Goal: Task Accomplishment & Management: Manage account settings

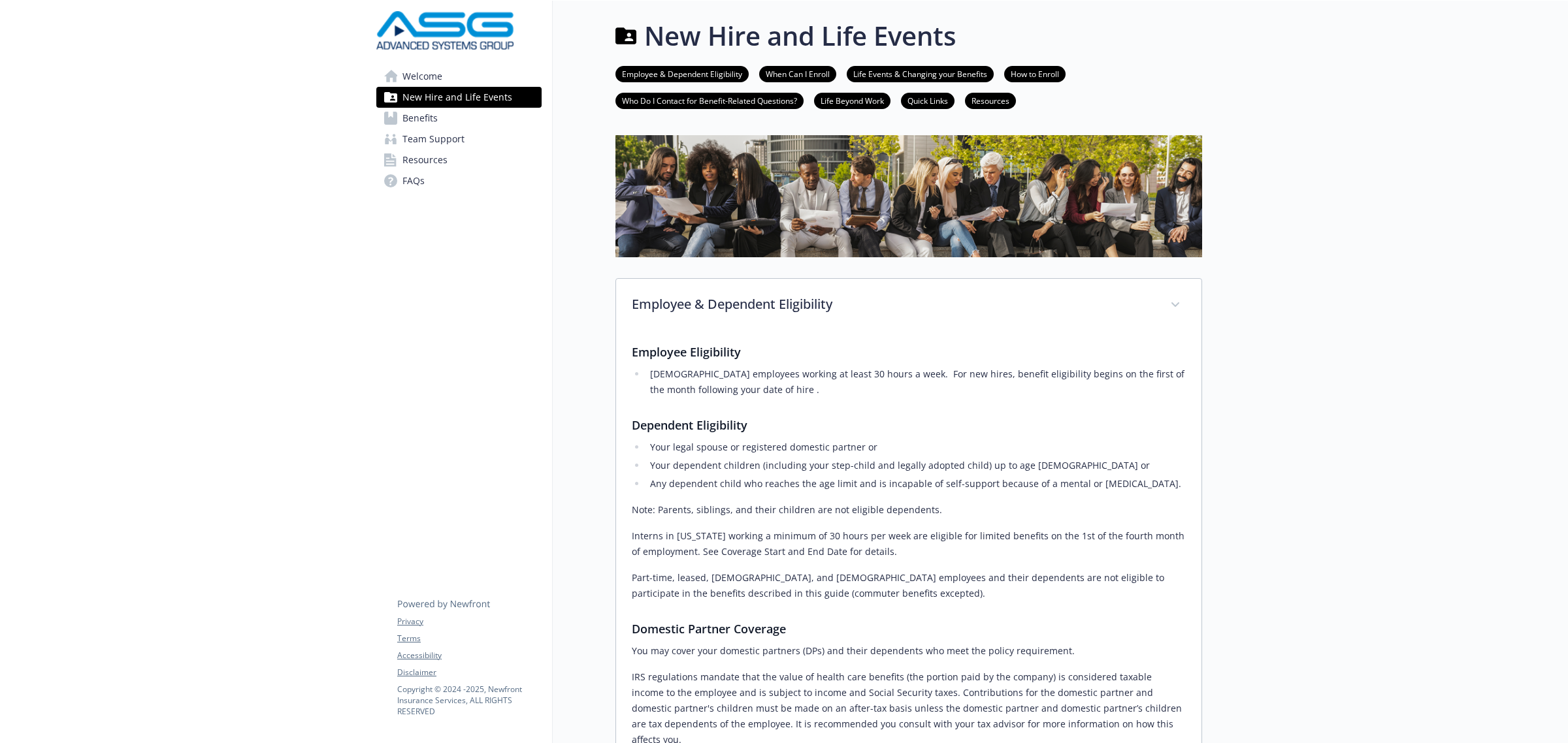
scroll to position [816, 0]
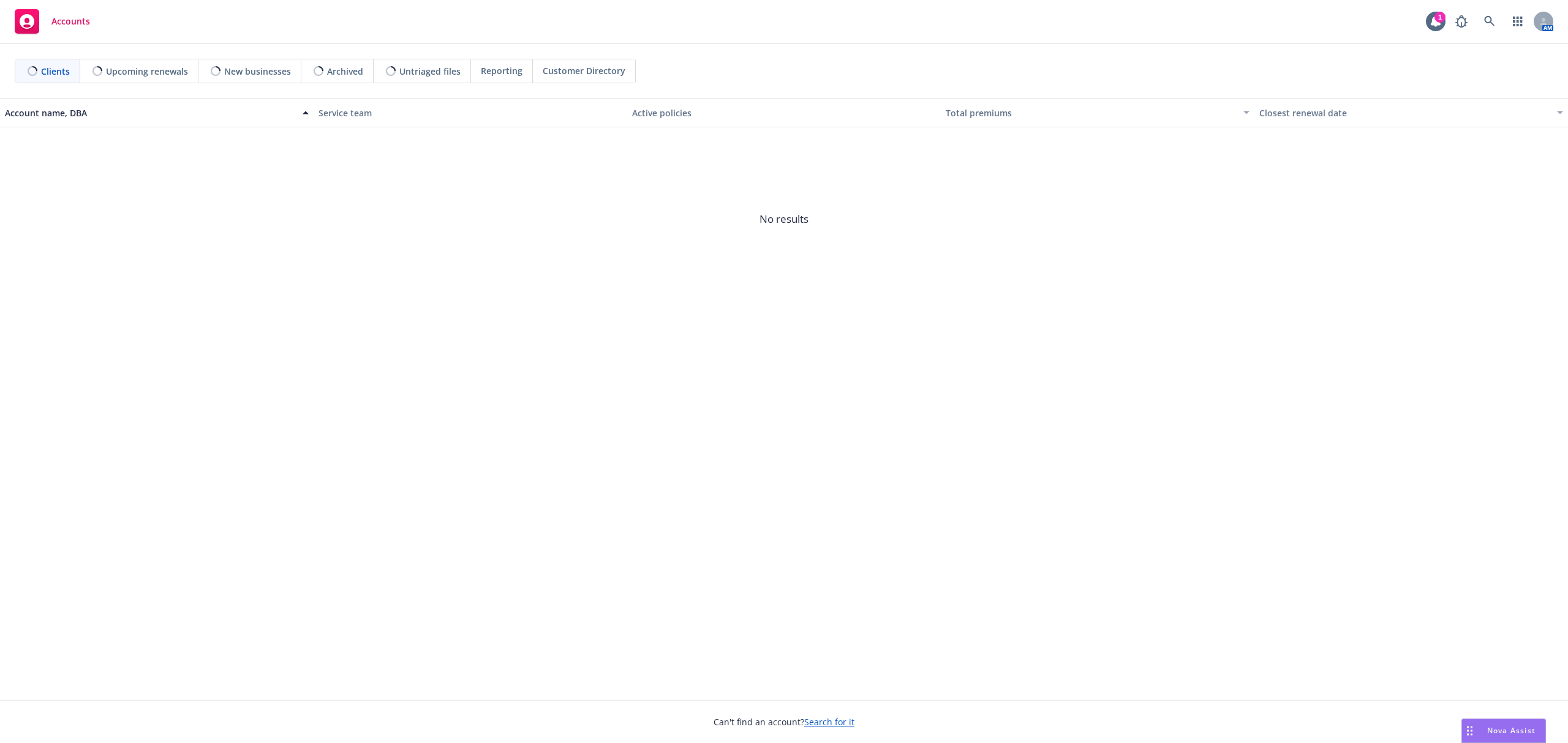
click at [1515, 727] on span "Nova Assist" at bounding box center [1511, 730] width 48 height 10
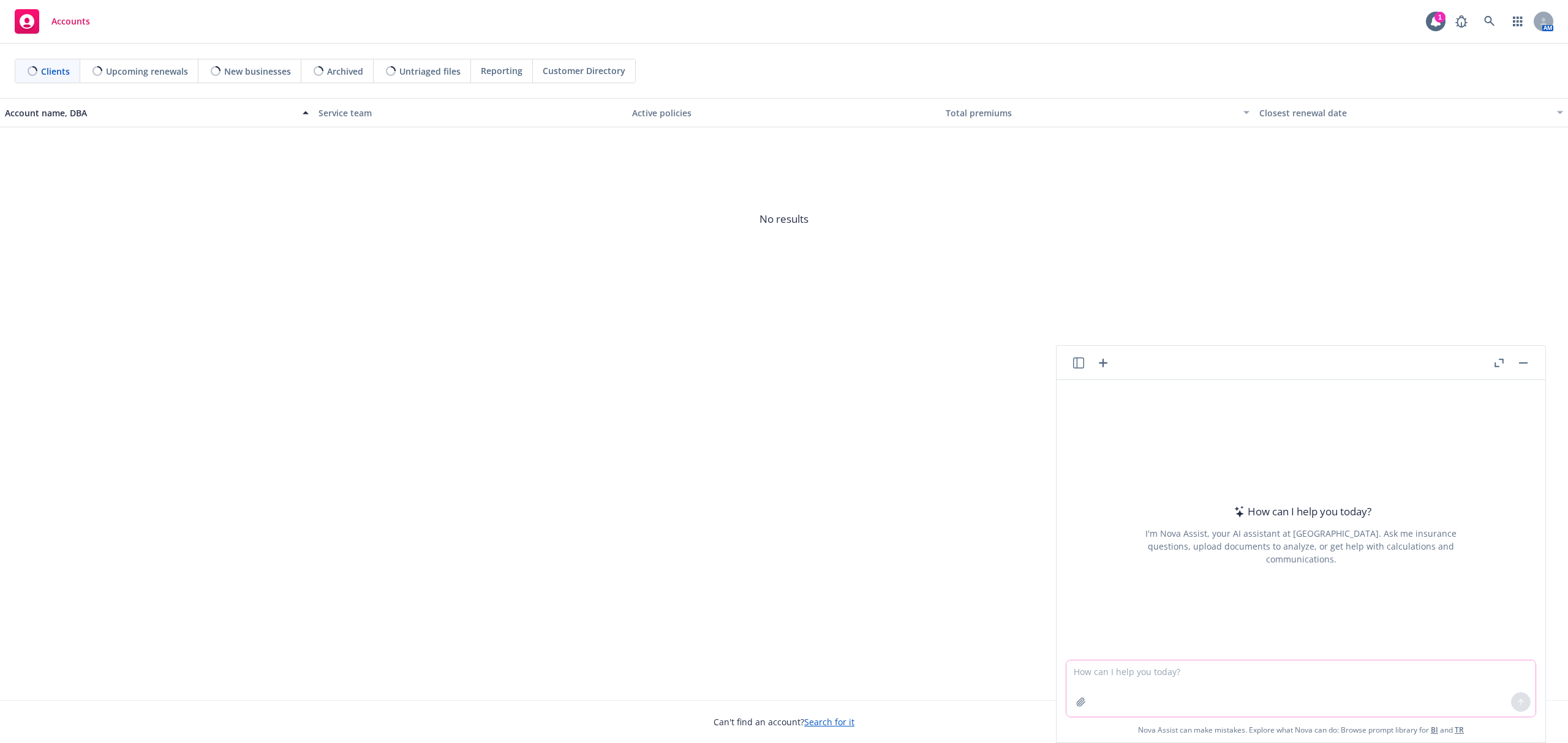
click at [1167, 674] on textarea at bounding box center [1300, 688] width 469 height 56
paste textarea "a change in residence would be a permitted election change event if the move af…"
type textarea "summarize and simplify to relay the information to our client a change in resid…"
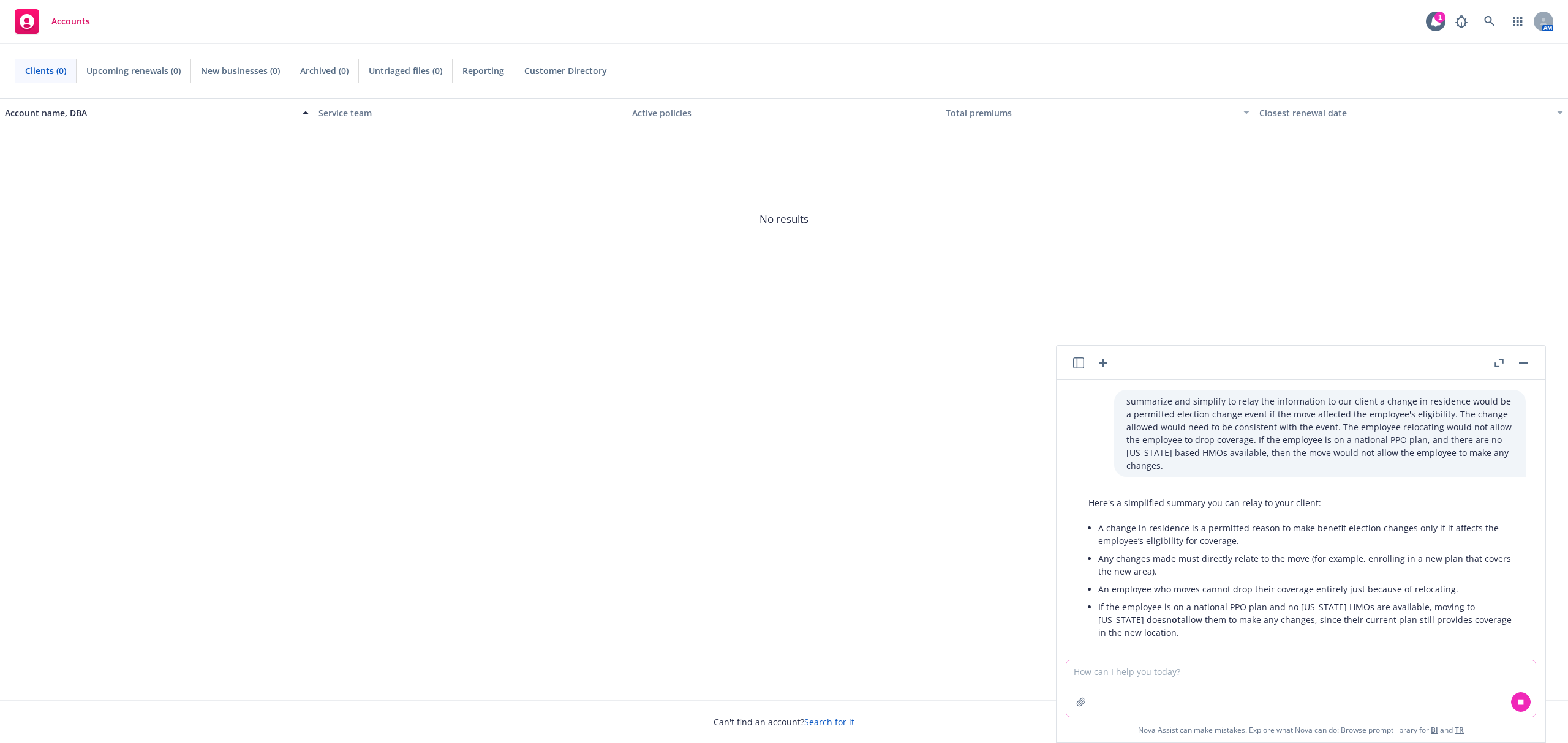
scroll to position [16, 0]
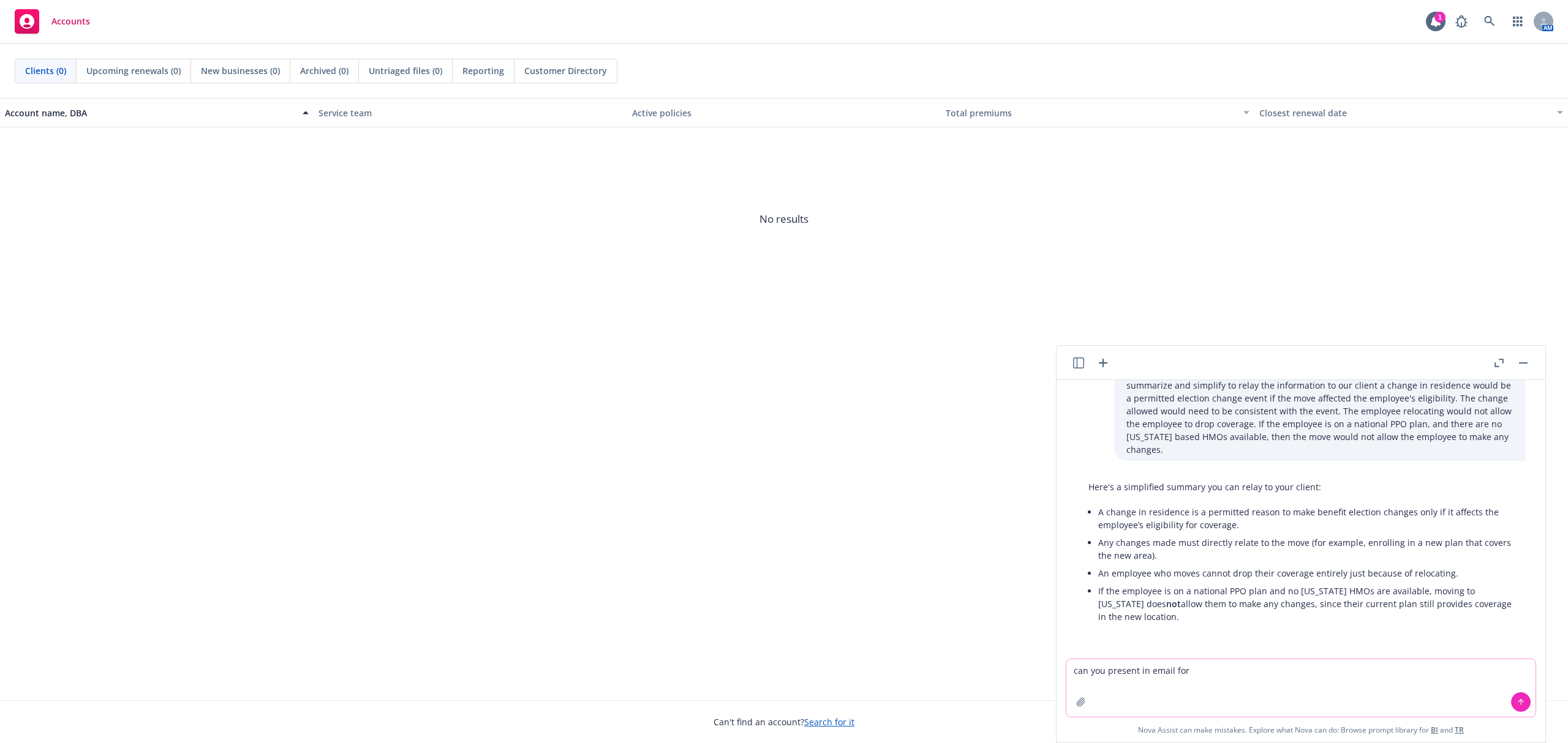
type textarea "can you present in email form"
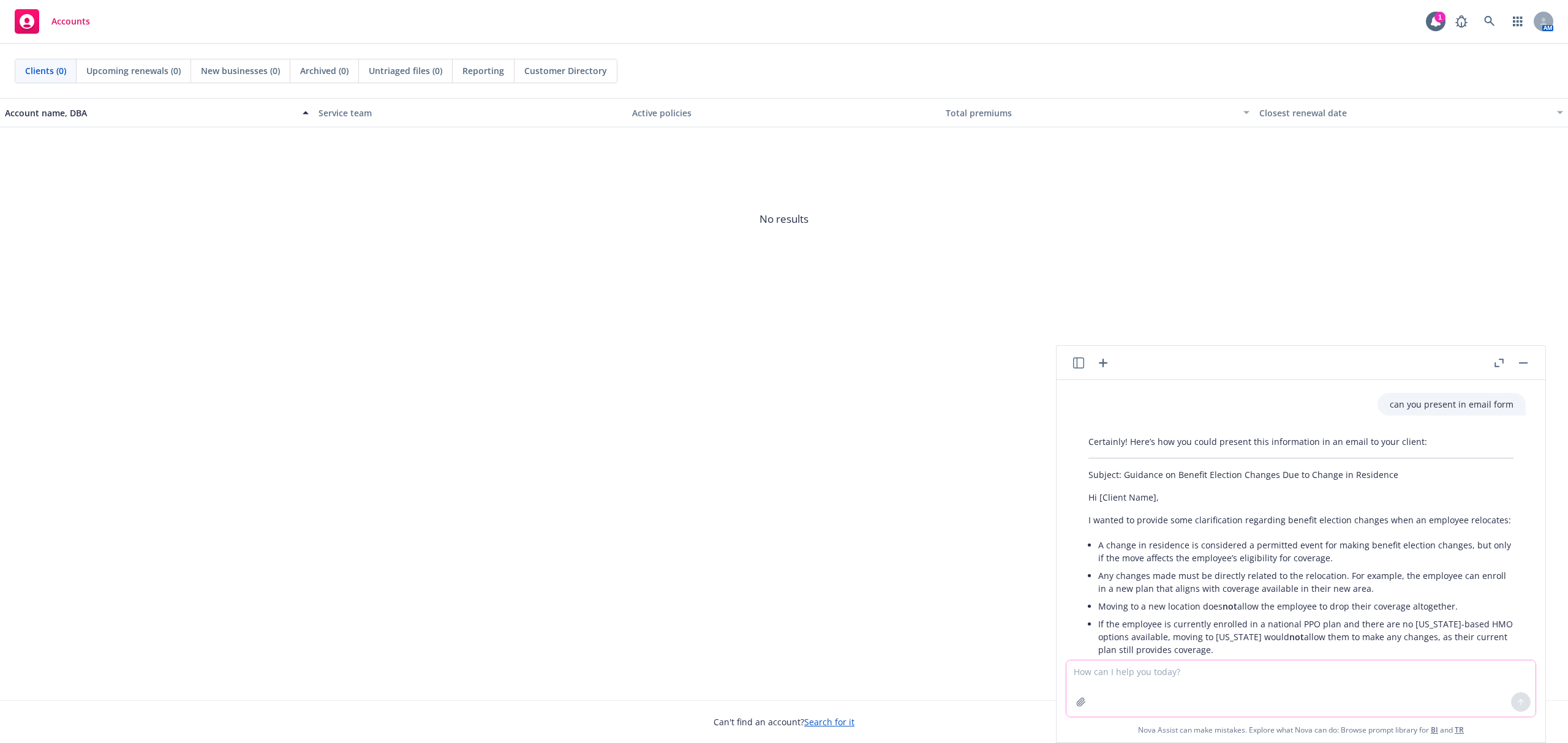
scroll to position [350, 0]
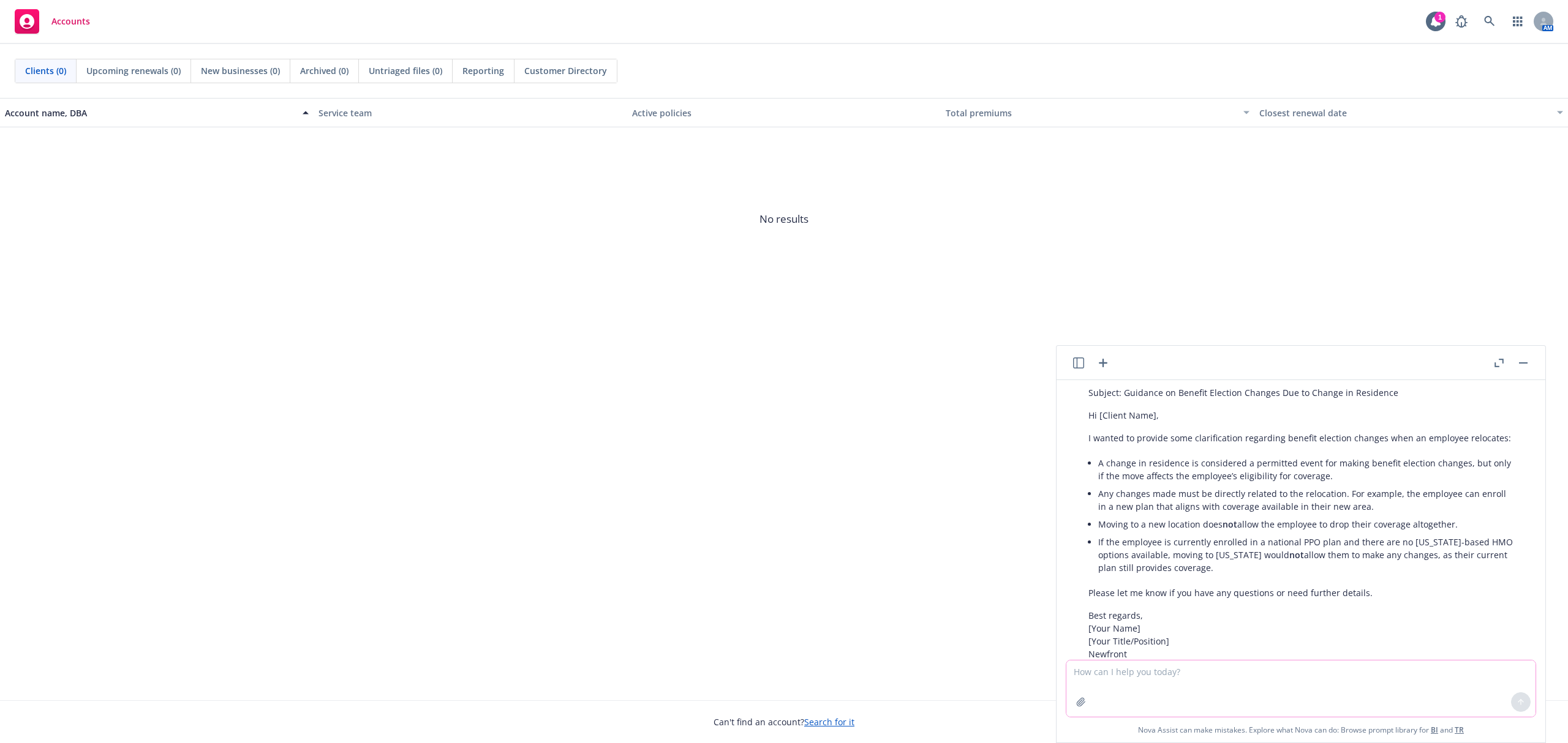
click at [1265, 682] on textarea at bounding box center [1300, 688] width 469 height 56
paste textarea "our client has an employee that relocated from VA to TX and wishes to opt out o…"
type textarea "can you use this request for the email response our client has an employee that…"
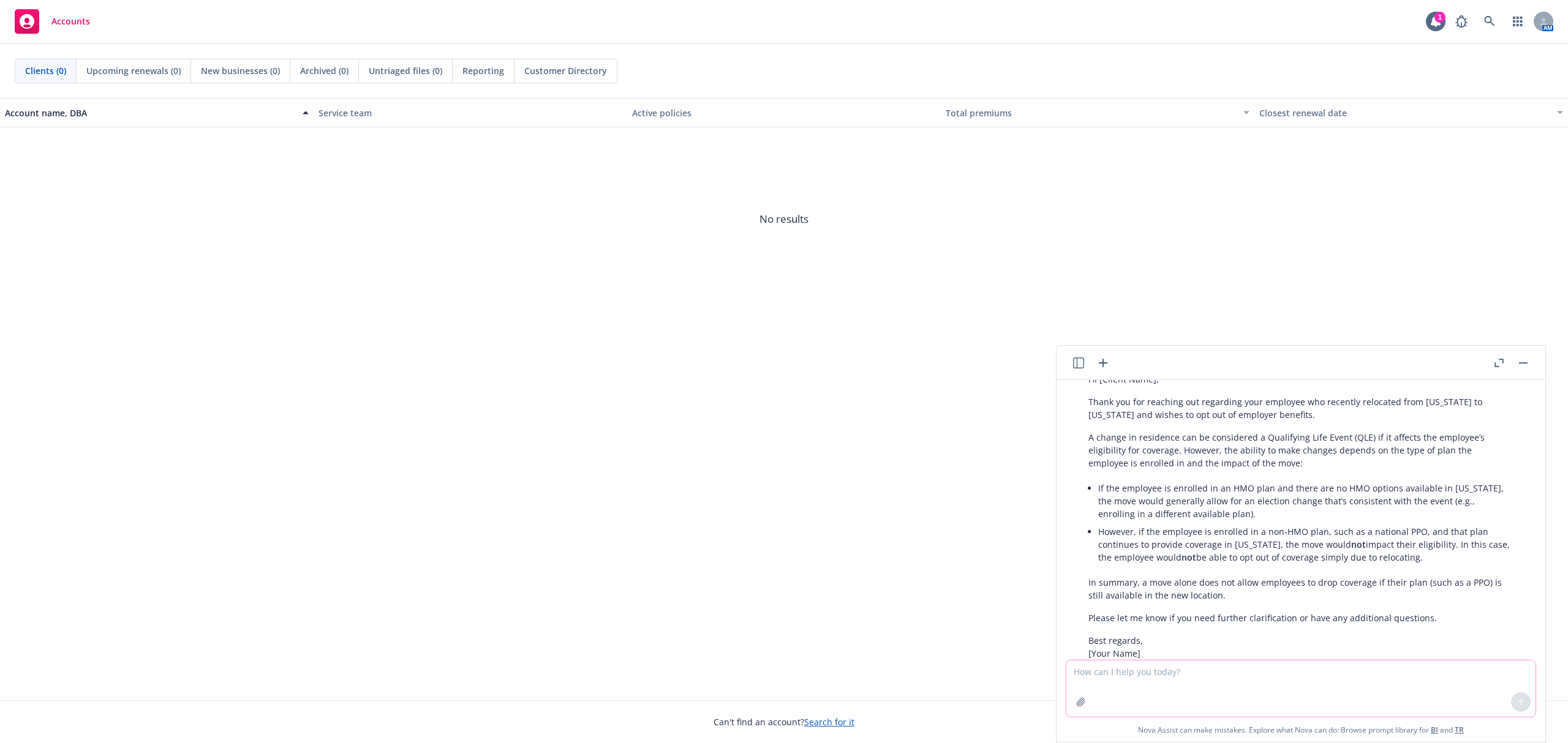
scroll to position [922, 0]
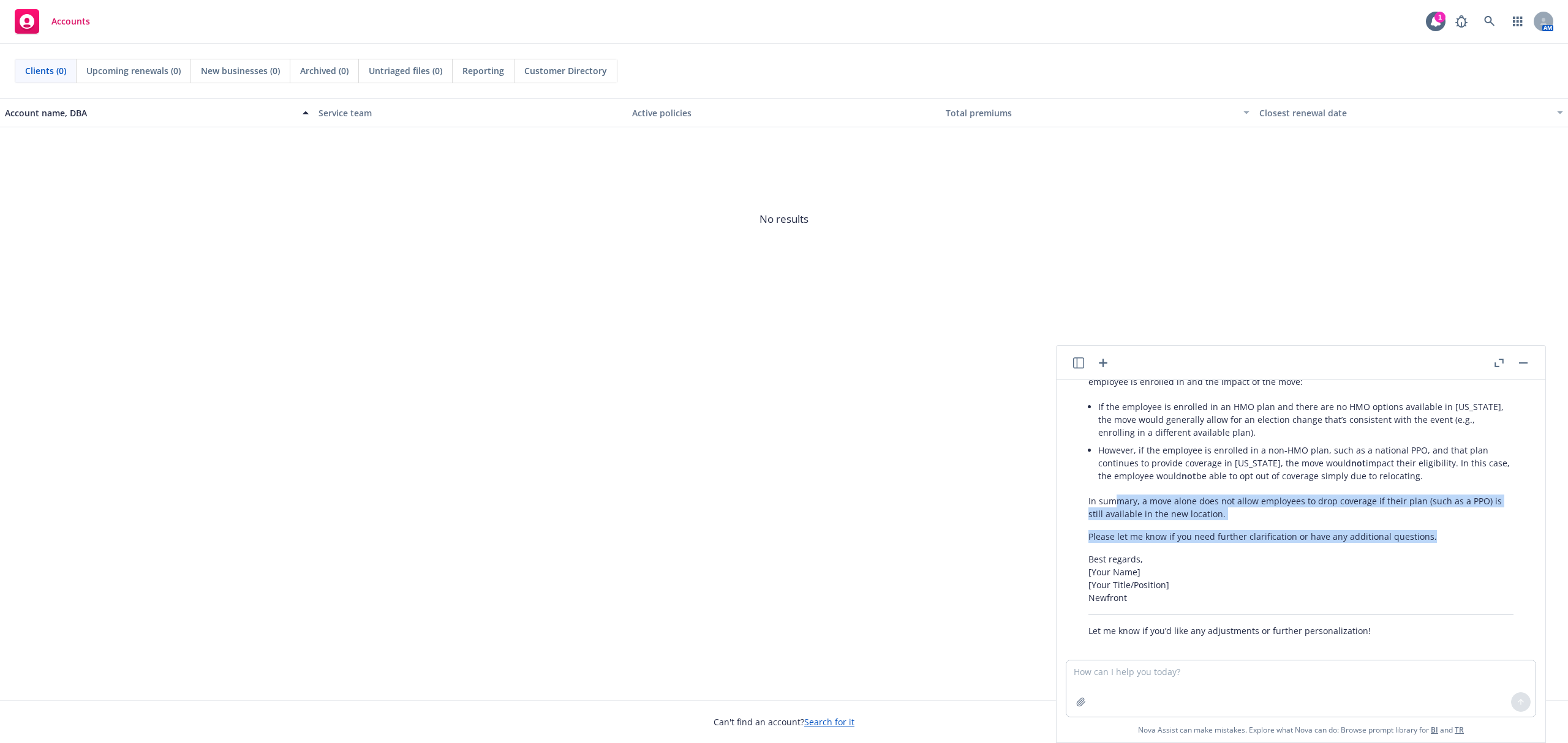
drag, startPoint x: 1441, startPoint y: 528, endPoint x: 1130, endPoint y: 448, distance: 321.1
click at [1127, 463] on div "Absolutely! Here’s an email draft you can use to respond to your client’s reque…" at bounding box center [1300, 430] width 449 height 424
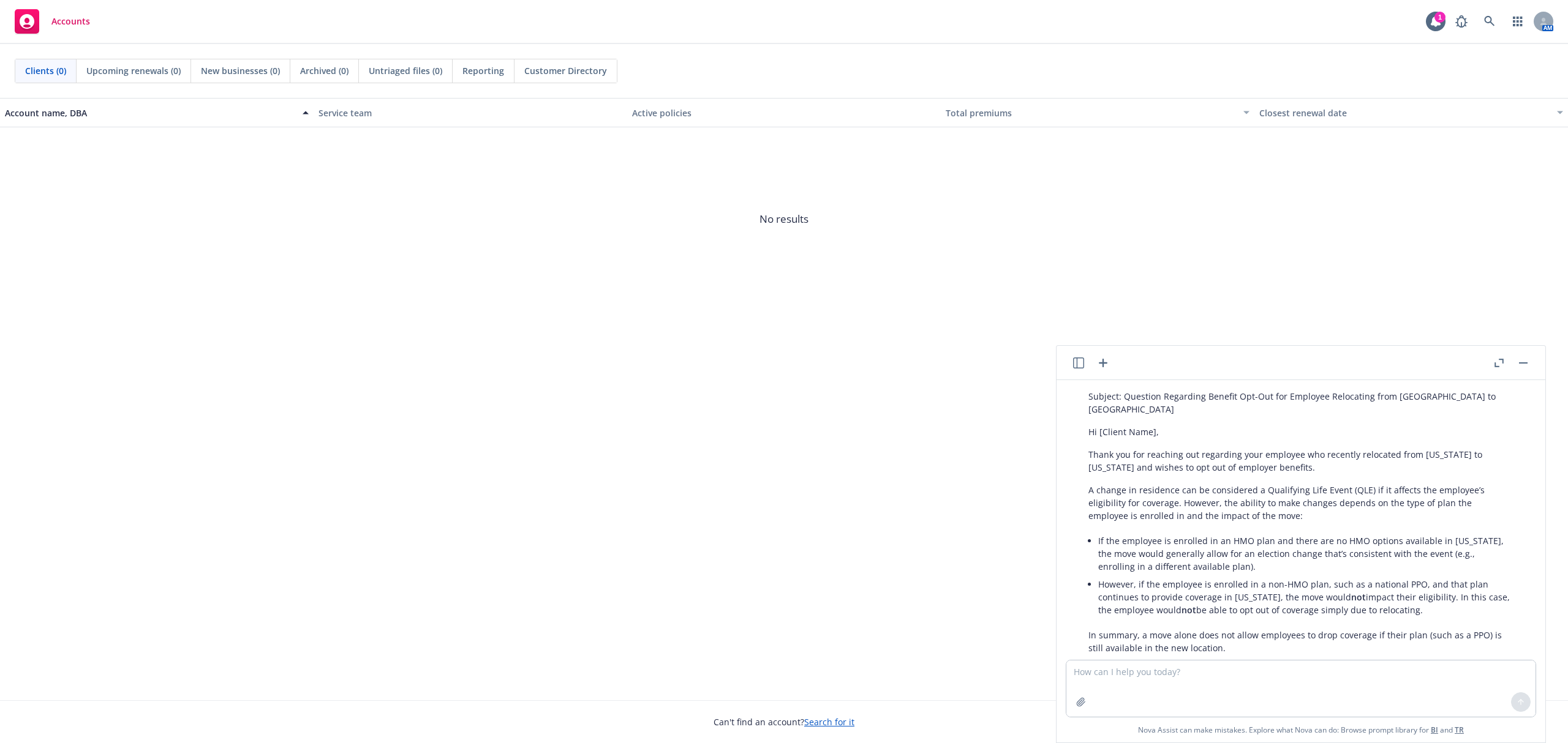
scroll to position [758, 0]
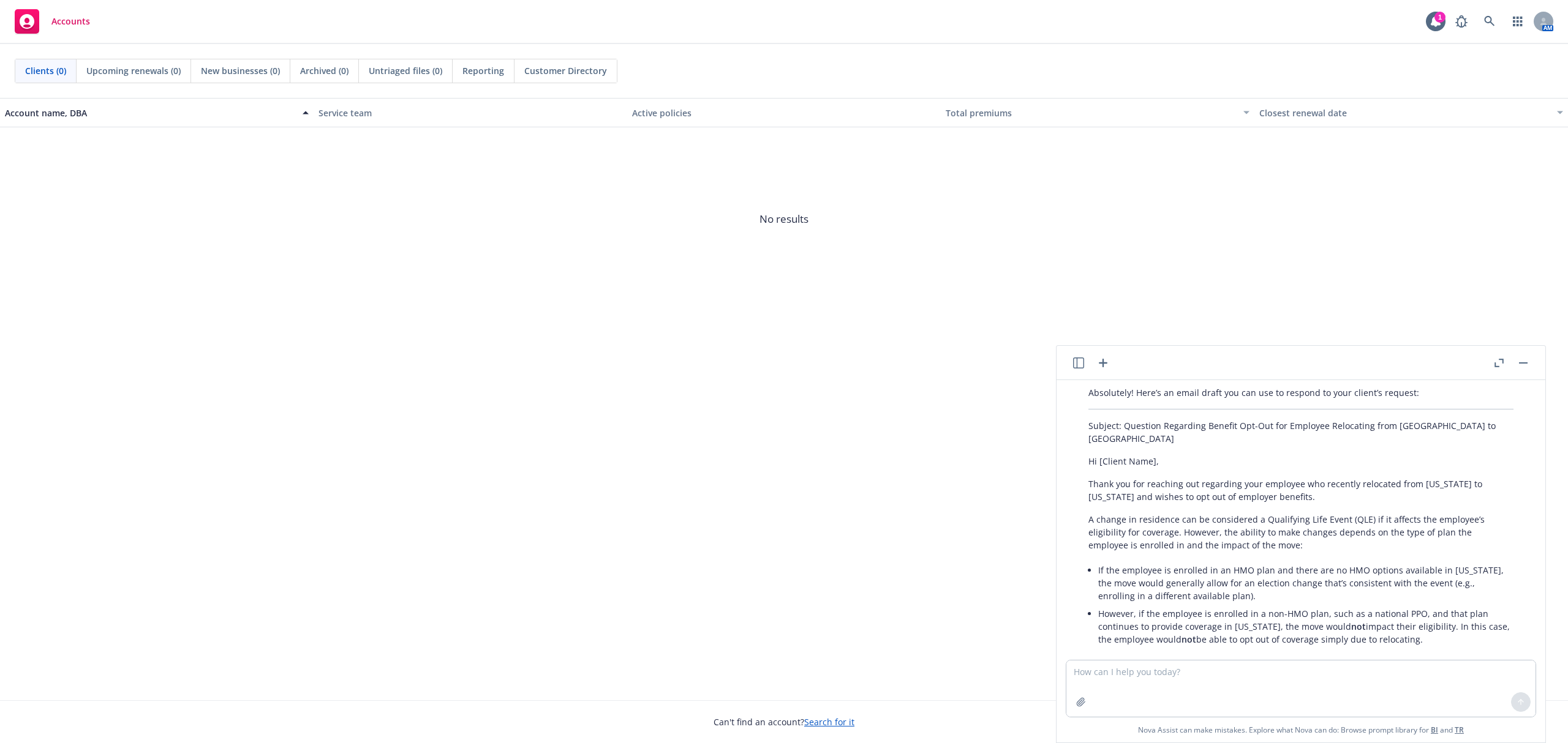
click at [1093, 458] on div "Absolutely! Here’s an email draft you can use to respond to your client’s reque…" at bounding box center [1300, 593] width 449 height 424
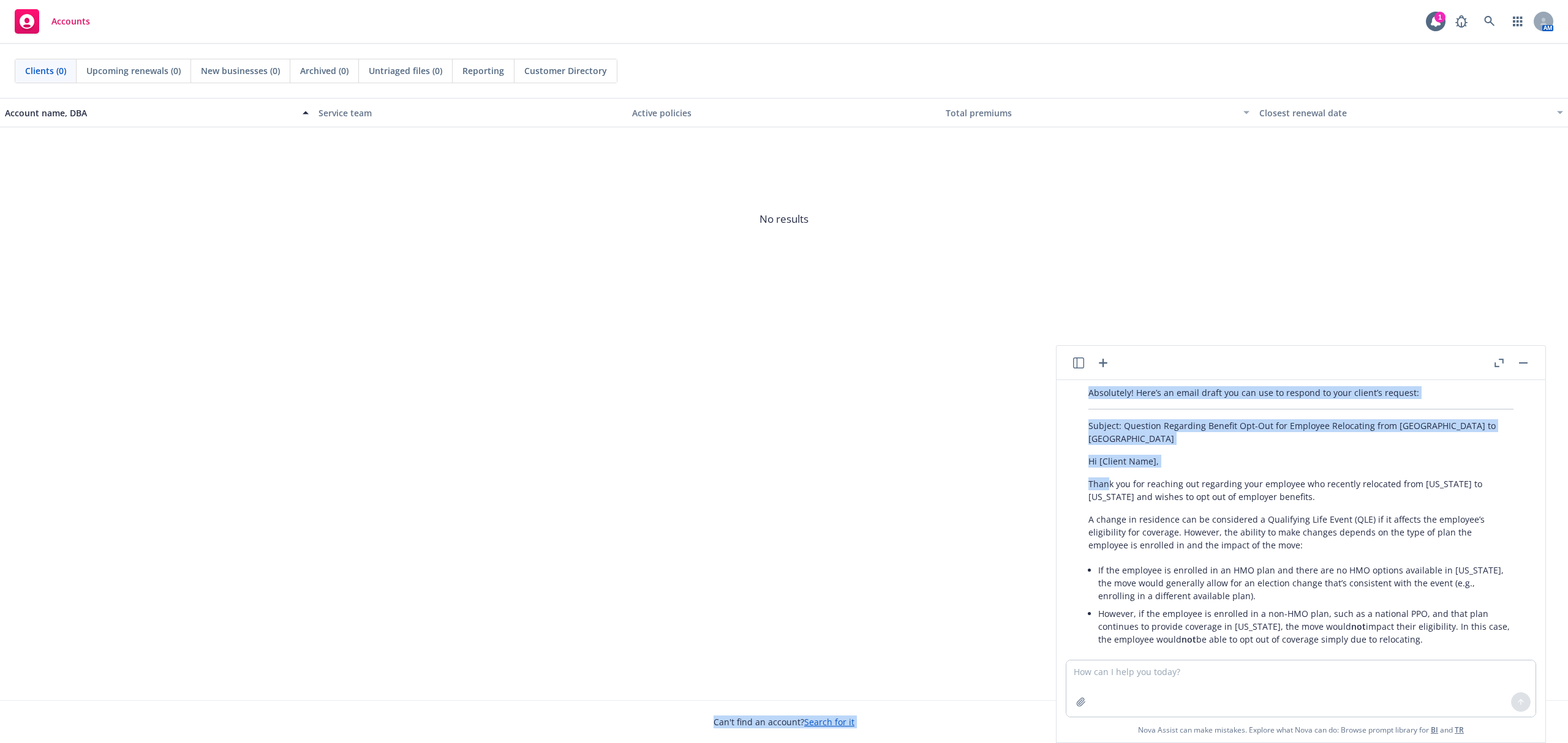
drag, startPoint x: 1050, startPoint y: 453, endPoint x: 1108, endPoint y: 474, distance: 61.7
click at [1108, 474] on body "Accounts 1 AM Clients (0) Upcoming renewals (0) New businesses (0) Archived (0)…" at bounding box center [784, 371] width 1568 height 743
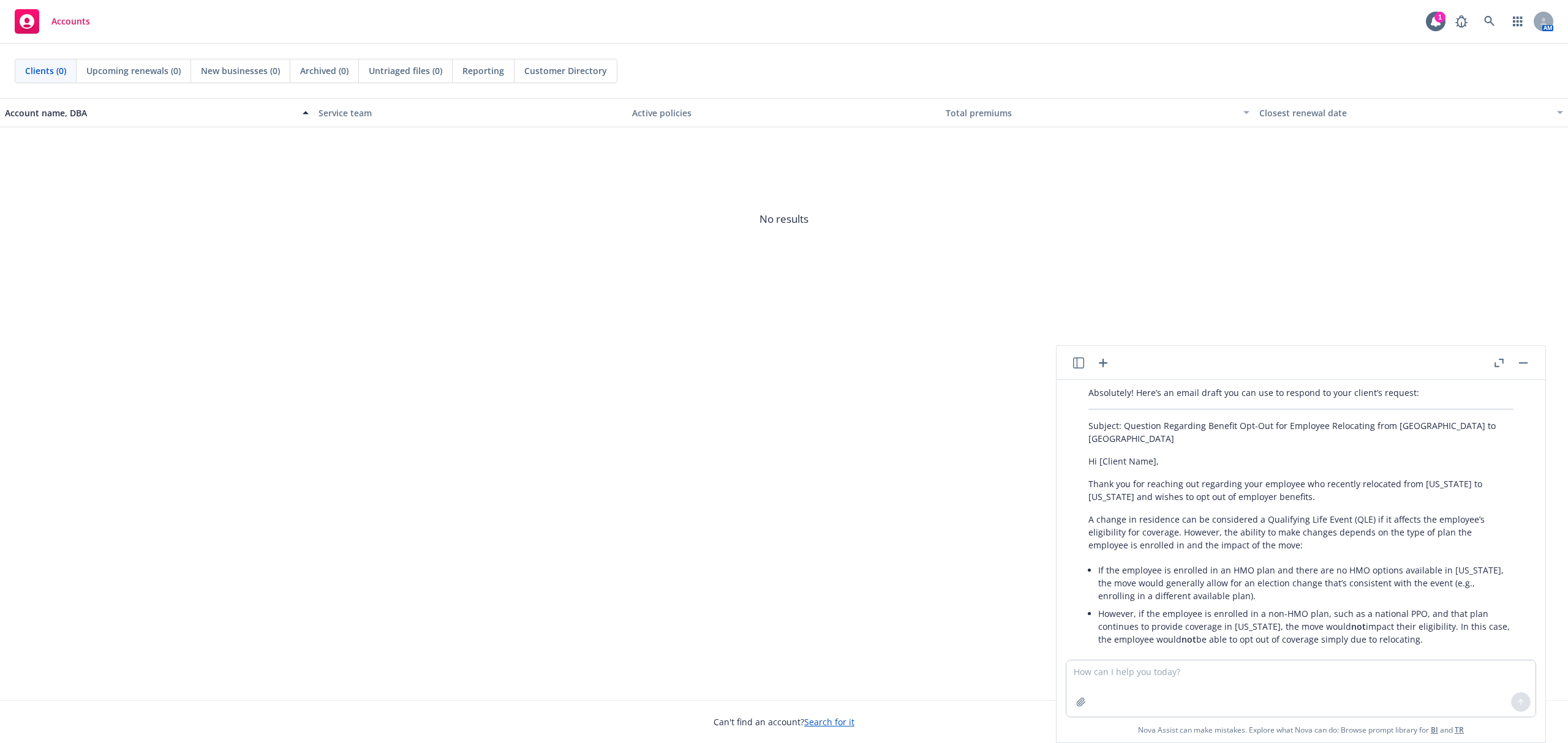
click at [1122, 497] on div "Absolutely! Here’s an email draft you can use to respond to your client’s reque…" at bounding box center [1300, 593] width 449 height 424
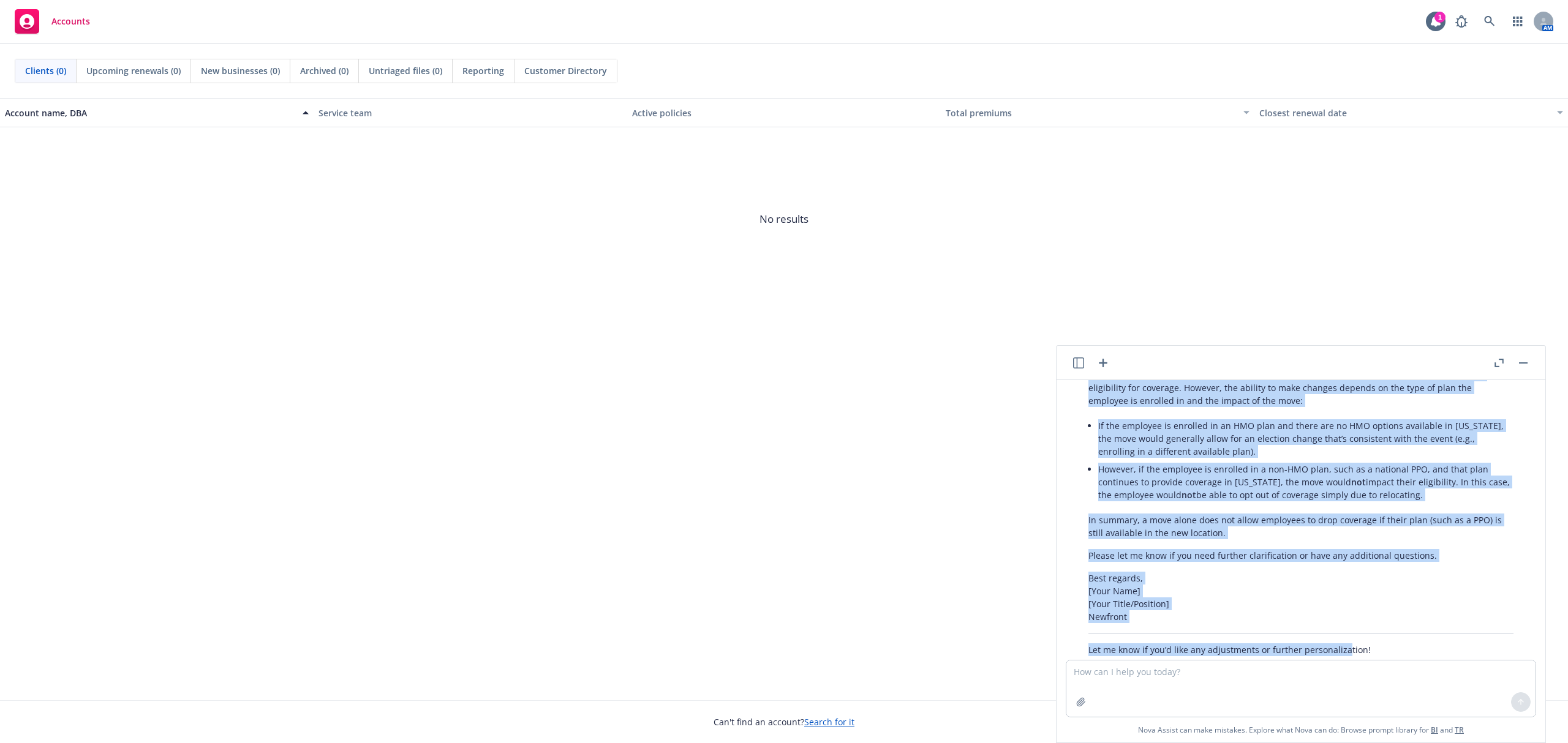
scroll to position [922, 0]
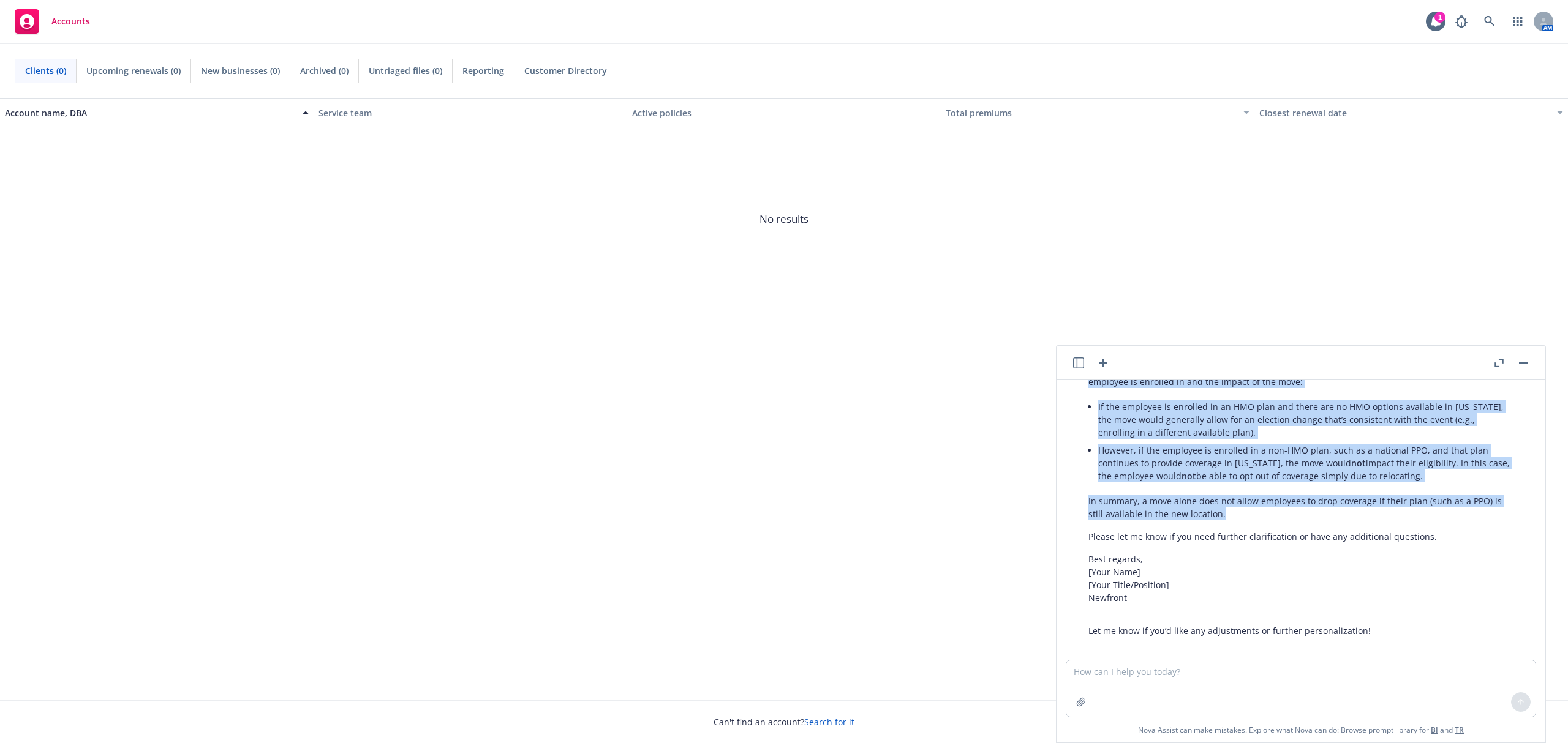
drag, startPoint x: 1088, startPoint y: 471, endPoint x: 1431, endPoint y: 503, distance: 344.5
click at [1431, 503] on div "Absolutely! Here’s an email draft you can use to respond to your client’s reque…" at bounding box center [1300, 430] width 449 height 424
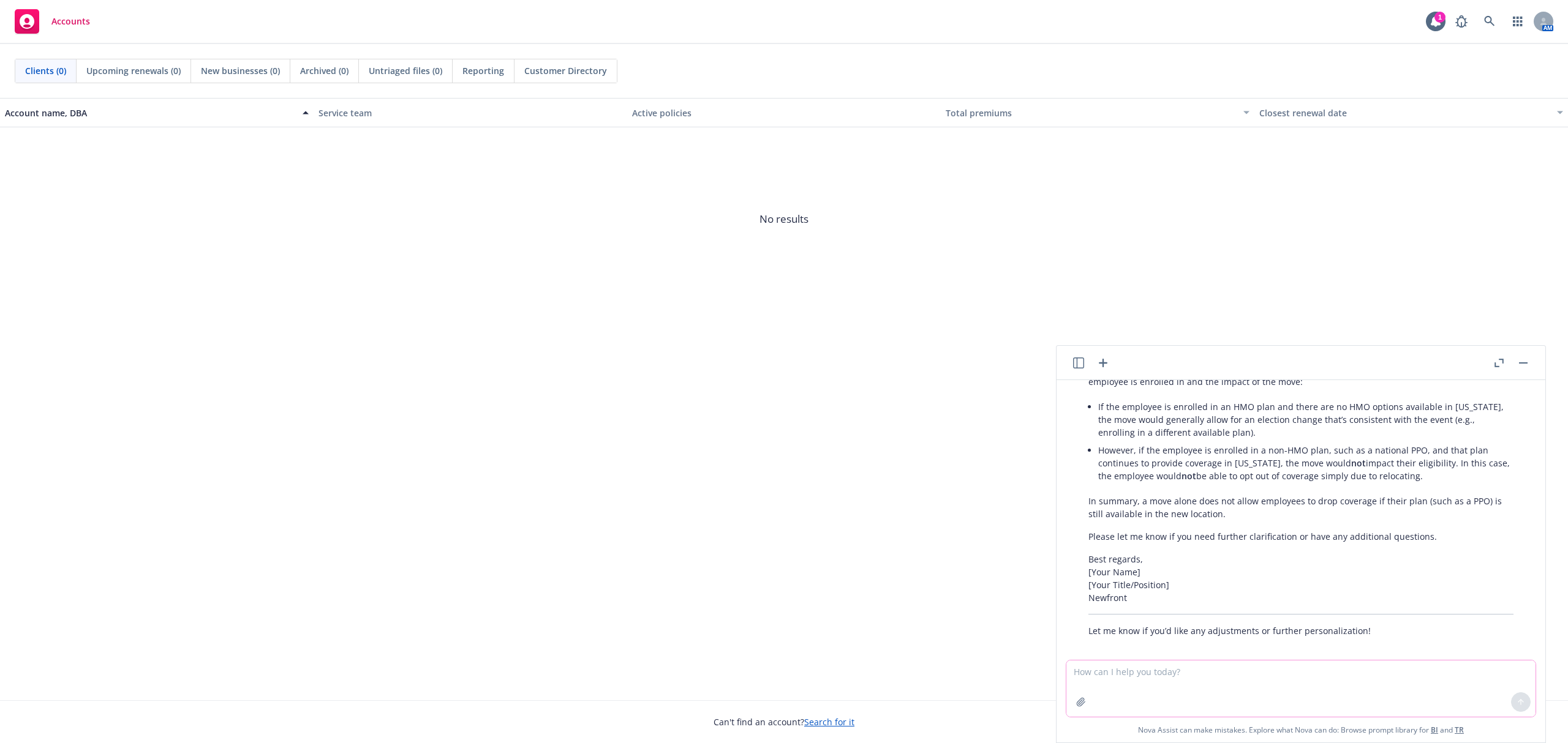
click at [1218, 667] on textarea at bounding box center [1300, 688] width 469 height 56
type textarea "can you simplify a little but still make it professional"
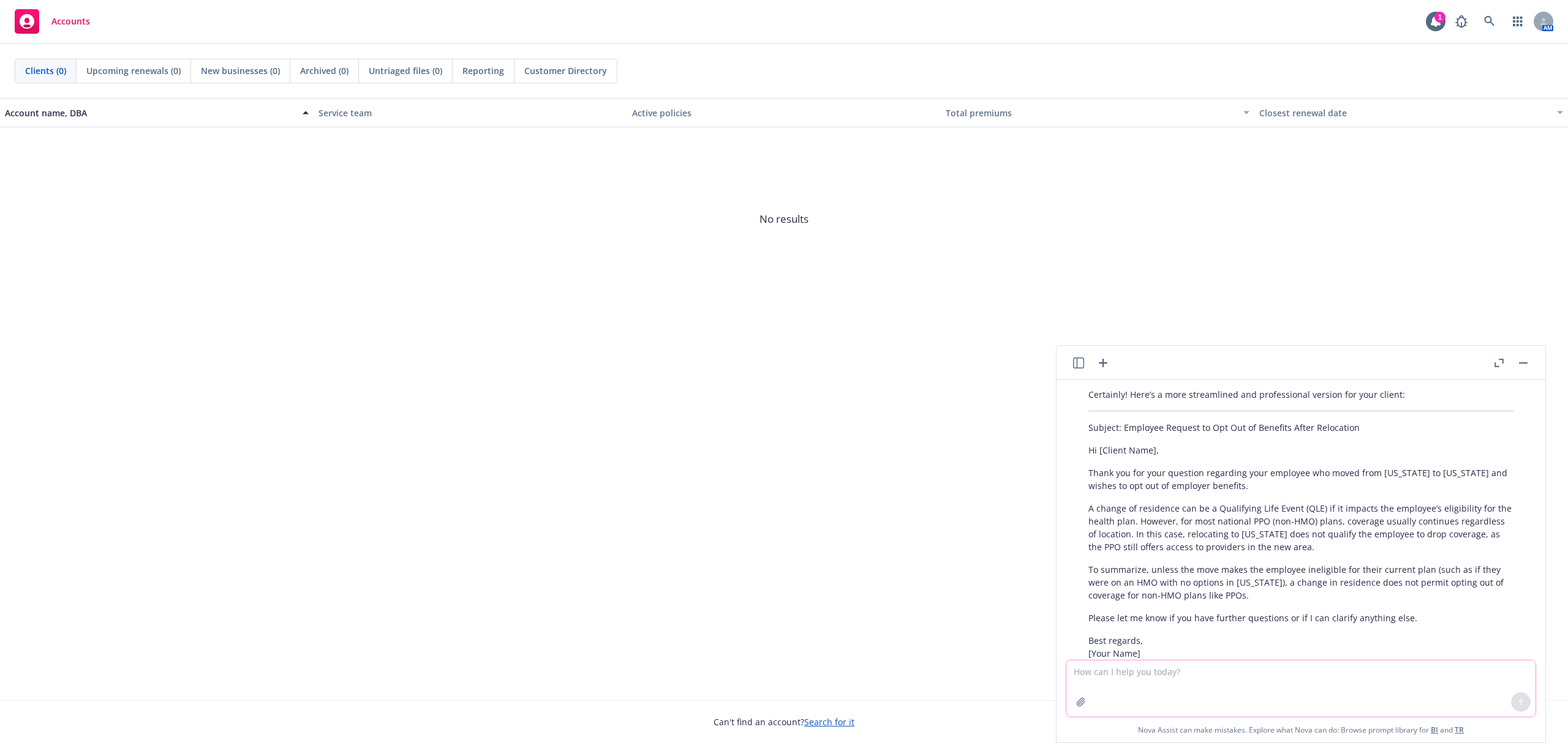
scroll to position [1314, 0]
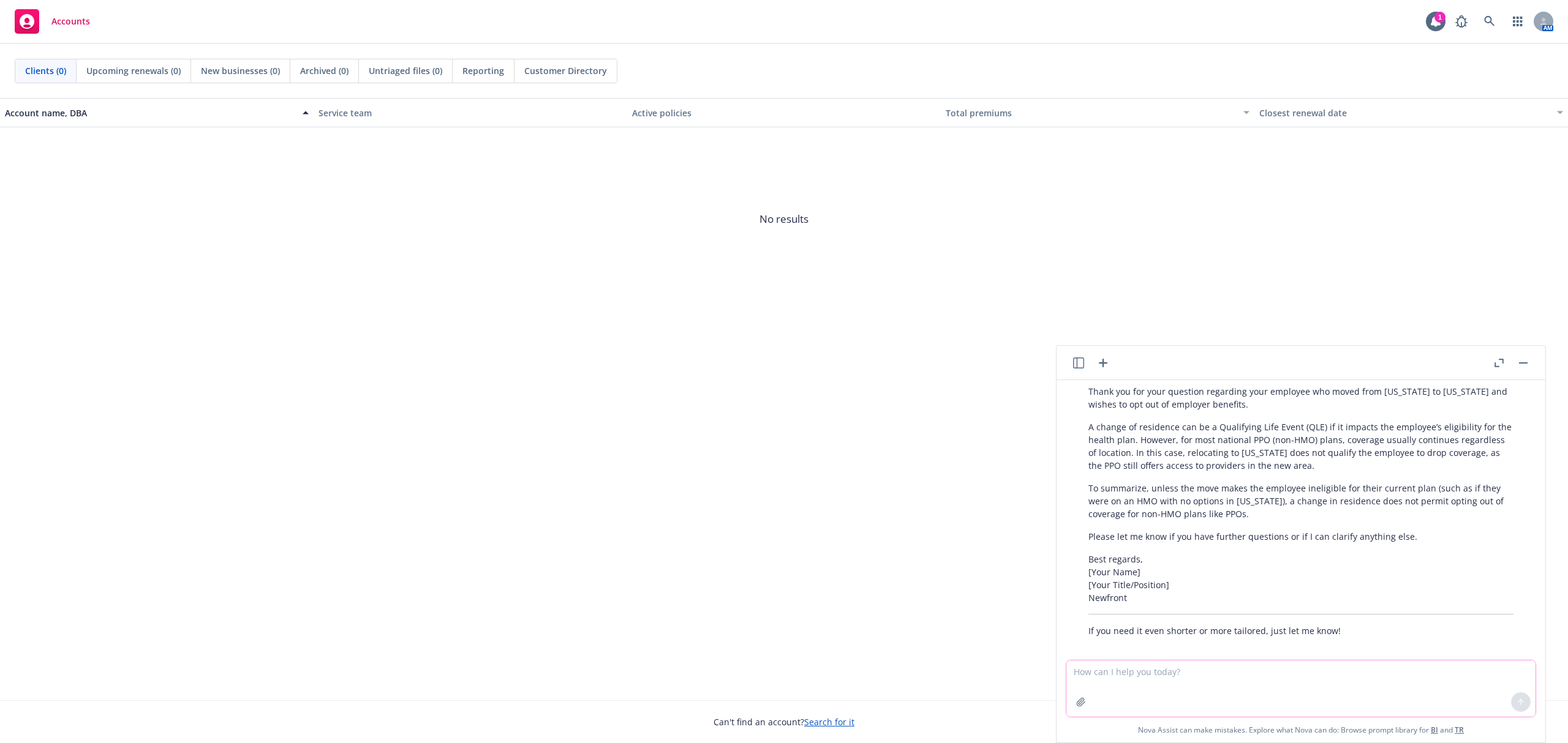
click at [1157, 677] on textarea at bounding box center [1300, 688] width 469 height 56
type textarea "can you make is clear that the employees move alone dose not qualify as a QLE"
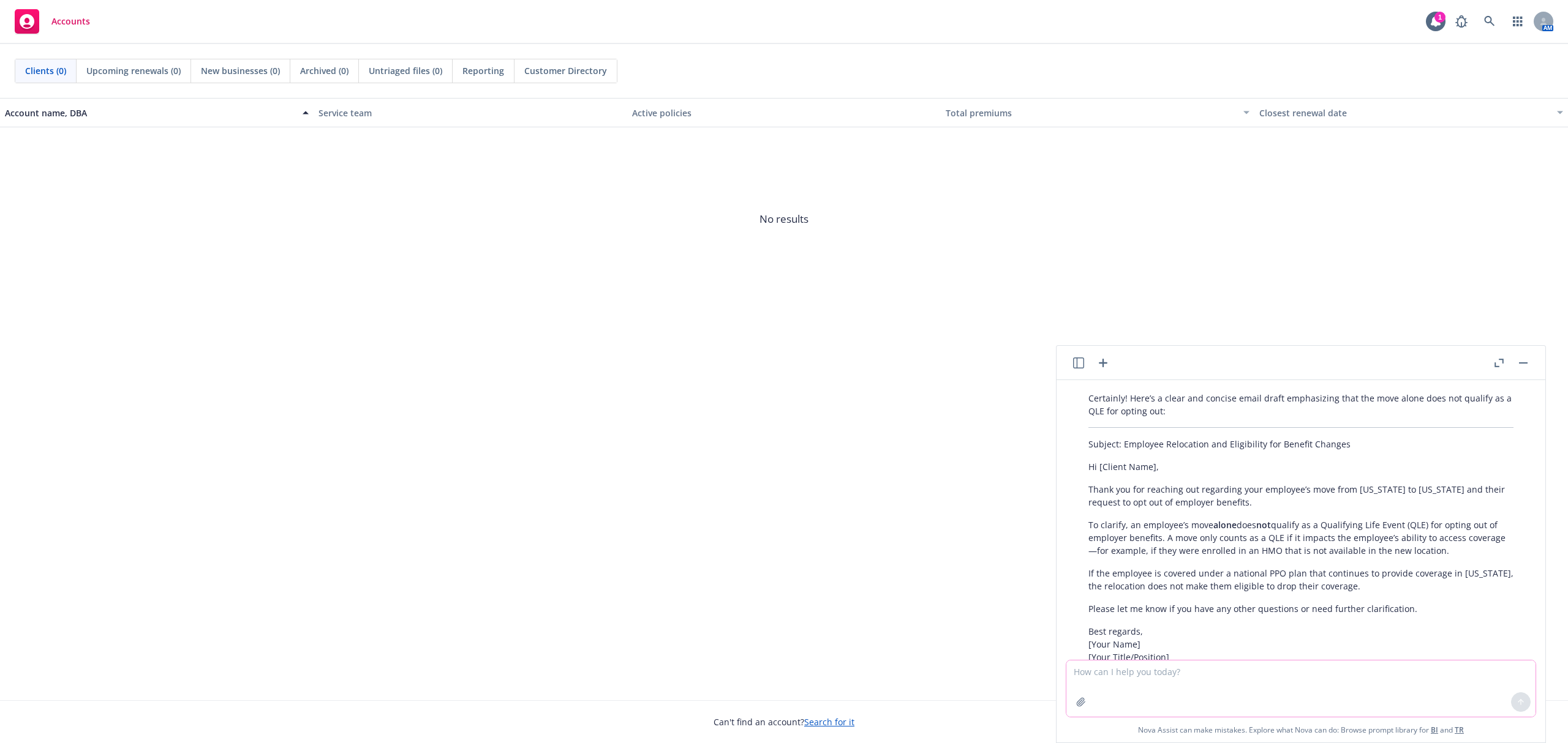
scroll to position [1694, 0]
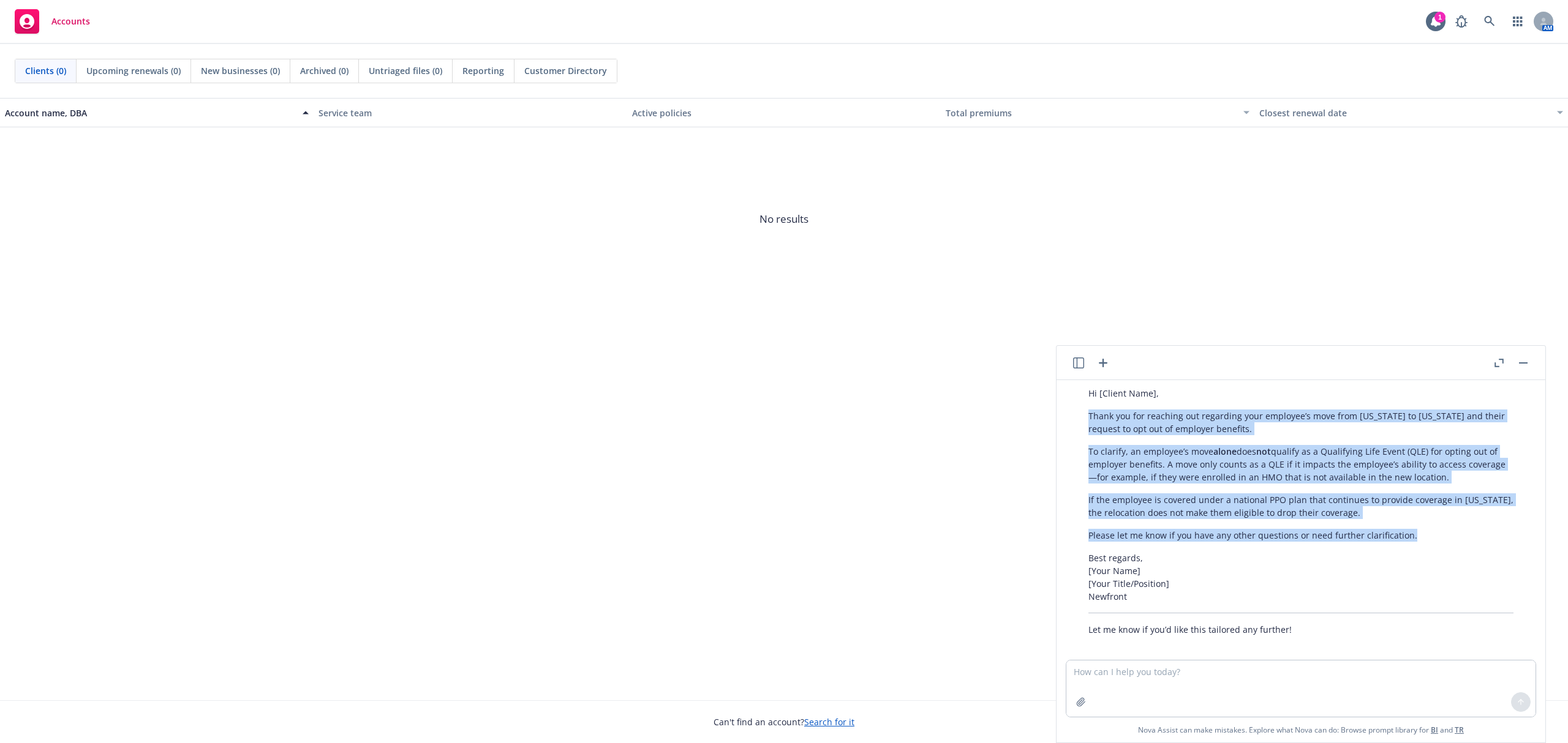
drag, startPoint x: 1411, startPoint y: 527, endPoint x: 1085, endPoint y: 402, distance: 349.1
click at [1085, 402] on div "Certainly! Here’s a clear and concise email draft emphasizing that the move alo…" at bounding box center [1300, 477] width 449 height 327
copy div "Thank you for reaching out regarding your employee’s move from Virginia to Texa…"
click at [870, 395] on div "Account name, DBA Service team Active policies Total premiums Closest renewal d…" at bounding box center [784, 399] width 1568 height 603
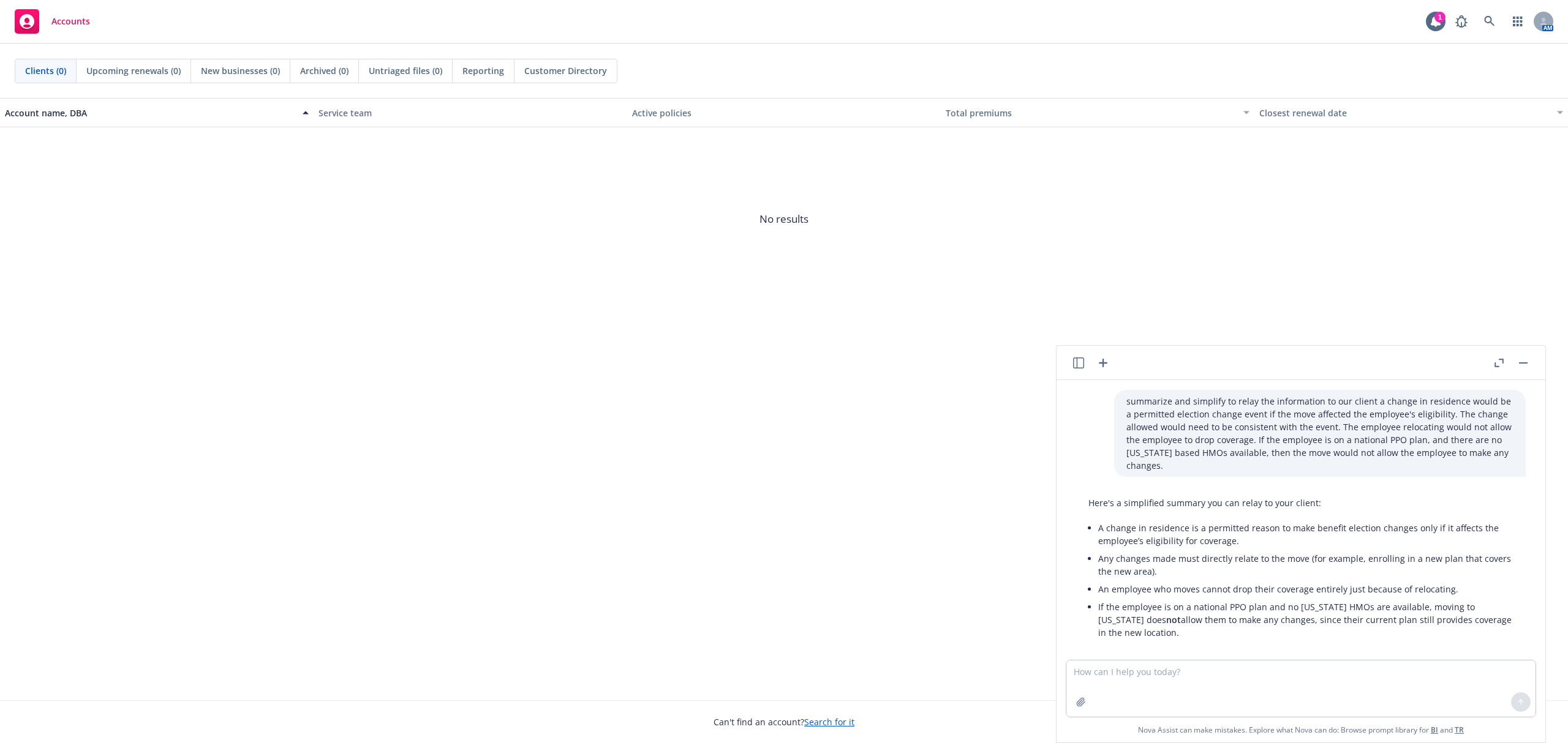
scroll to position [1694, 0]
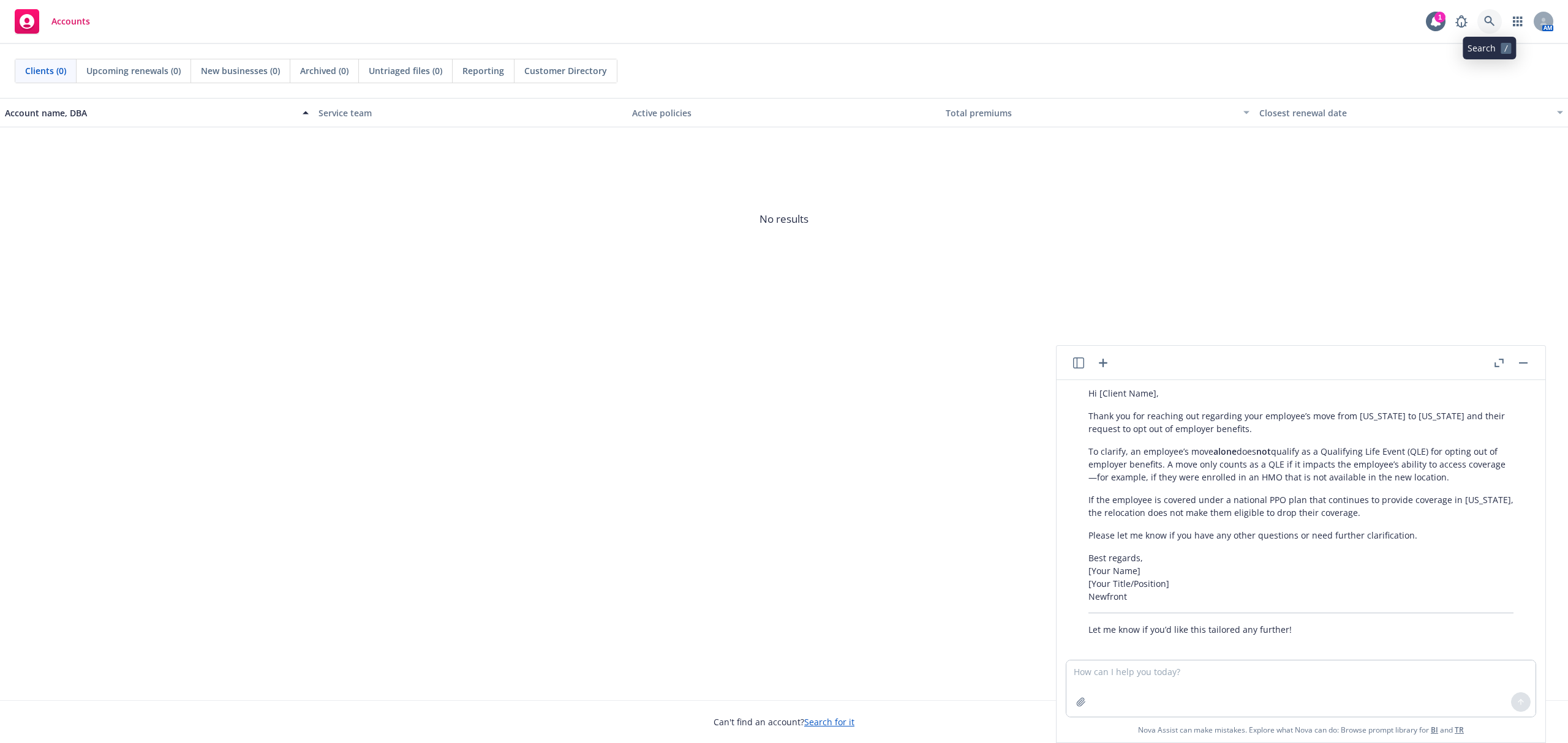
click at [1500, 19] on link at bounding box center [1489, 21] width 24 height 24
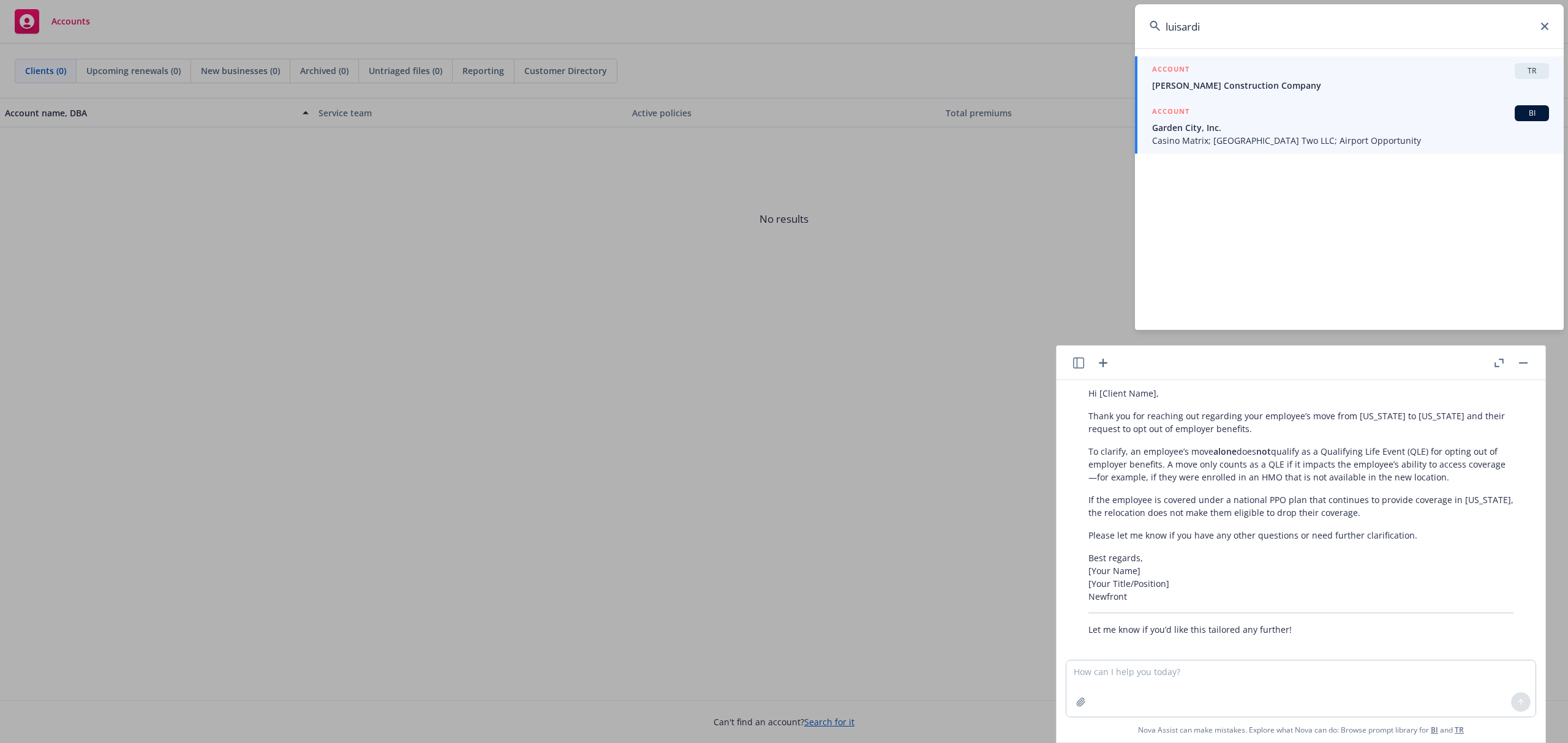
type input "luisardi"
click at [1292, 88] on span "Lusardi Construction Company" at bounding box center [1350, 85] width 397 height 12
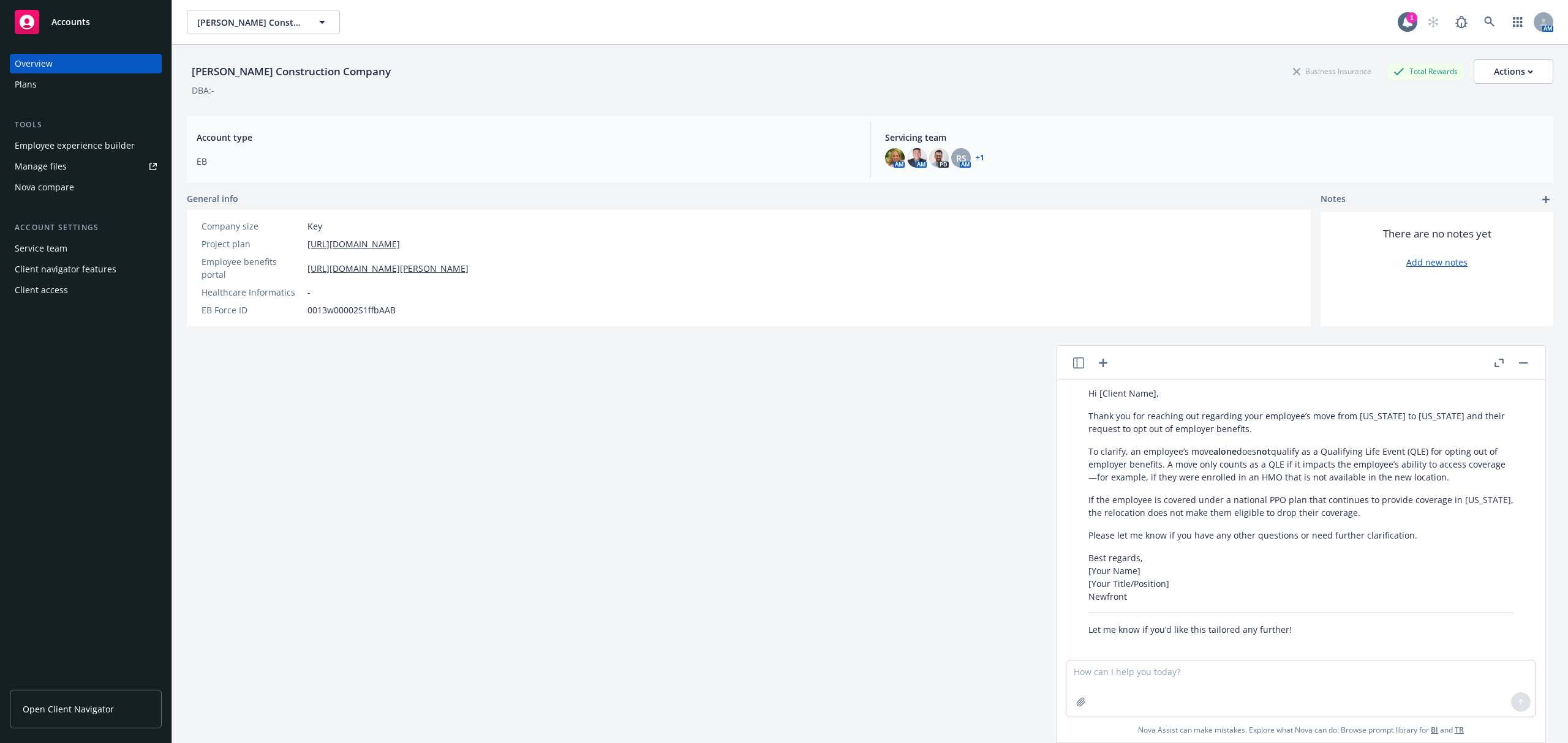
click at [81, 138] on div "Employee experience builder" at bounding box center [75, 145] width 120 height 19
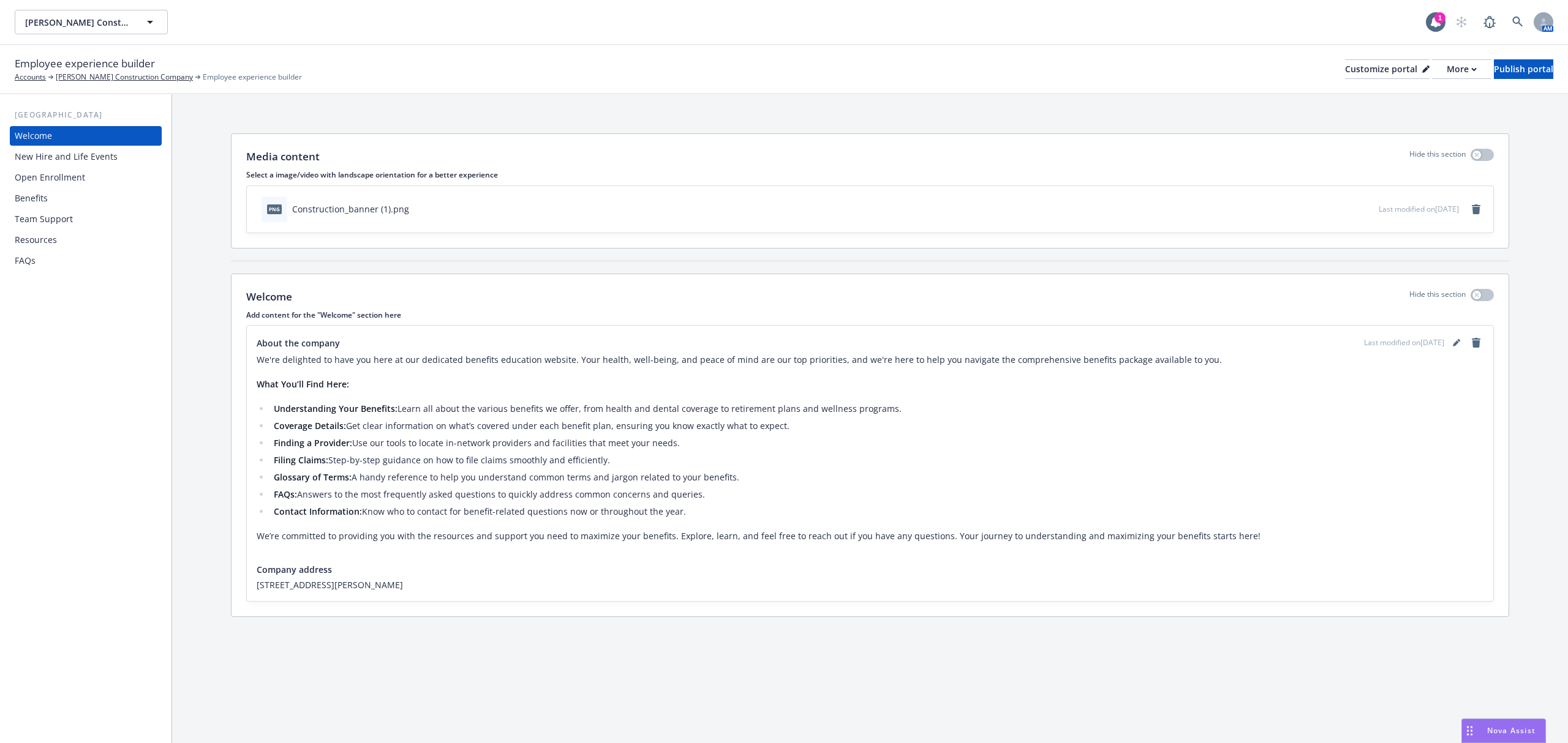
click at [50, 196] on div "Benefits" at bounding box center [86, 198] width 142 height 19
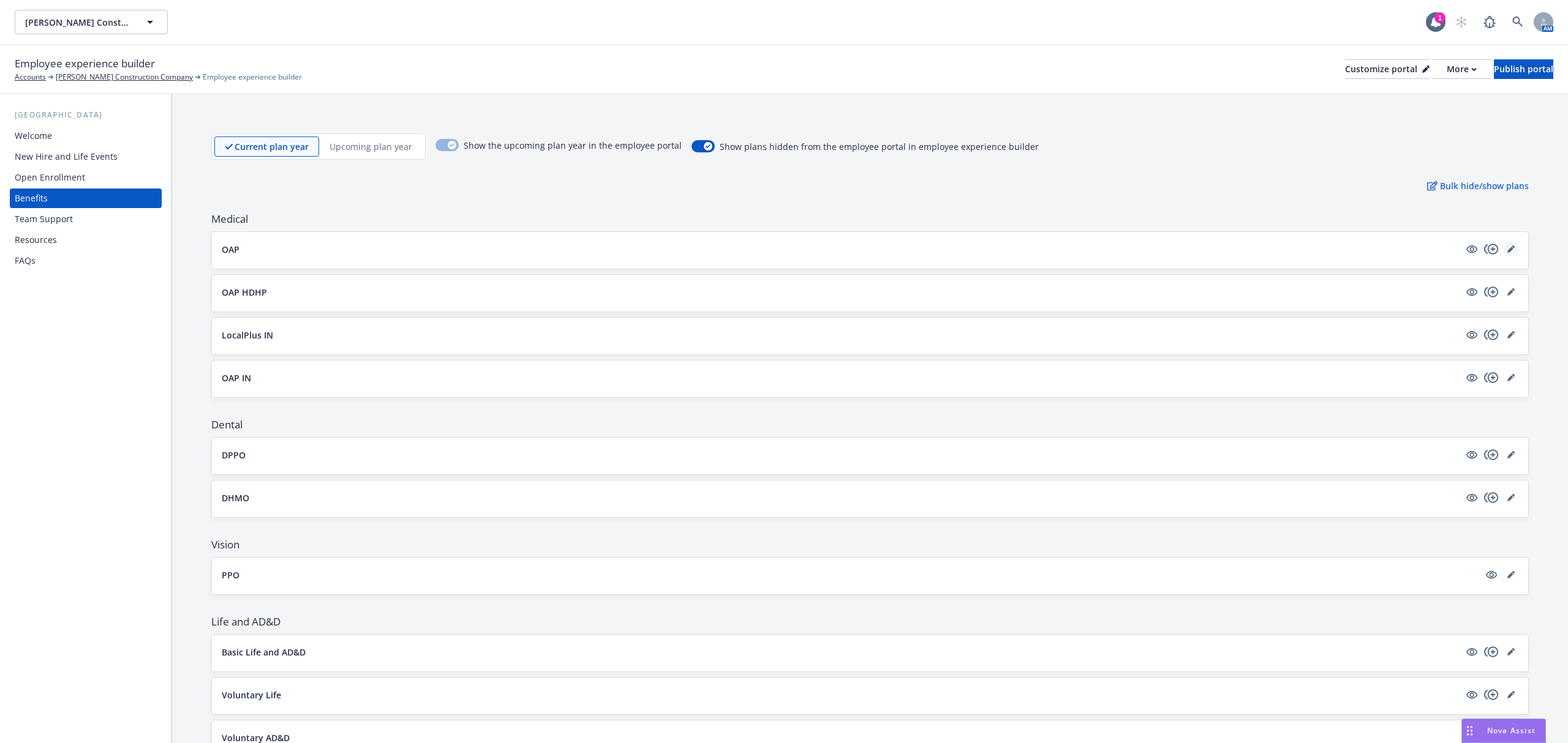
click at [1503, 255] on link "editPencil" at bounding box center [1510, 249] width 15 height 15
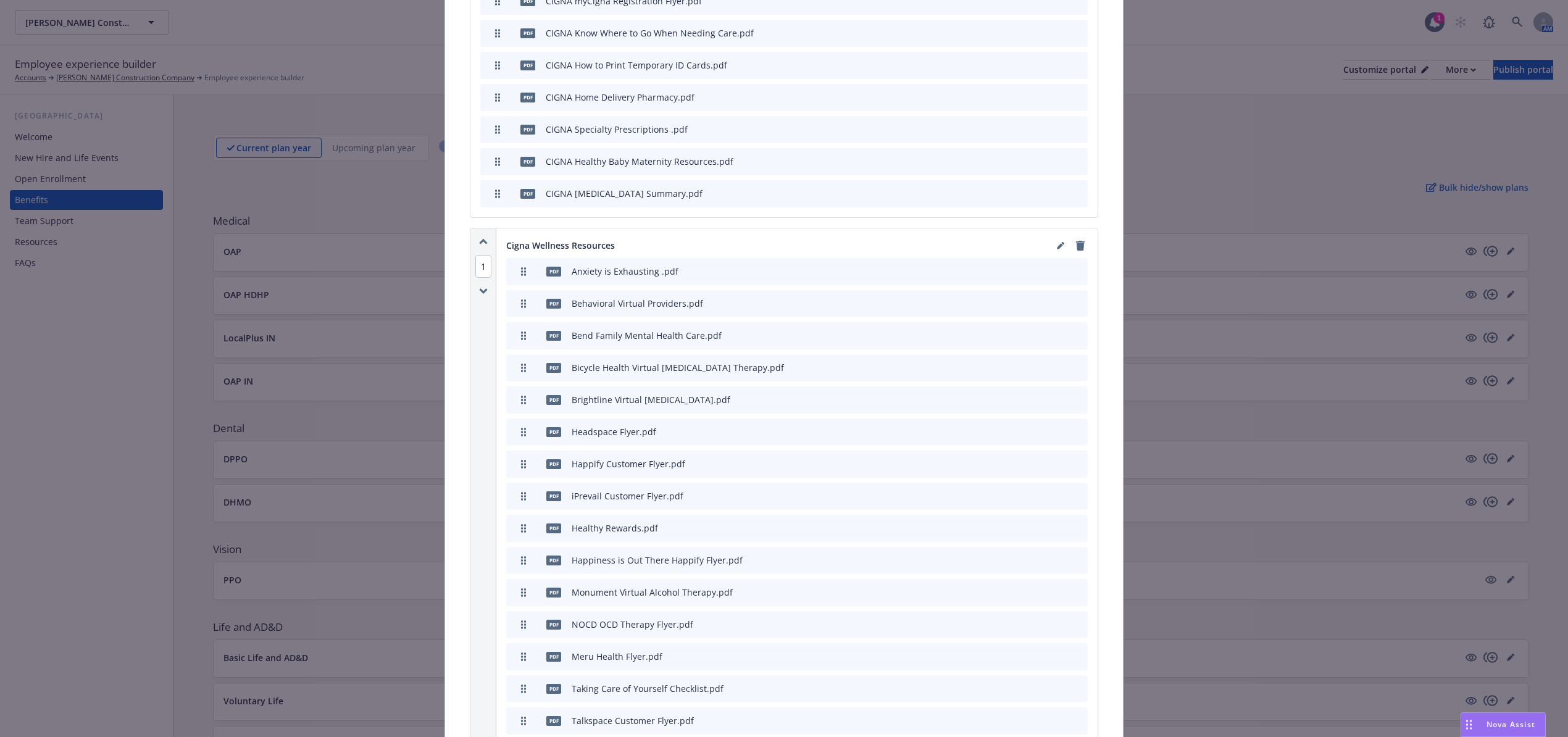
scroll to position [1745, 0]
click at [1062, 254] on div at bounding box center [1070, 250] width 35 height 15
click at [1053, 249] on link "editPencil" at bounding box center [1060, 250] width 15 height 15
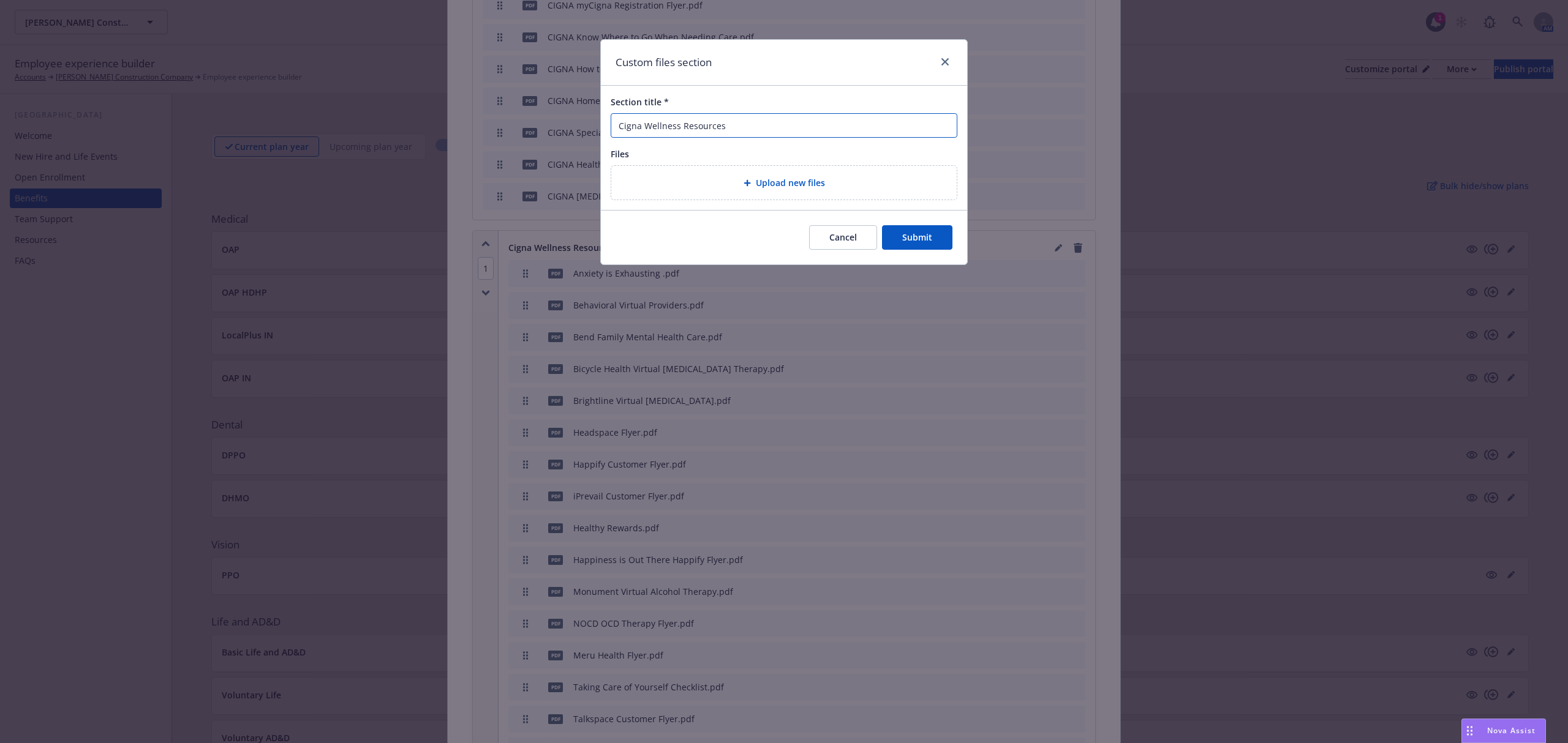
drag, startPoint x: 681, startPoint y: 129, endPoint x: 647, endPoint y: 130, distance: 34.0
click at [647, 130] on input "Cigna Wellness Resources" at bounding box center [784, 125] width 346 height 24
drag, startPoint x: 771, startPoint y: 131, endPoint x: 620, endPoint y: 119, distance: 151.5
click at [620, 119] on input "Cigna Mental Wellbeing Resources" at bounding box center [784, 125] width 346 height 24
type input "Cigna Mental Wellbeing Resources"
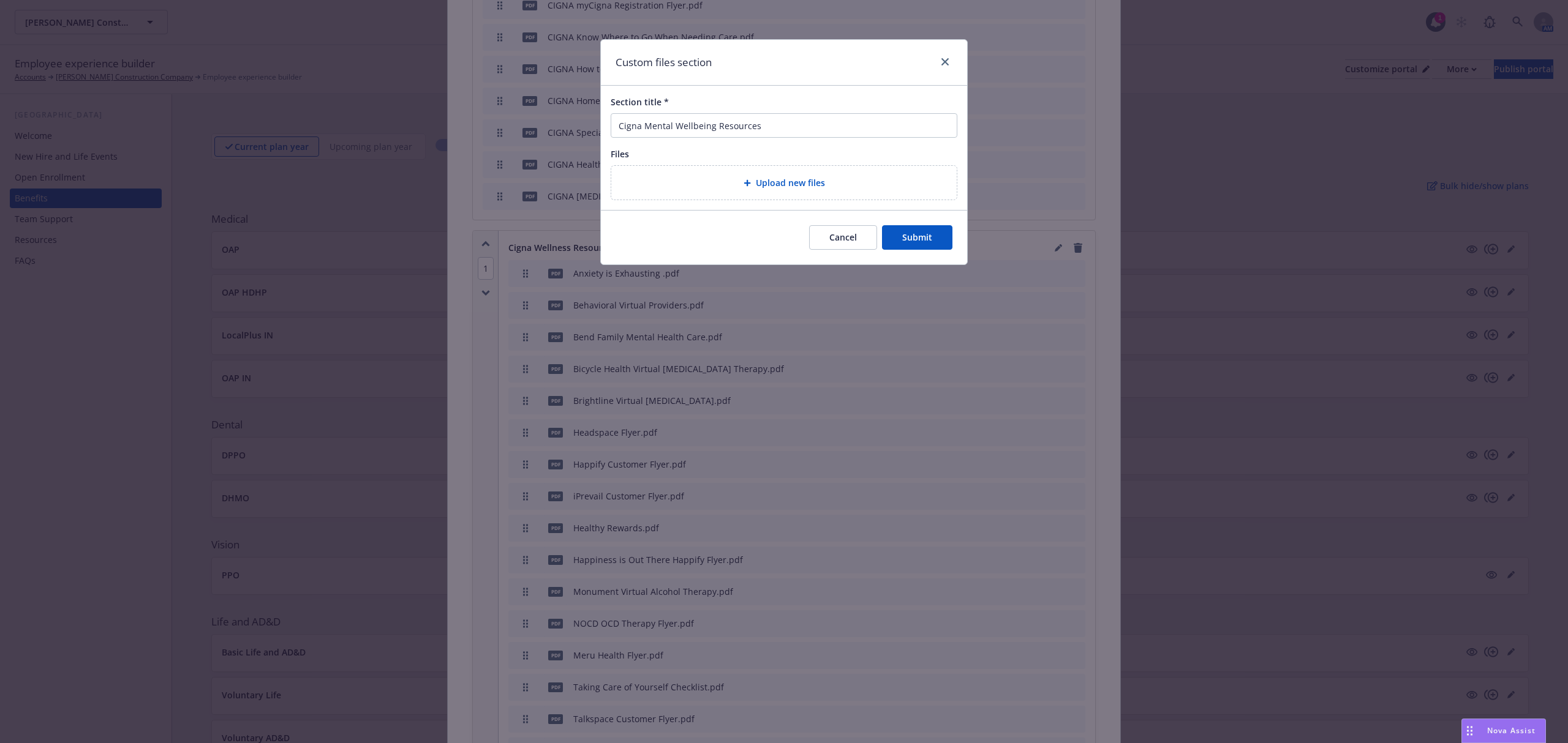
click at [924, 234] on button "Submit" at bounding box center [917, 237] width 70 height 24
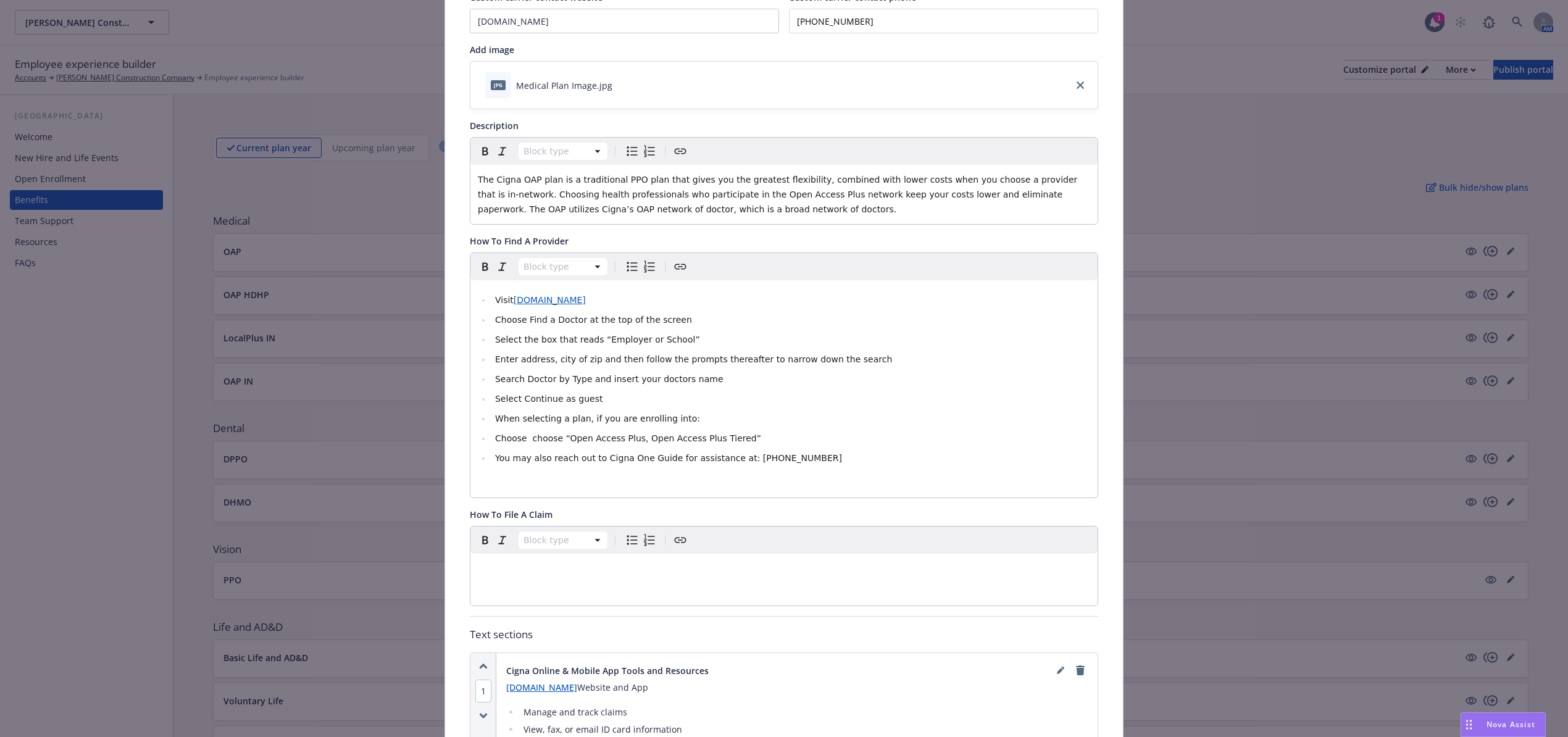
scroll to position [0, 0]
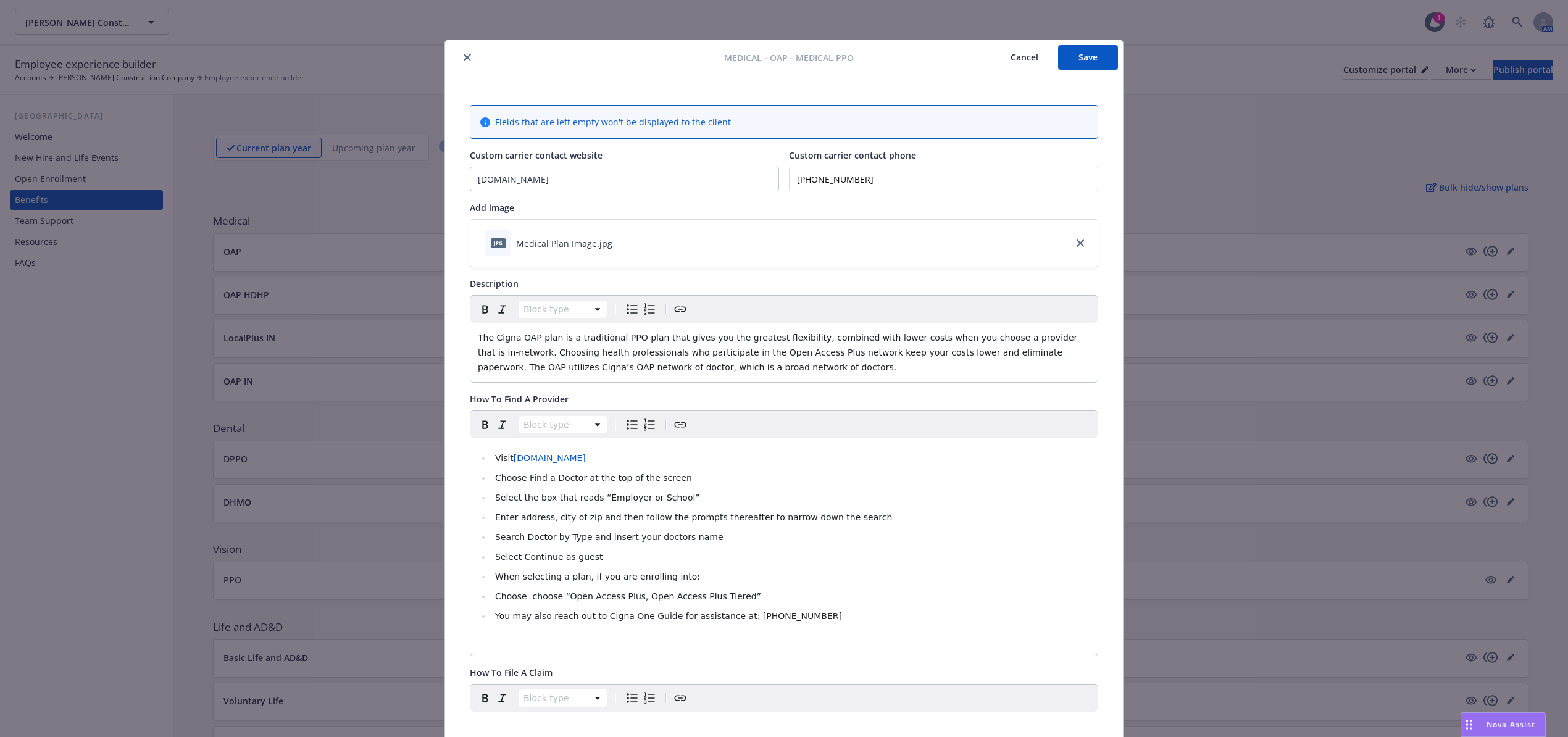
click at [1077, 58] on button "Save" at bounding box center [1088, 57] width 60 height 24
click at [464, 57] on icon "close" at bounding box center [467, 57] width 7 height 7
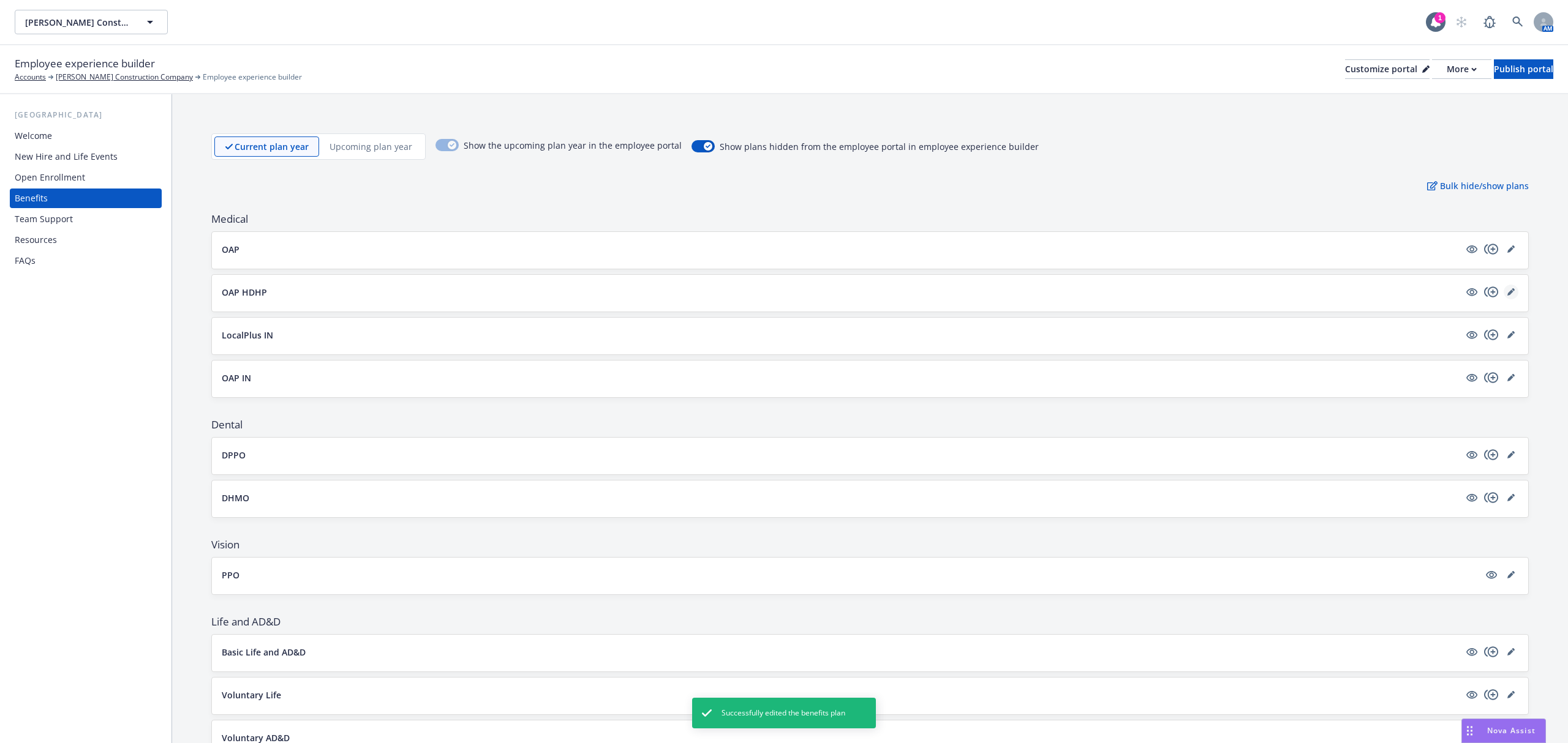
click at [1507, 295] on icon "editPencil" at bounding box center [1510, 292] width 6 height 6
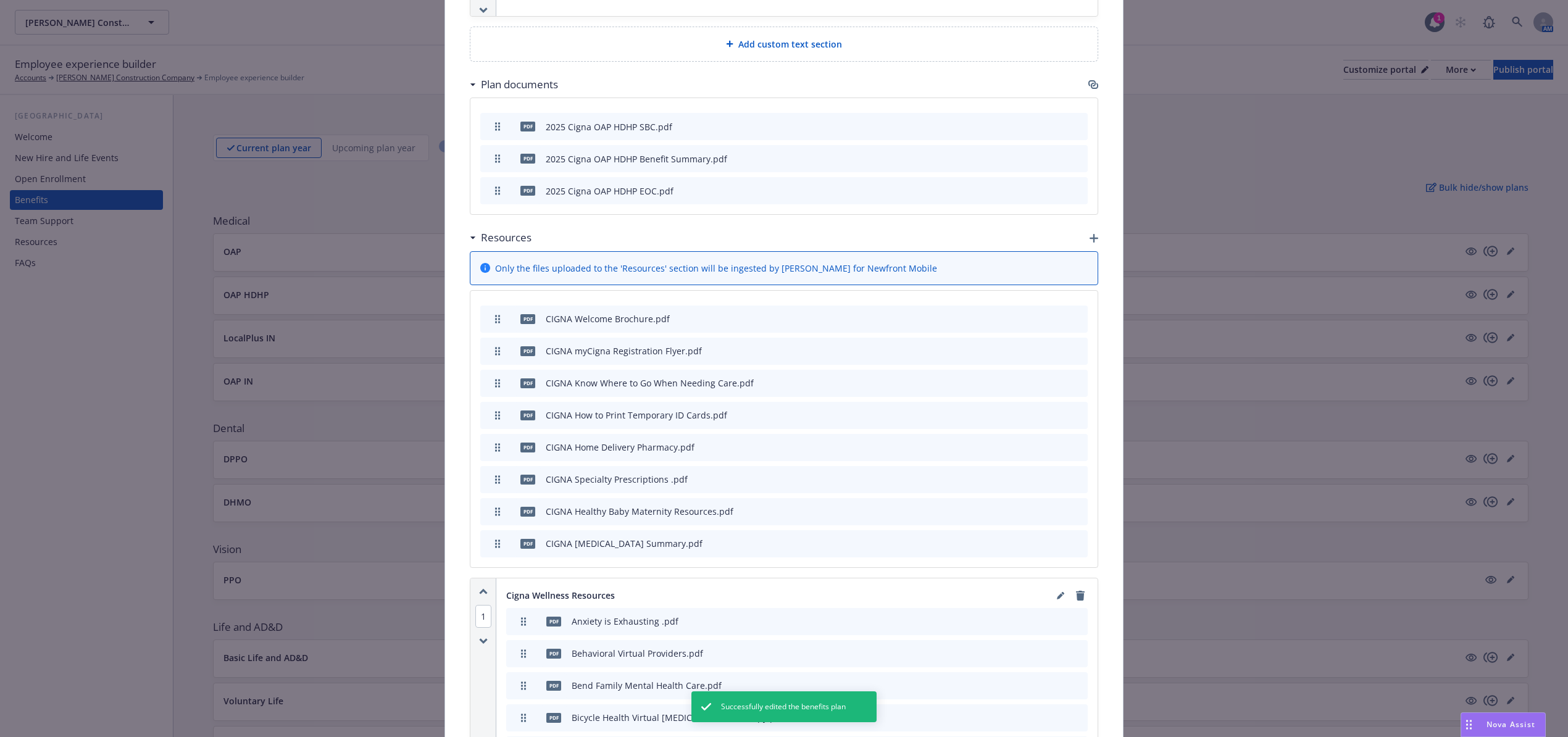
scroll to position [1601, 0]
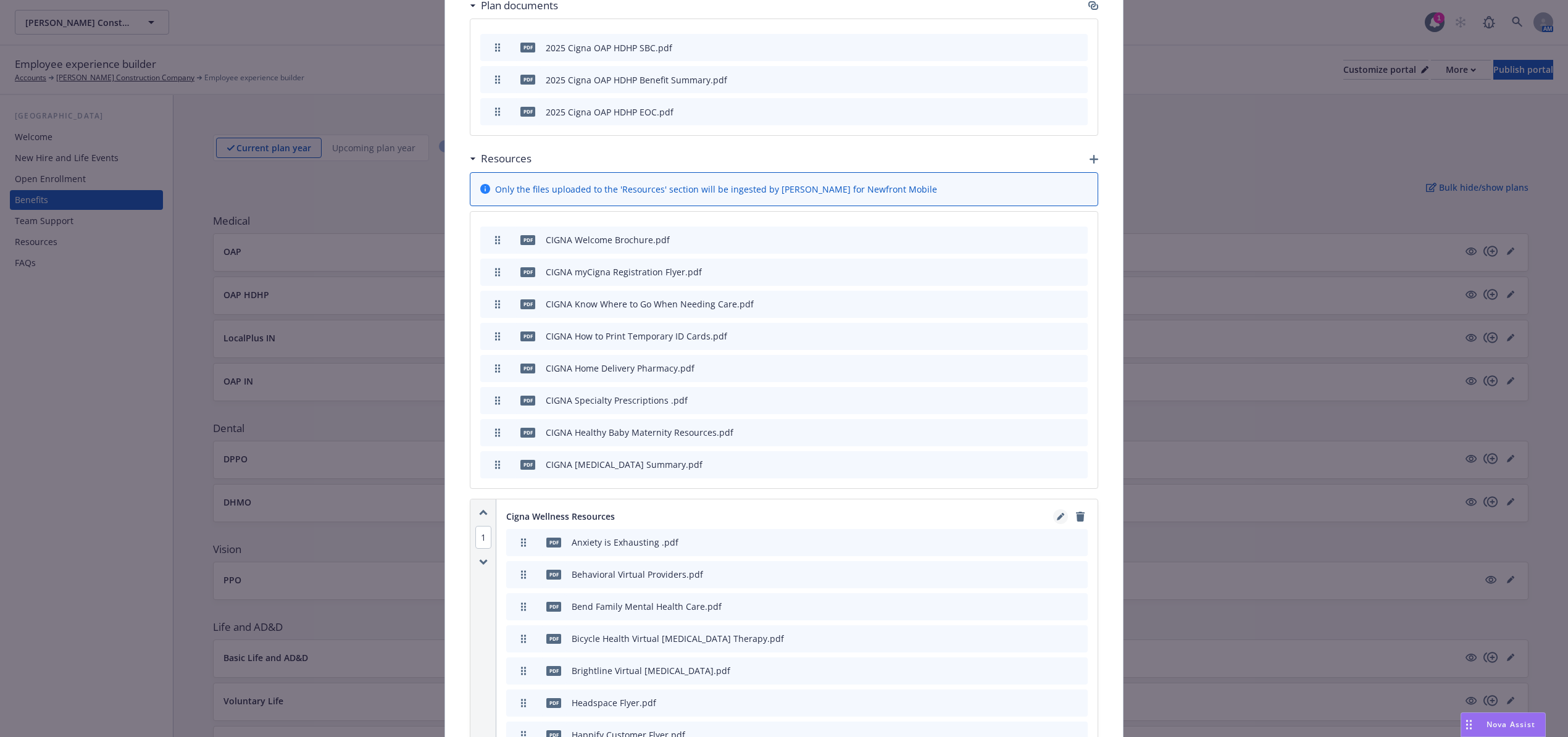
click at [1053, 510] on link "editPencil" at bounding box center [1060, 517] width 15 height 15
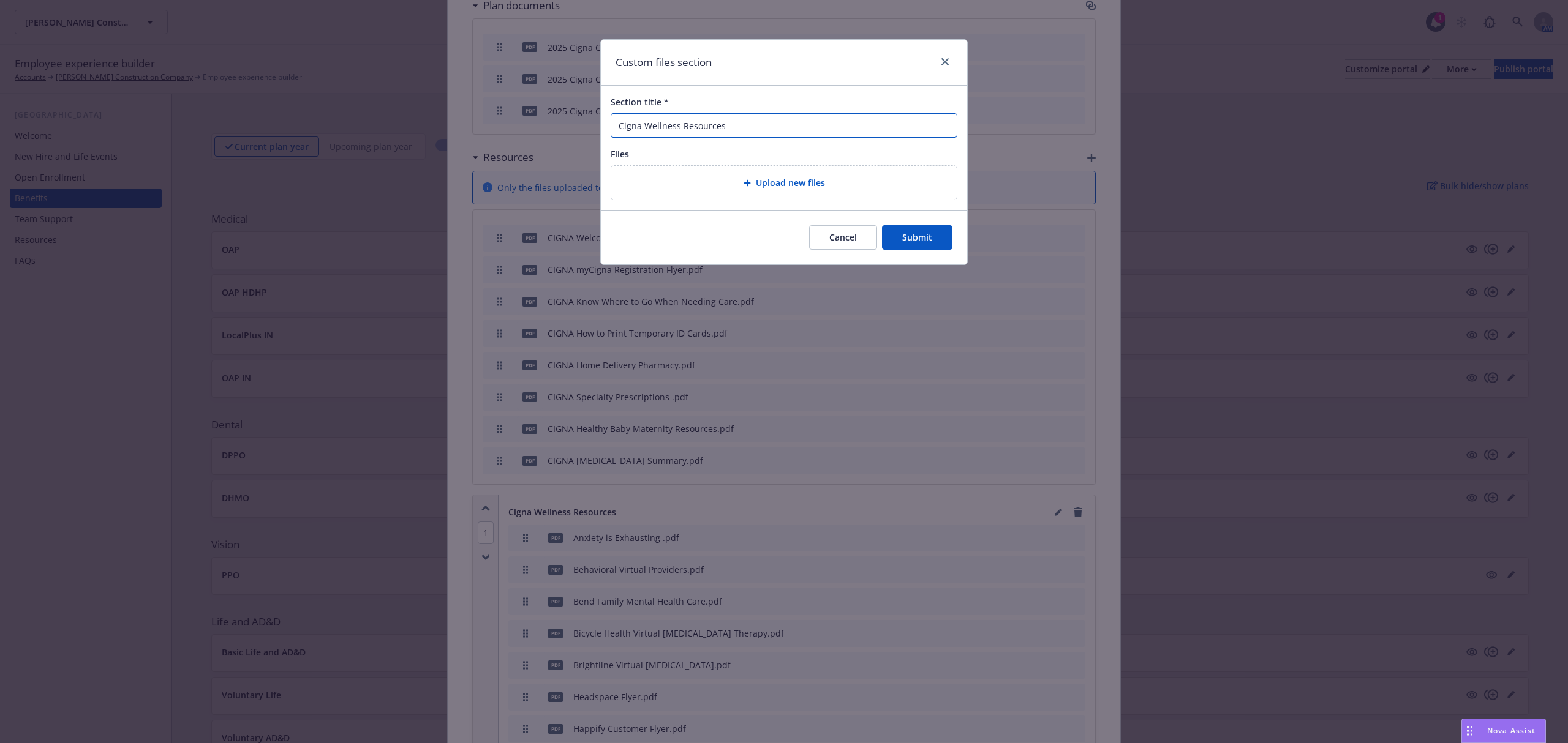
drag, startPoint x: 752, startPoint y: 125, endPoint x: 516, endPoint y: 136, distance: 236.3
click at [516, 136] on div "Custom files section Section title * Cigna Wellness Resources Files Upload new …" at bounding box center [784, 371] width 1568 height 743
paste input "Mental Wellbeing"
type input "Cigna Mental Wellbeing Resources"
click at [915, 241] on button "Submit" at bounding box center [917, 237] width 70 height 24
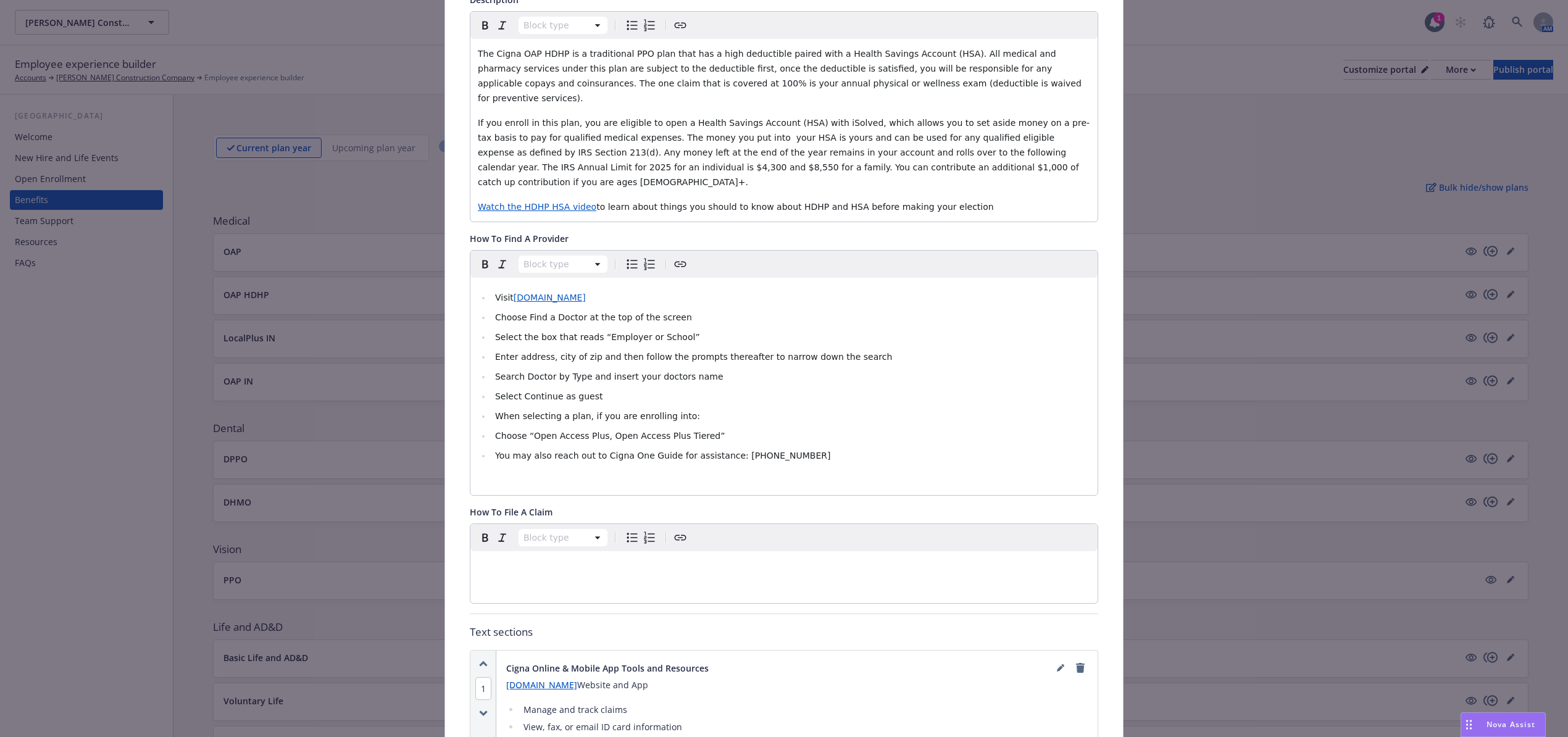
scroll to position [0, 0]
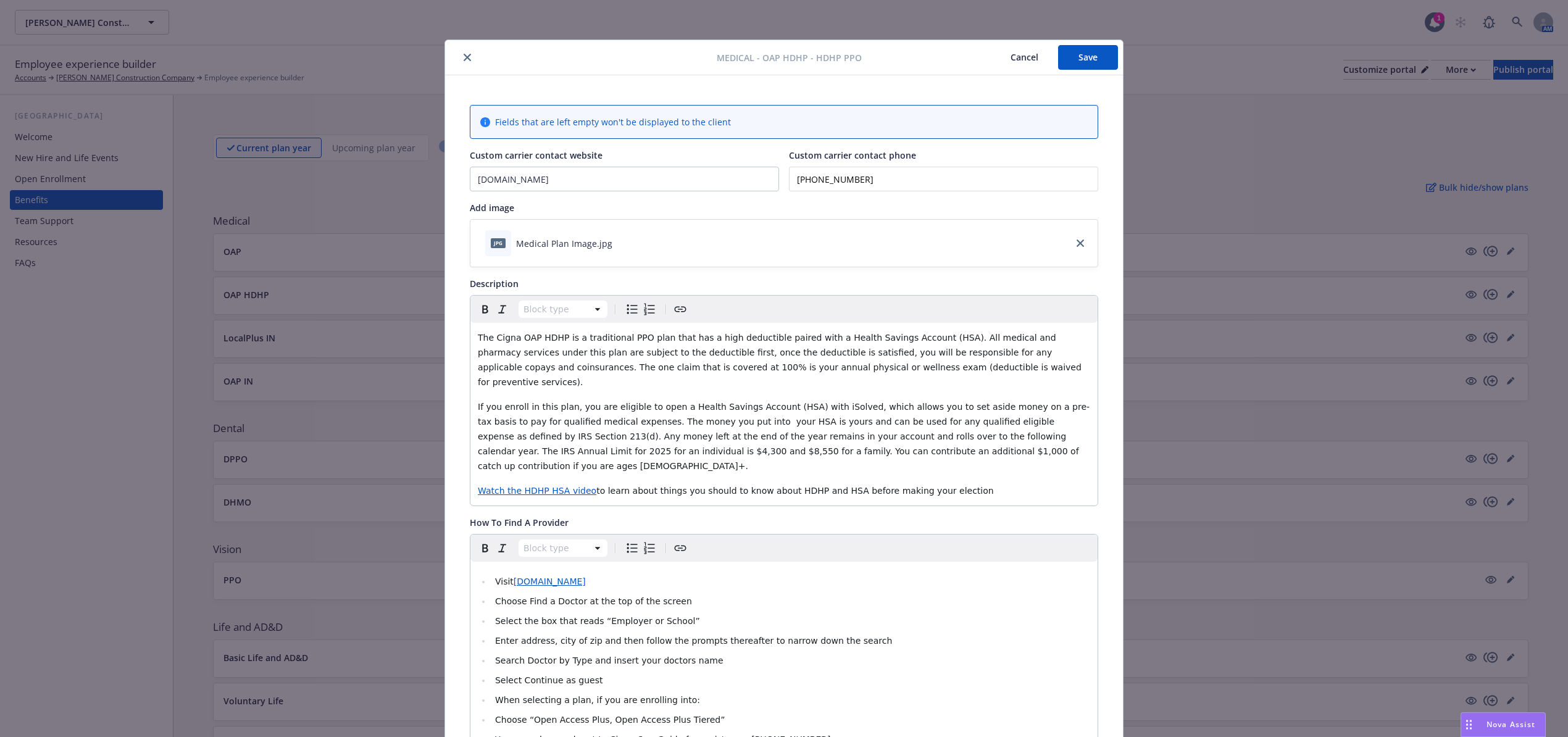
click at [1070, 67] on button "Save" at bounding box center [1088, 57] width 60 height 24
click at [464, 54] on icon "close" at bounding box center [467, 57] width 7 height 7
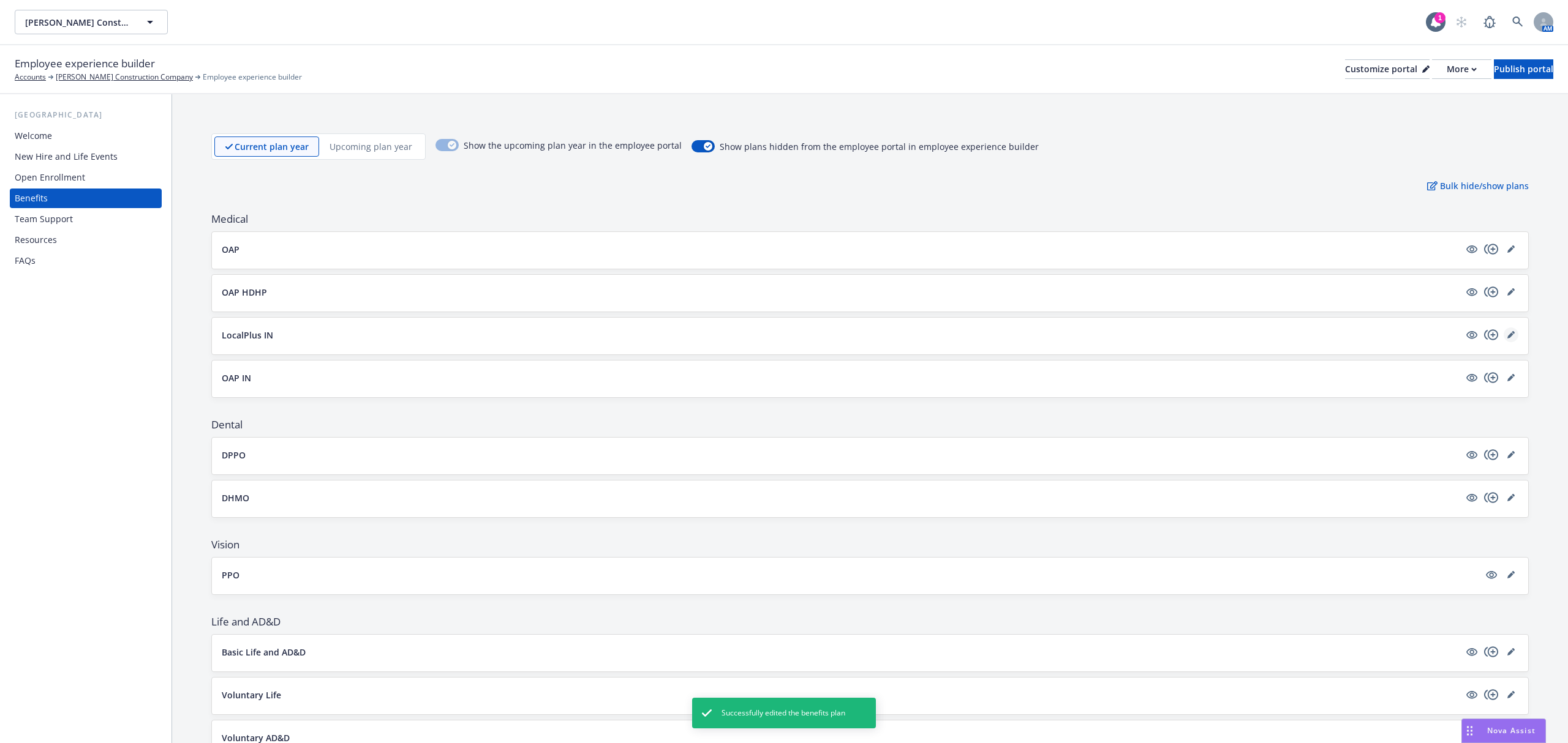
click at [1503, 338] on link "editPencil" at bounding box center [1510, 334] width 15 height 15
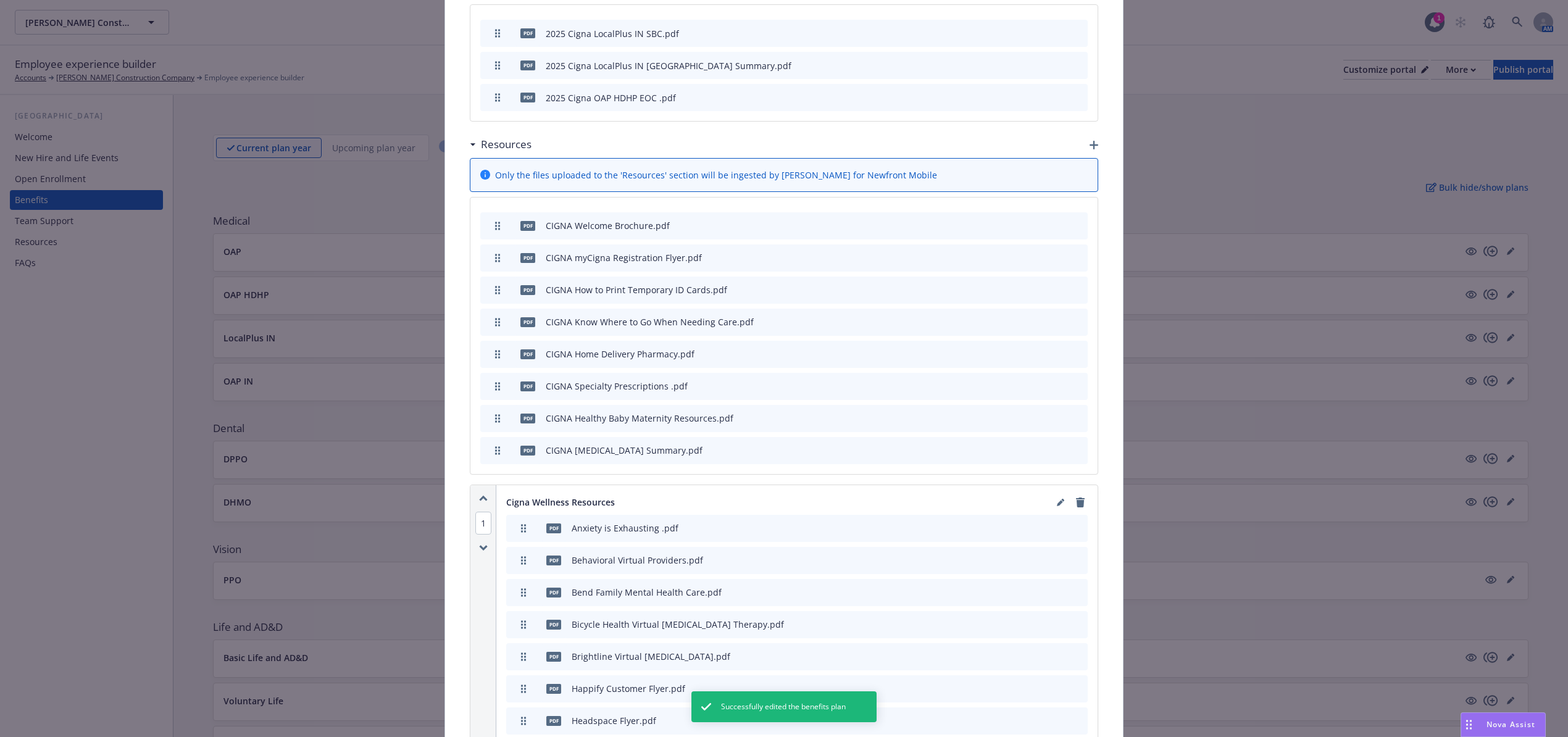
scroll to position [1848, 0]
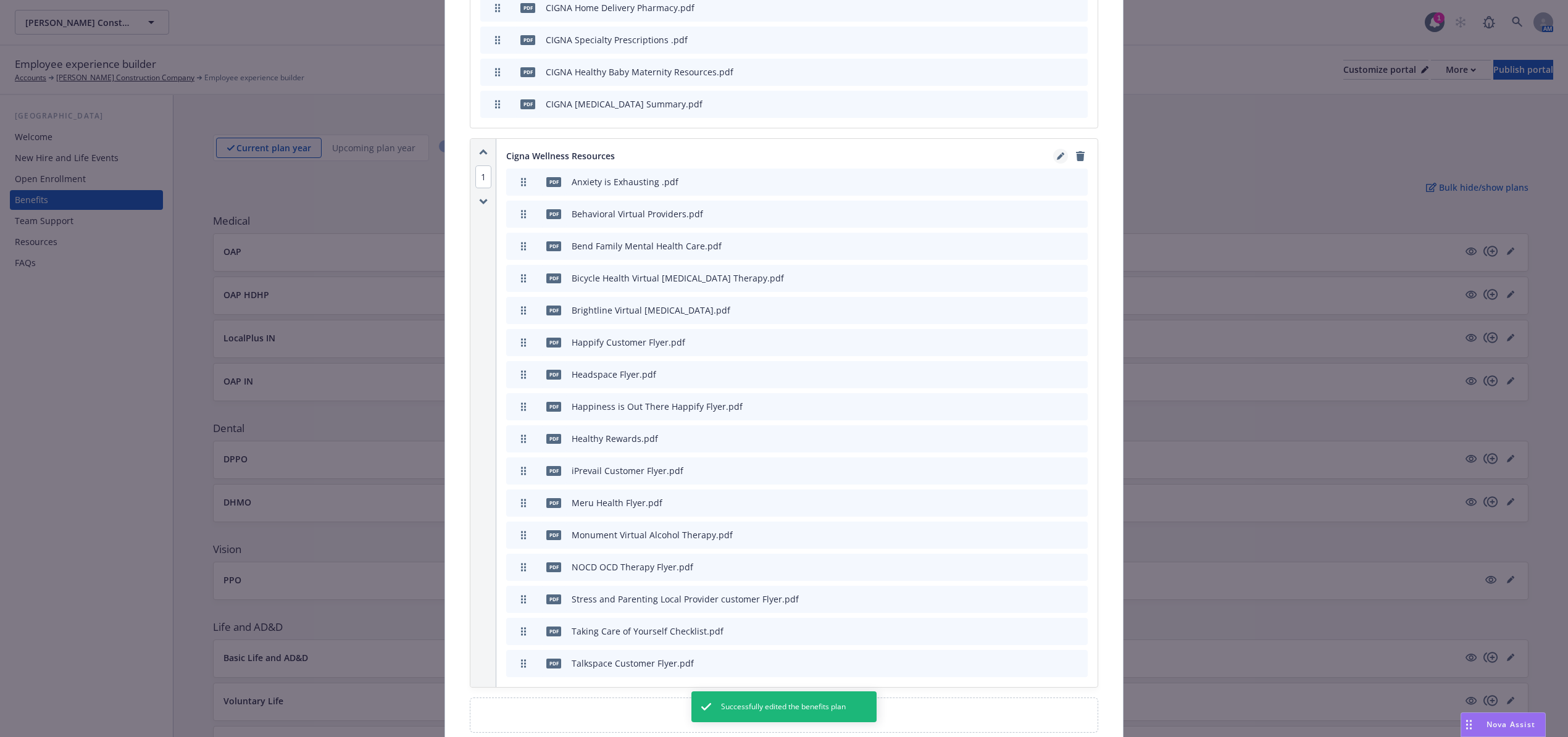
click at [1057, 160] on icon "editPencil" at bounding box center [1060, 157] width 6 height 6
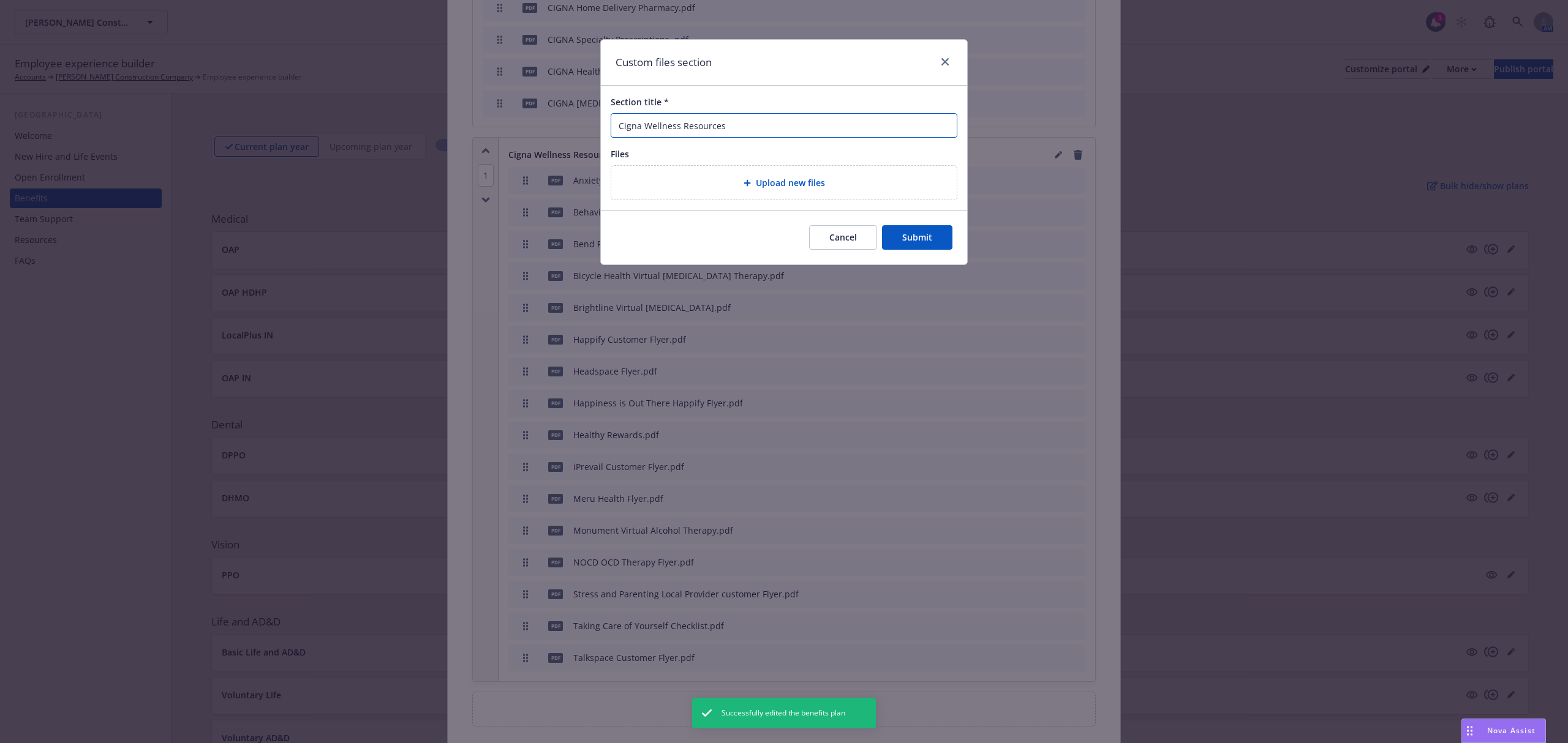
drag, startPoint x: 650, startPoint y: 138, endPoint x: 598, endPoint y: 150, distance: 53.4
click at [567, 146] on div "Custom files section Section title * Cigna Wellness Resources Files Upload new …" at bounding box center [784, 371] width 1568 height 743
paste input "Mental Wellbeing"
type input "Cigna Mental Wellbeing Resources"
click at [928, 238] on button "Submit" at bounding box center [917, 237] width 70 height 24
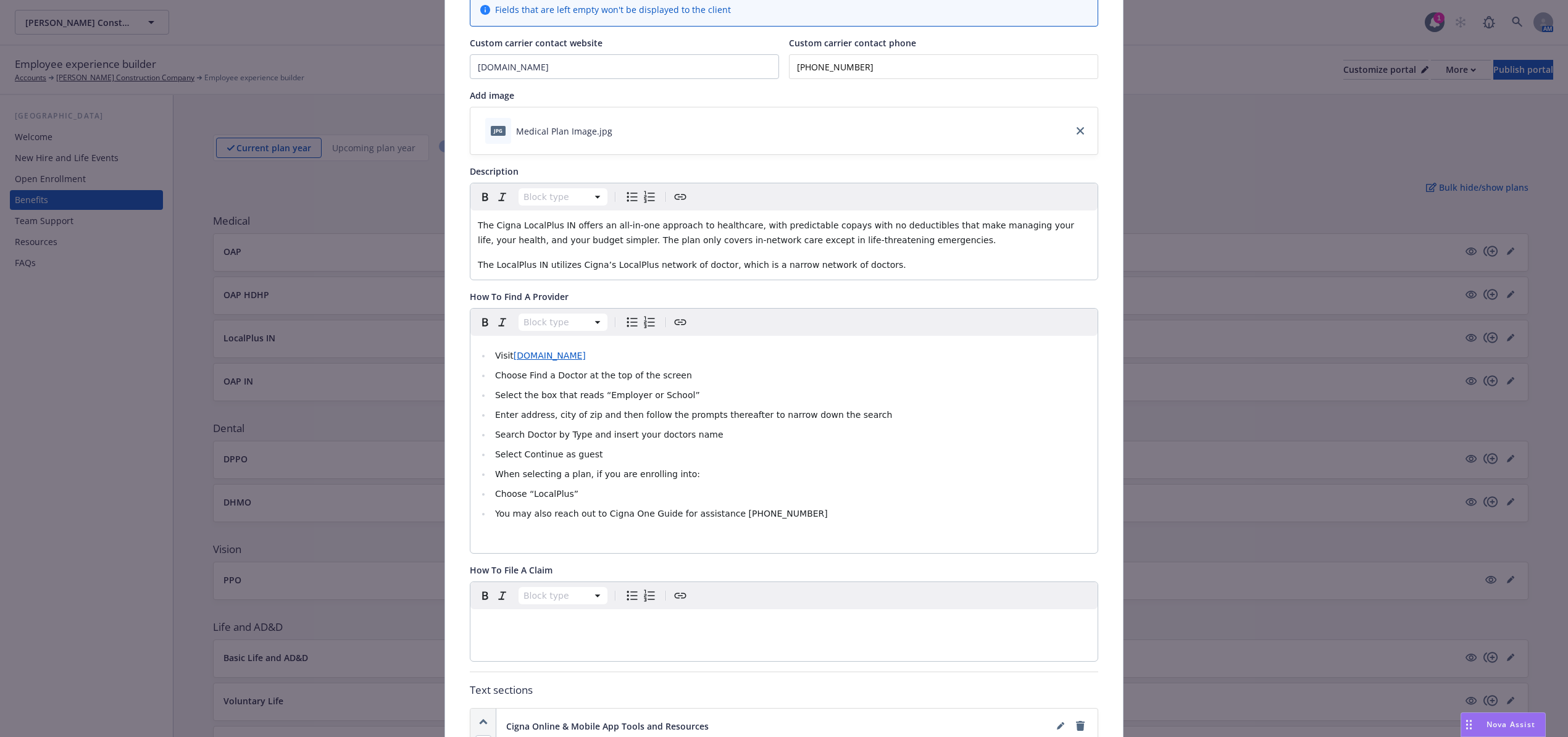
scroll to position [0, 0]
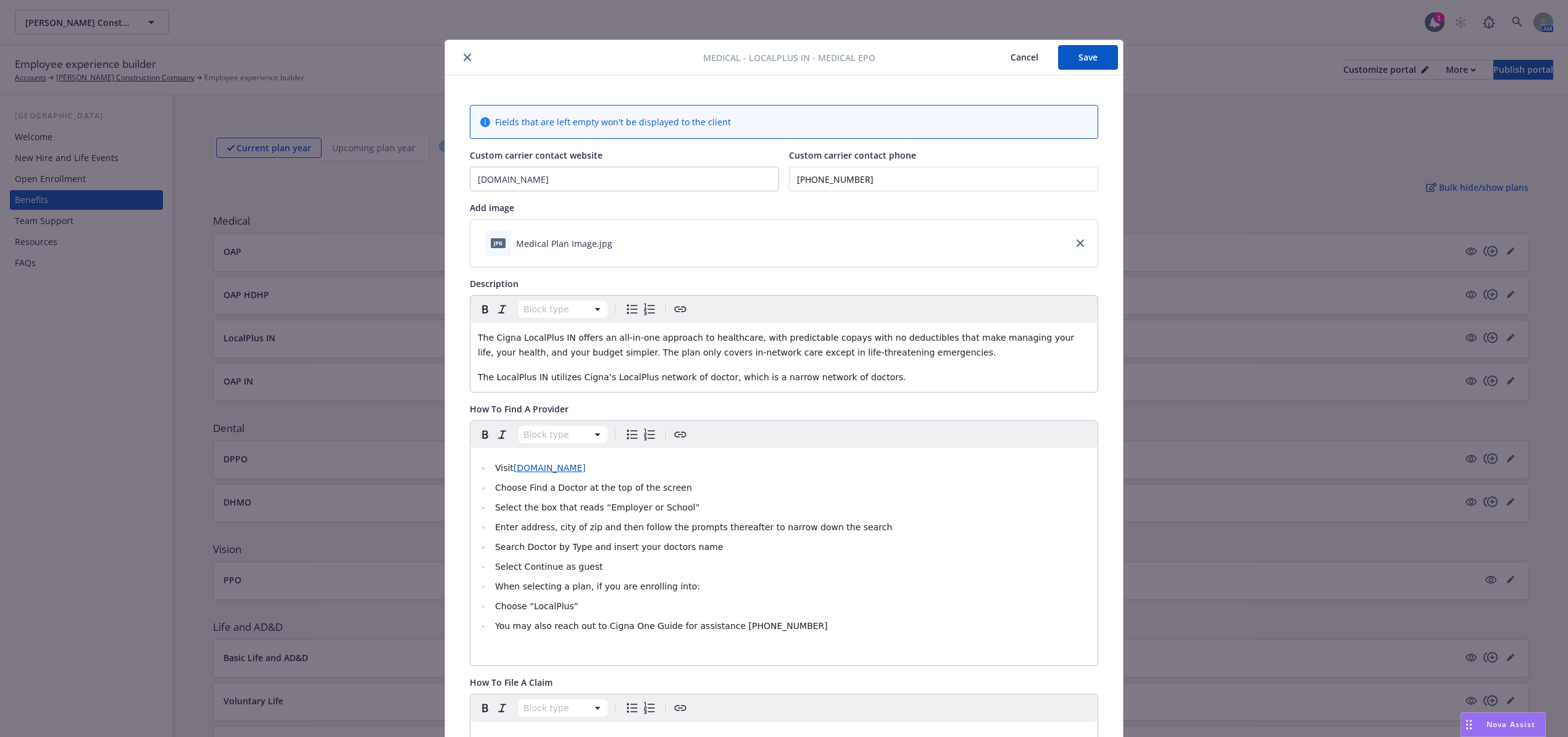
click at [1082, 54] on button "Save" at bounding box center [1088, 57] width 60 height 24
click at [464, 59] on icon "close" at bounding box center [467, 57] width 7 height 7
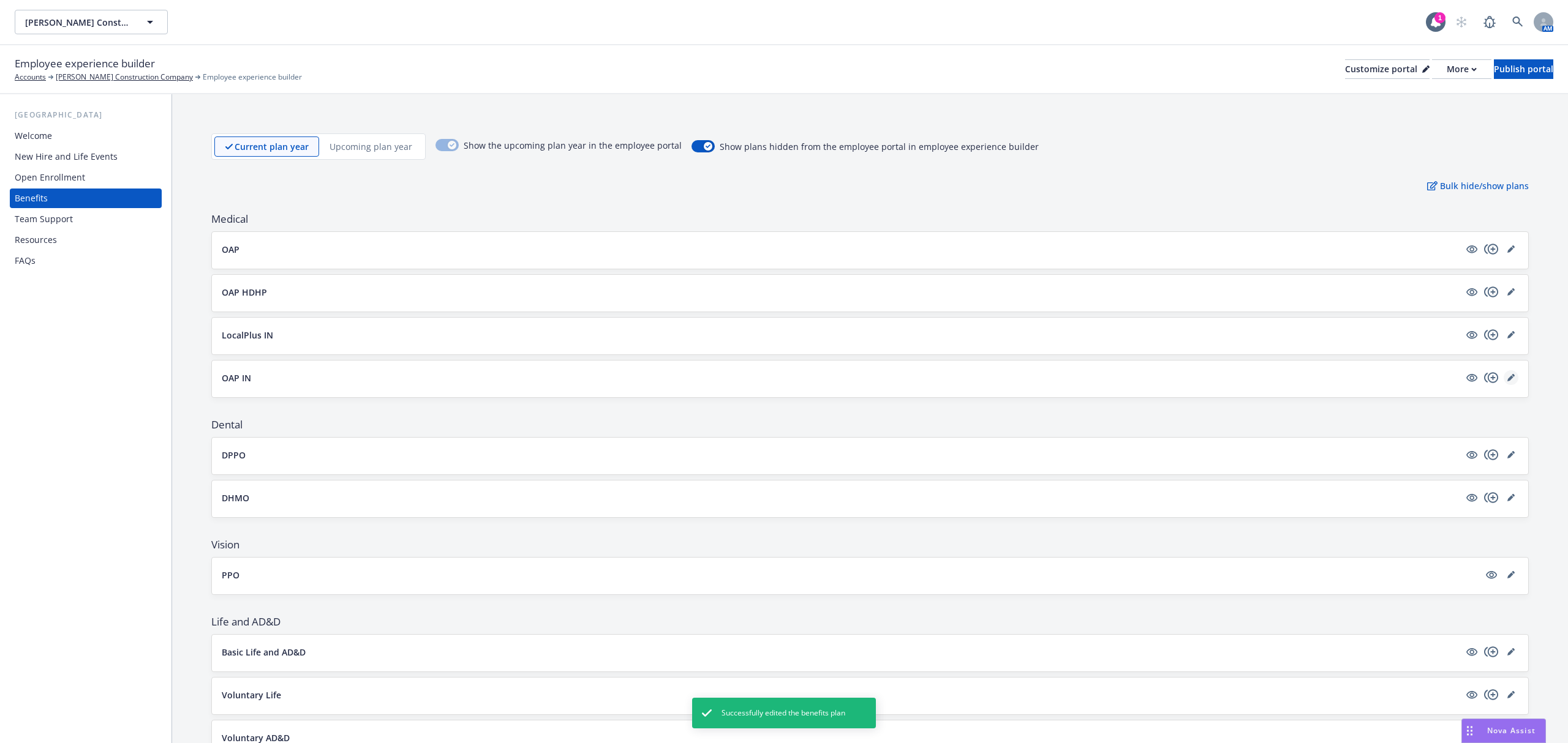
click at [1503, 383] on link "editPencil" at bounding box center [1510, 377] width 15 height 15
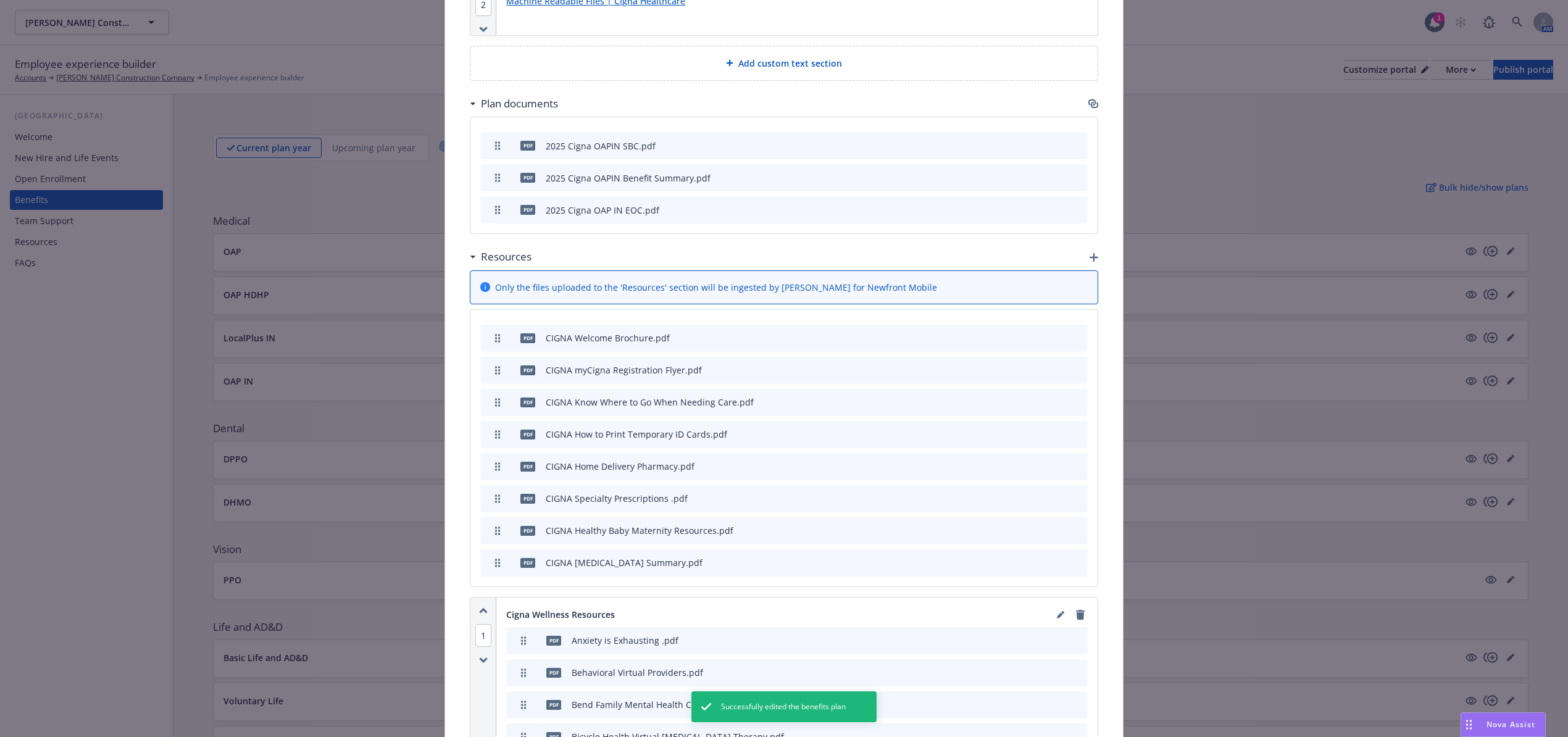
scroll to position [1601, 0]
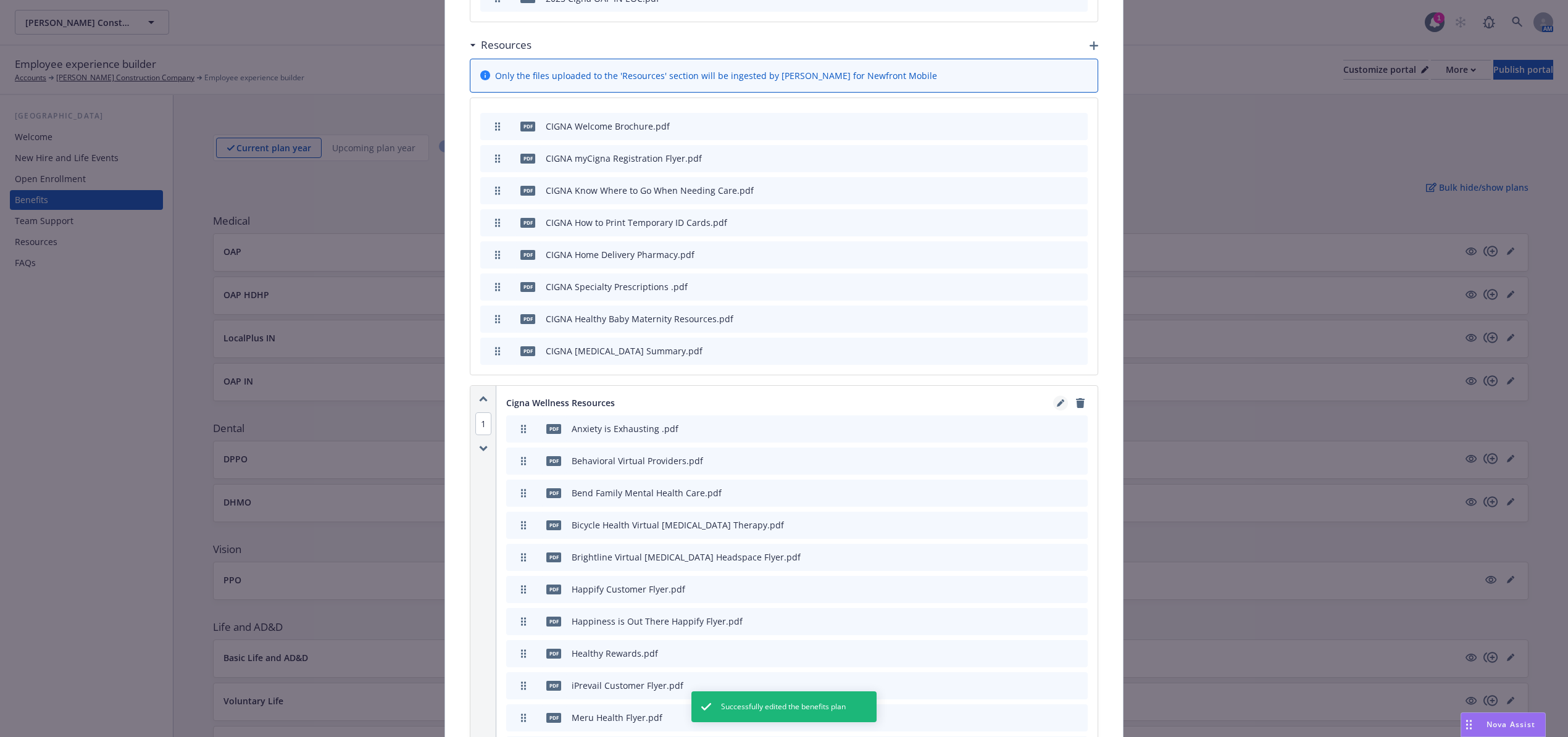
click at [1057, 404] on icon "editPencil" at bounding box center [1060, 403] width 7 height 7
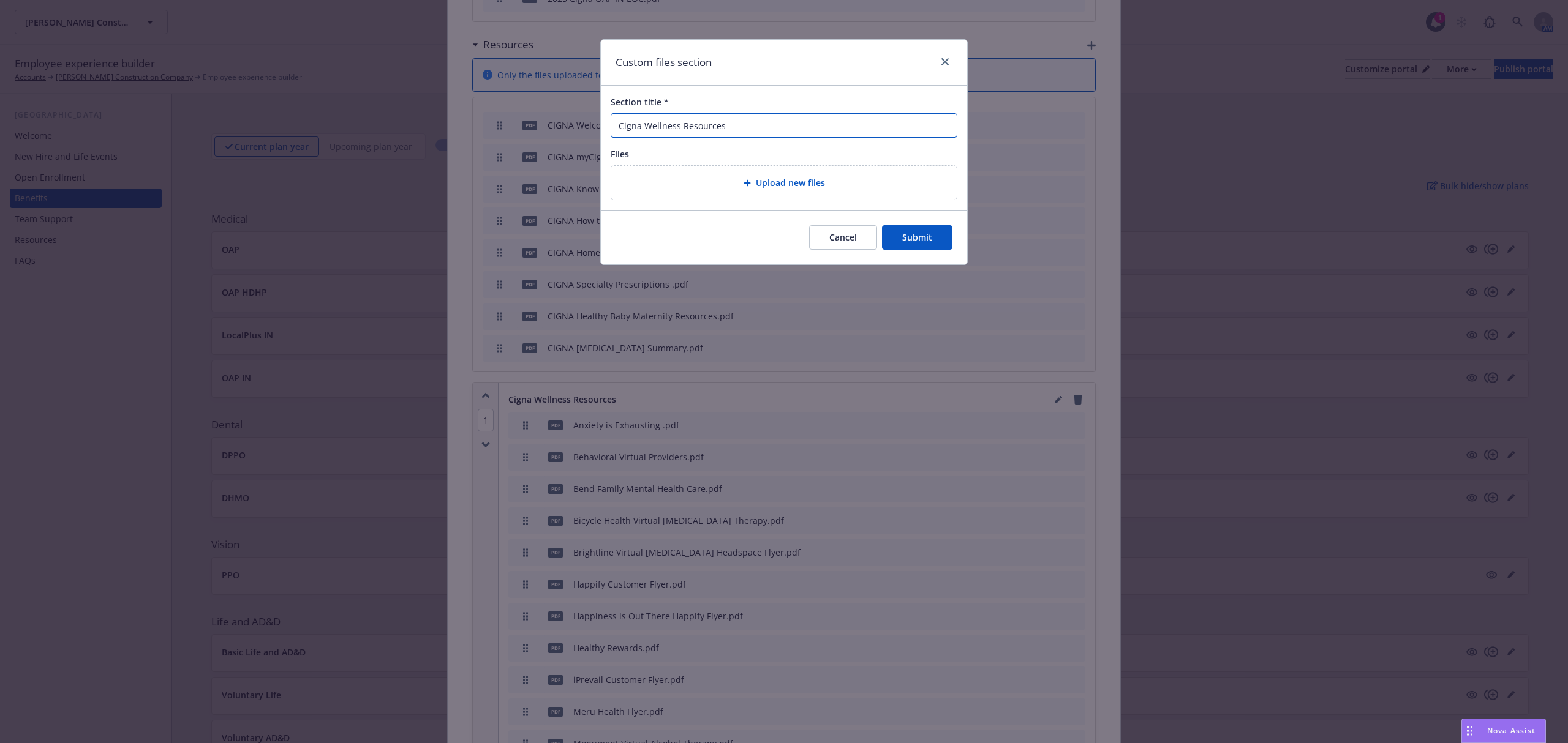
drag, startPoint x: 811, startPoint y: 128, endPoint x: 435, endPoint y: 167, distance: 378.0
click at [459, 162] on div "Custom files section Section title * Cigna Wellness Resources Files Upload new …" at bounding box center [784, 371] width 1568 height 743
paste input "Mental Wellbeing"
type input "Cigna Mental Wellbeing Resources"
click at [924, 249] on button "Submit" at bounding box center [917, 237] width 70 height 24
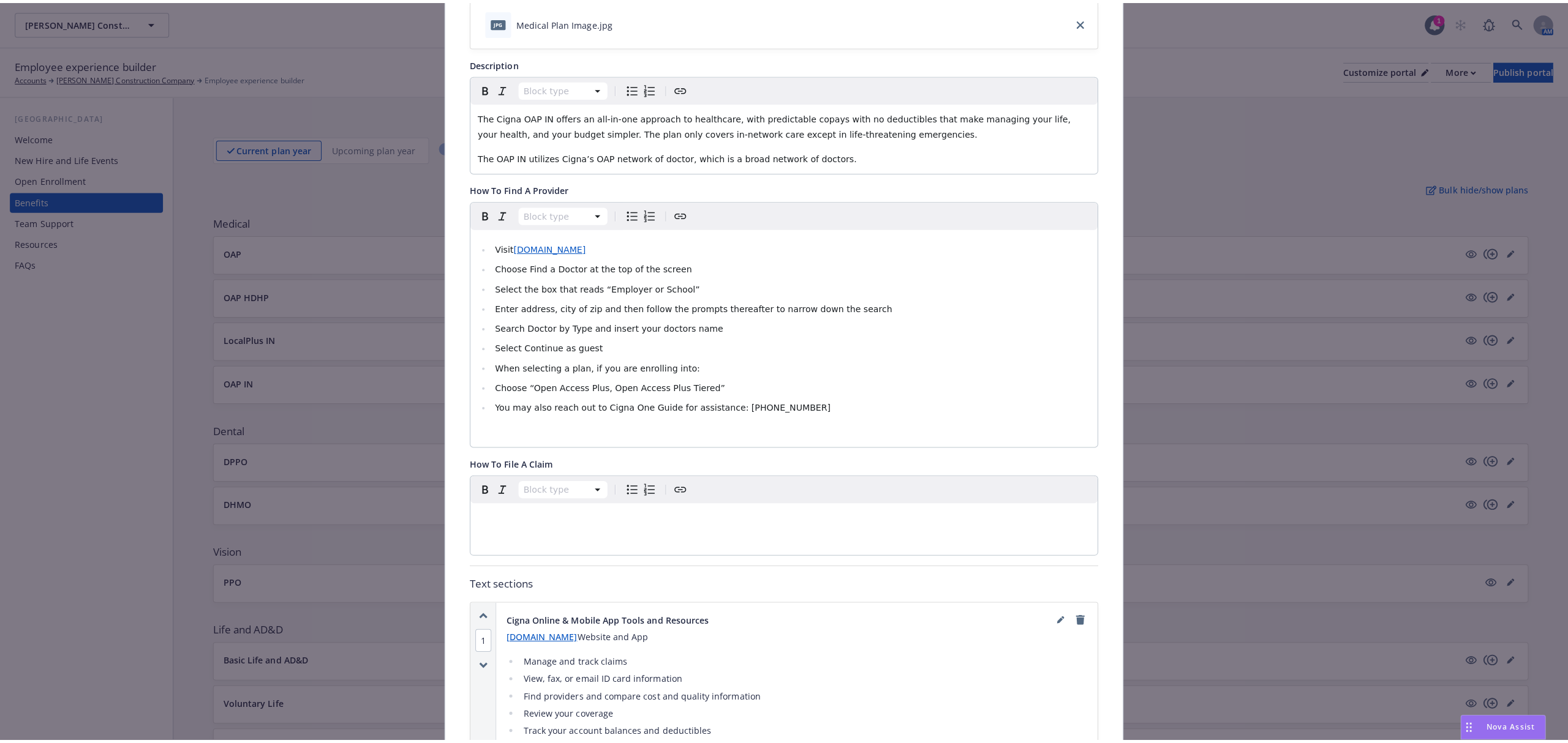
scroll to position [0, 0]
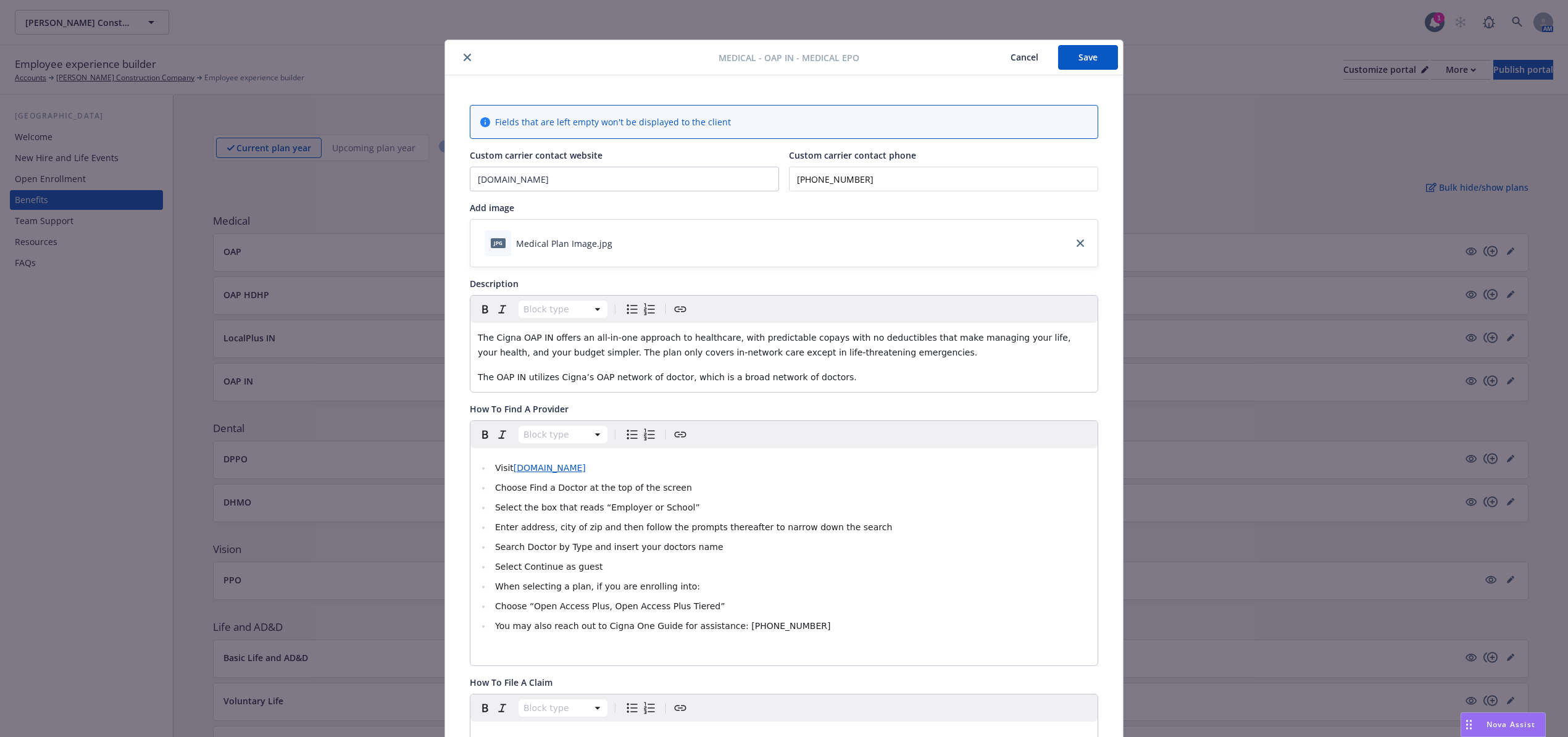
click at [1102, 57] on button "Save" at bounding box center [1088, 57] width 60 height 24
click at [473, 53] on div at bounding box center [584, 57] width 269 height 15
click at [467, 50] on div "Medical - OAP IN - Medical EPO Cancel Save" at bounding box center [784, 57] width 678 height 35
click at [469, 55] on div at bounding box center [584, 57] width 269 height 15
click at [460, 62] on button "close" at bounding box center [467, 57] width 15 height 15
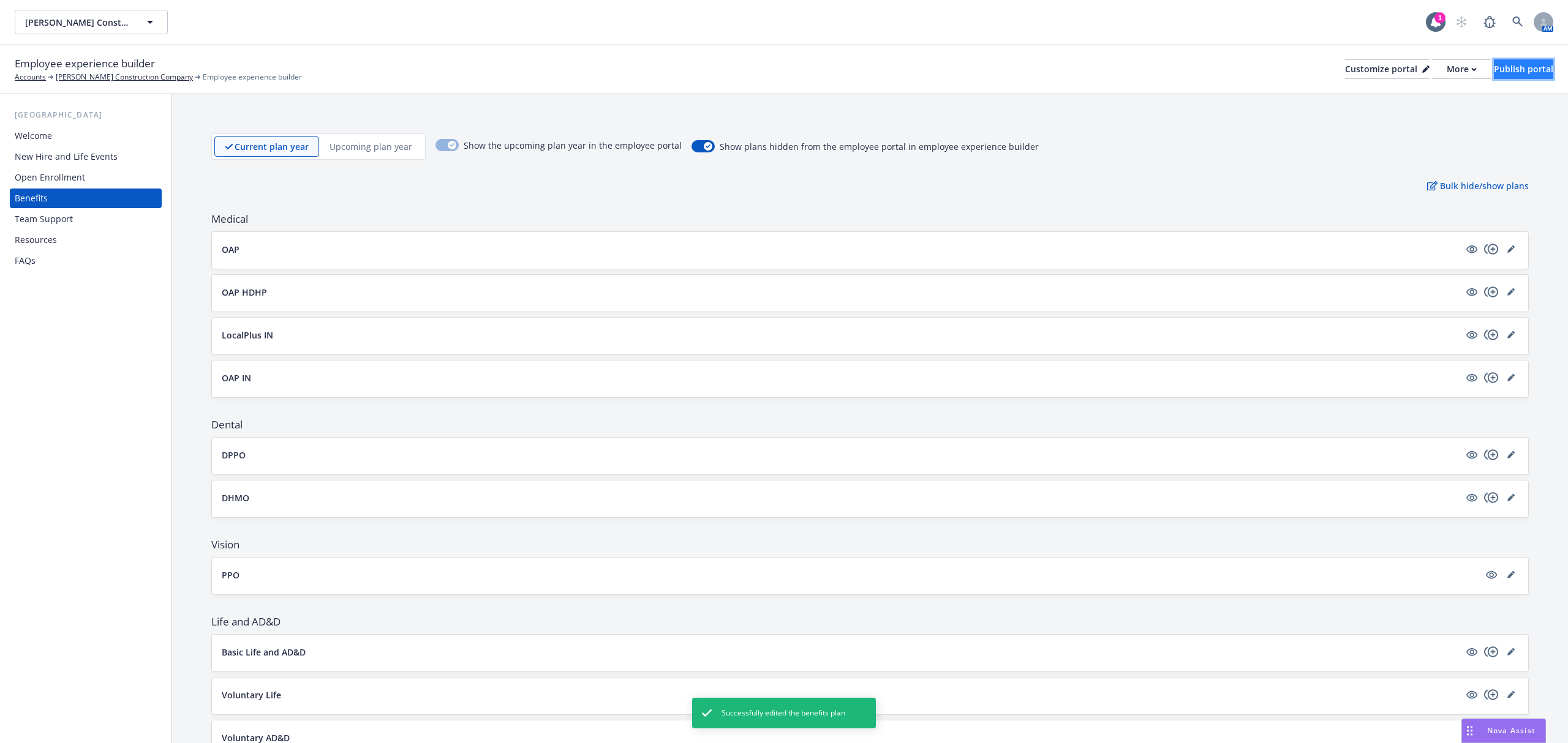
click at [1510, 62] on div "Publish portal" at bounding box center [1524, 69] width 59 height 19
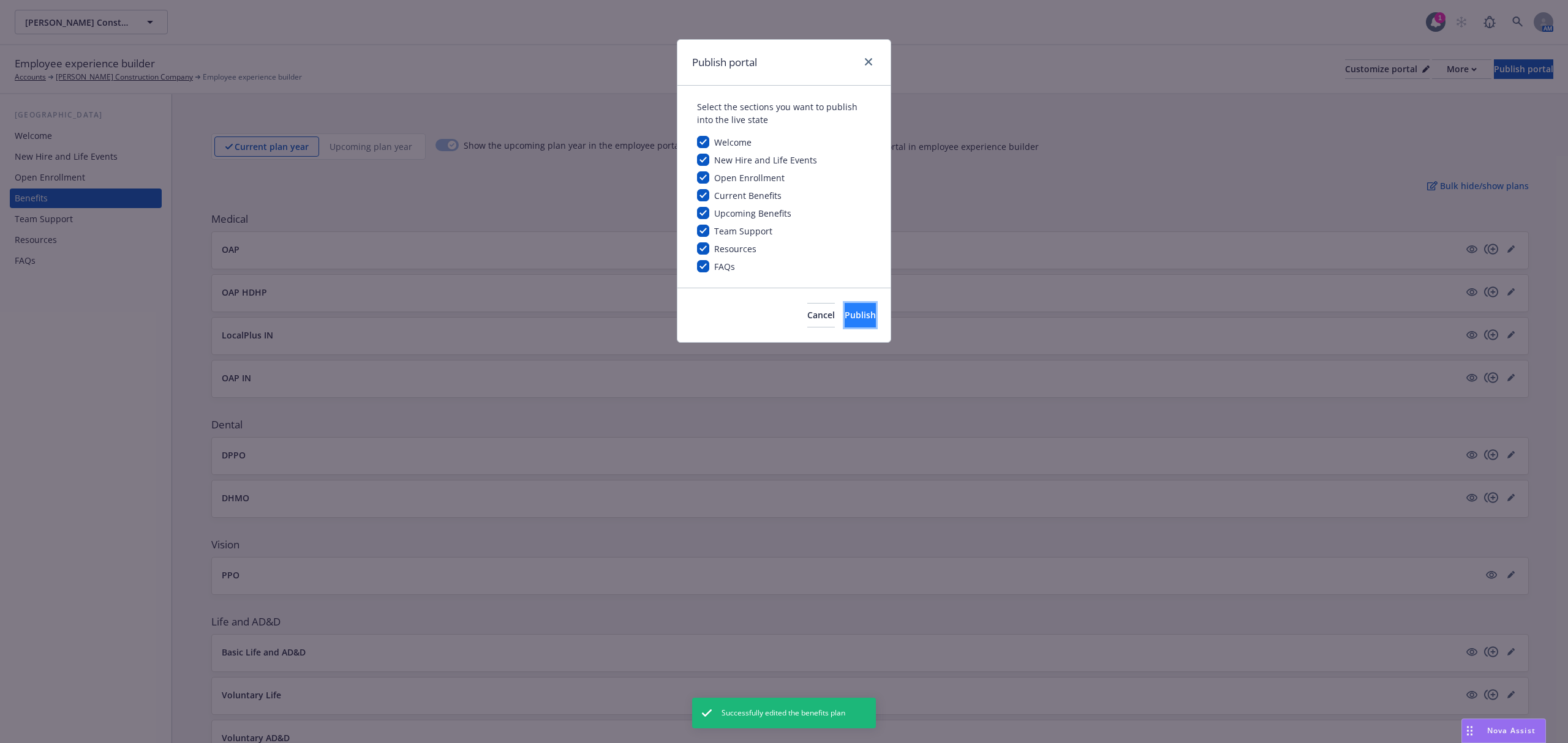
click at [849, 317] on span "Publish" at bounding box center [860, 314] width 31 height 12
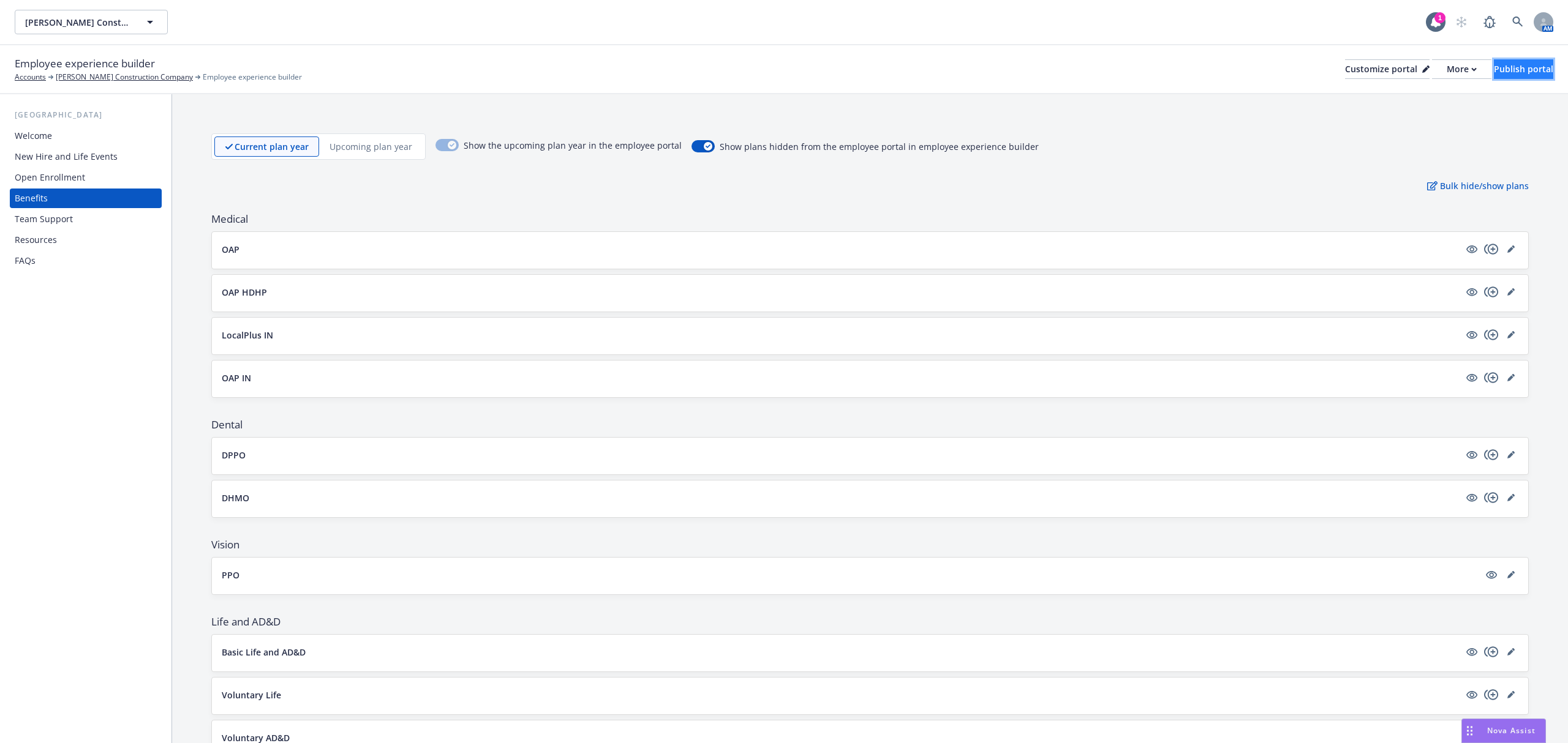
click at [1494, 64] on div "Publish portal" at bounding box center [1524, 69] width 59 height 19
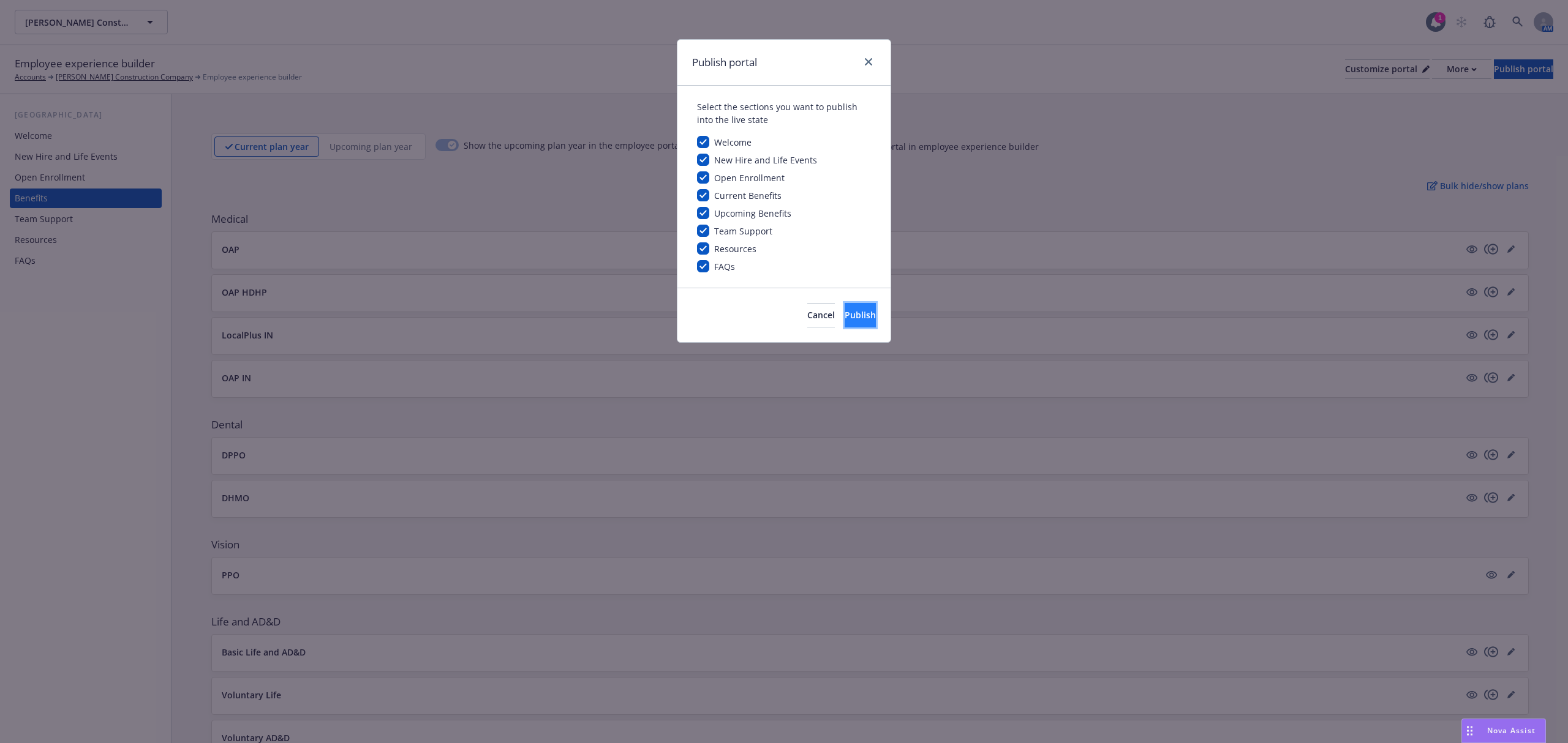
click at [859, 315] on button "Publish" at bounding box center [860, 315] width 31 height 24
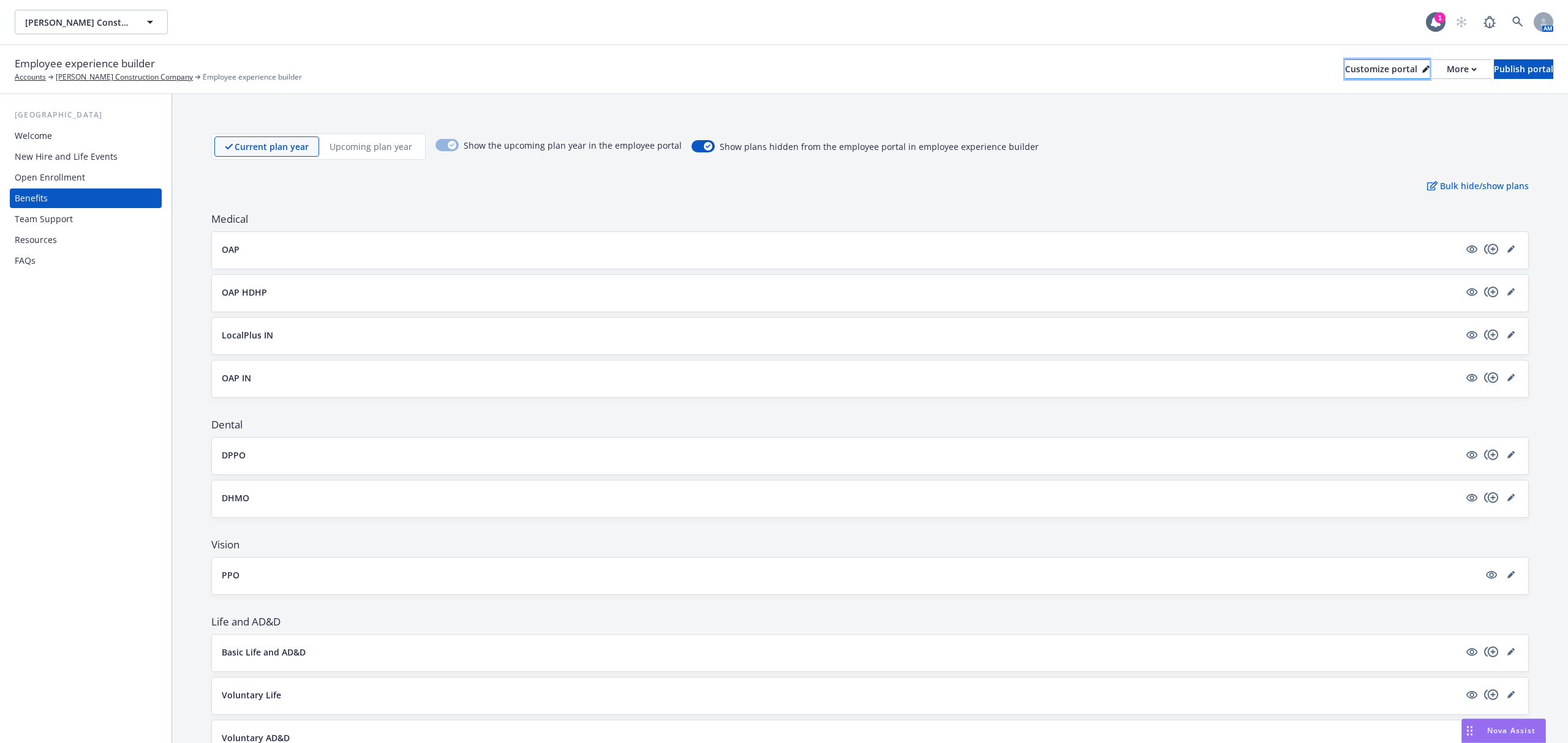
click at [1357, 67] on div "Customize portal" at bounding box center [1387, 69] width 84 height 19
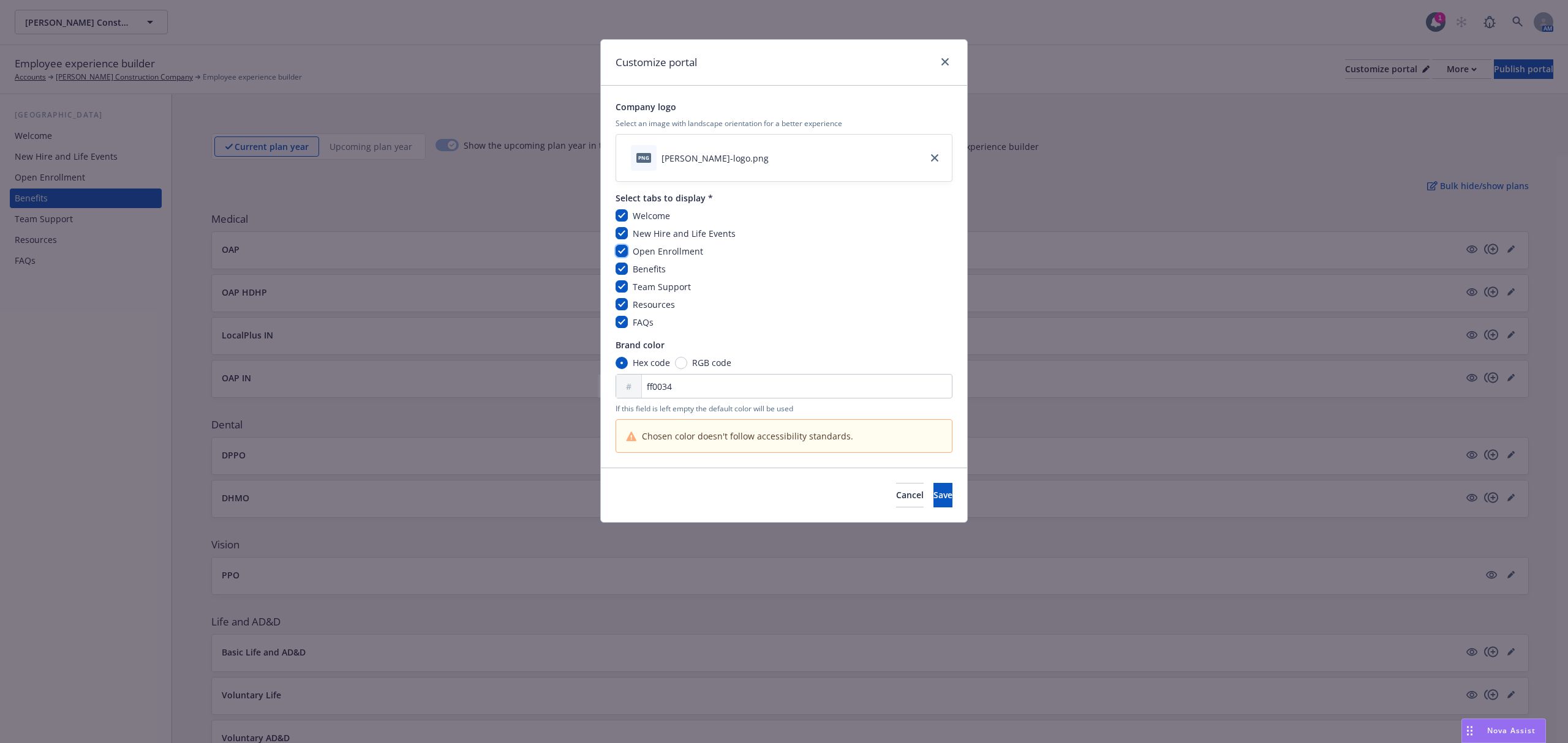
click at [623, 247] on input "checkbox" at bounding box center [622, 251] width 12 height 12
checkbox input "false"
click at [933, 494] on button "Save" at bounding box center [942, 494] width 19 height 24
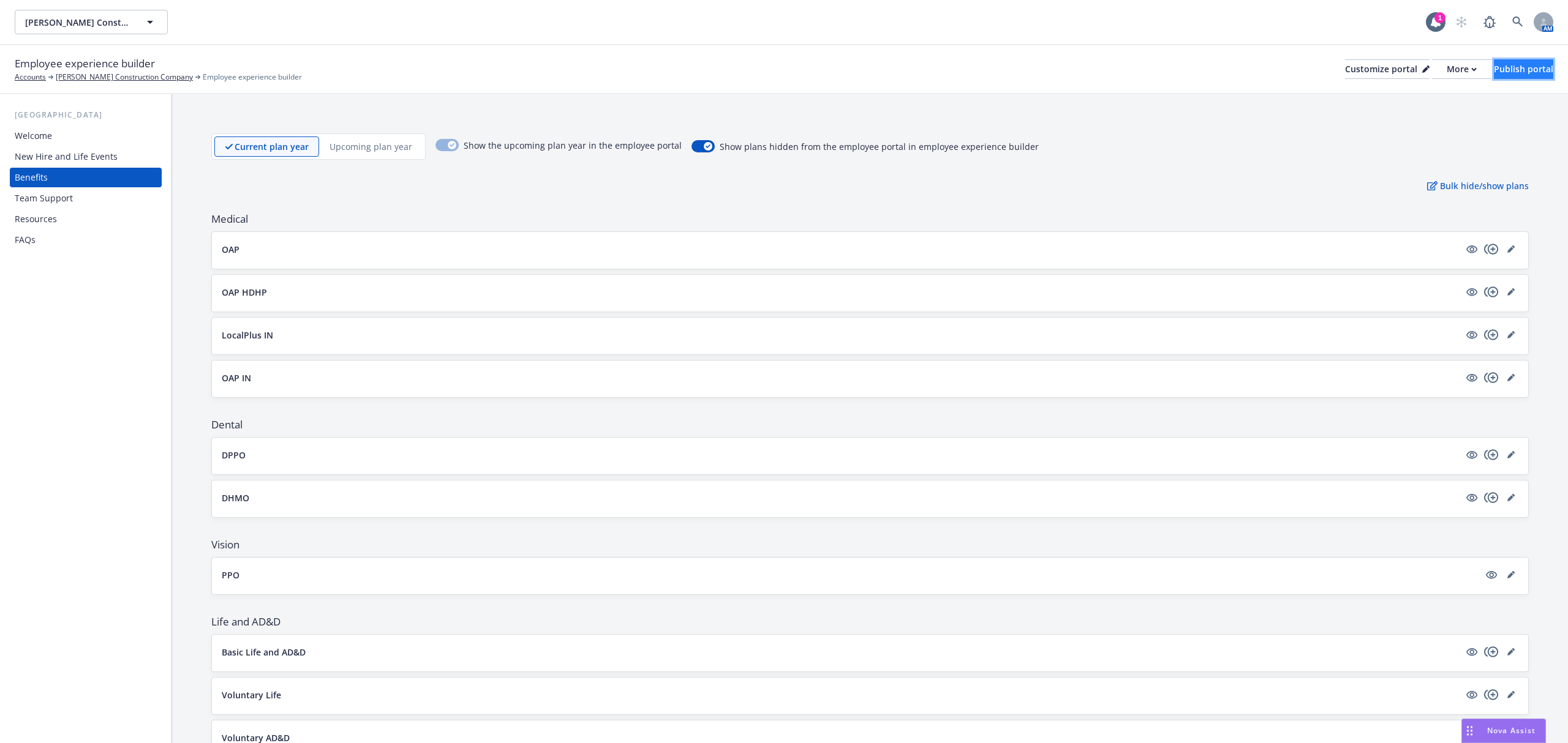
click at [1494, 64] on div "Publish portal" at bounding box center [1524, 69] width 59 height 19
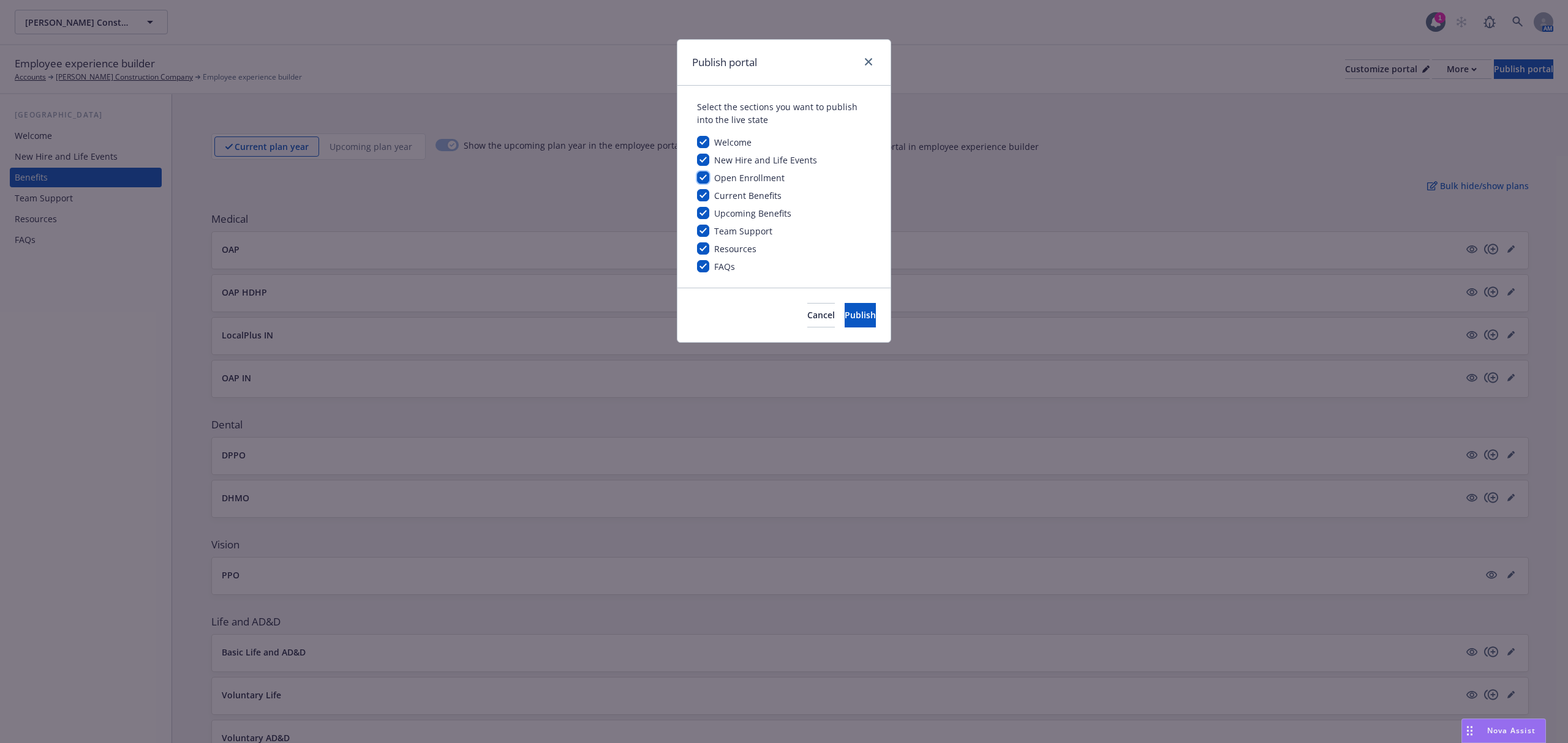
click at [701, 181] on input "checkbox" at bounding box center [703, 178] width 12 height 12
checkbox input "false"
click at [845, 312] on span "Publish" at bounding box center [860, 314] width 31 height 12
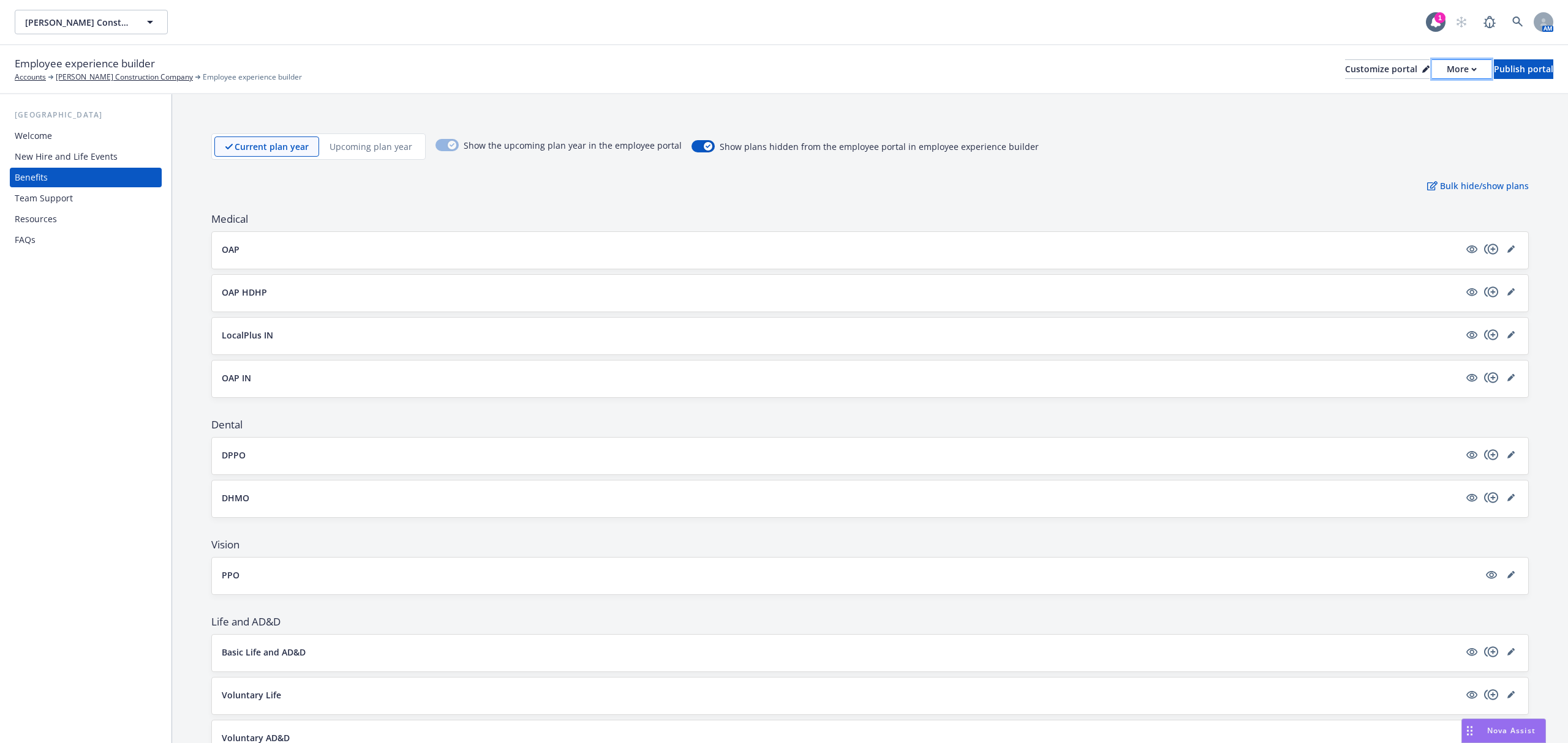
click at [1471, 71] on icon "button" at bounding box center [1474, 69] width 5 height 4
click at [1389, 121] on link "Copy portal link" at bounding box center [1396, 120] width 112 height 24
click at [47, 243] on div "FAQs" at bounding box center [86, 239] width 142 height 19
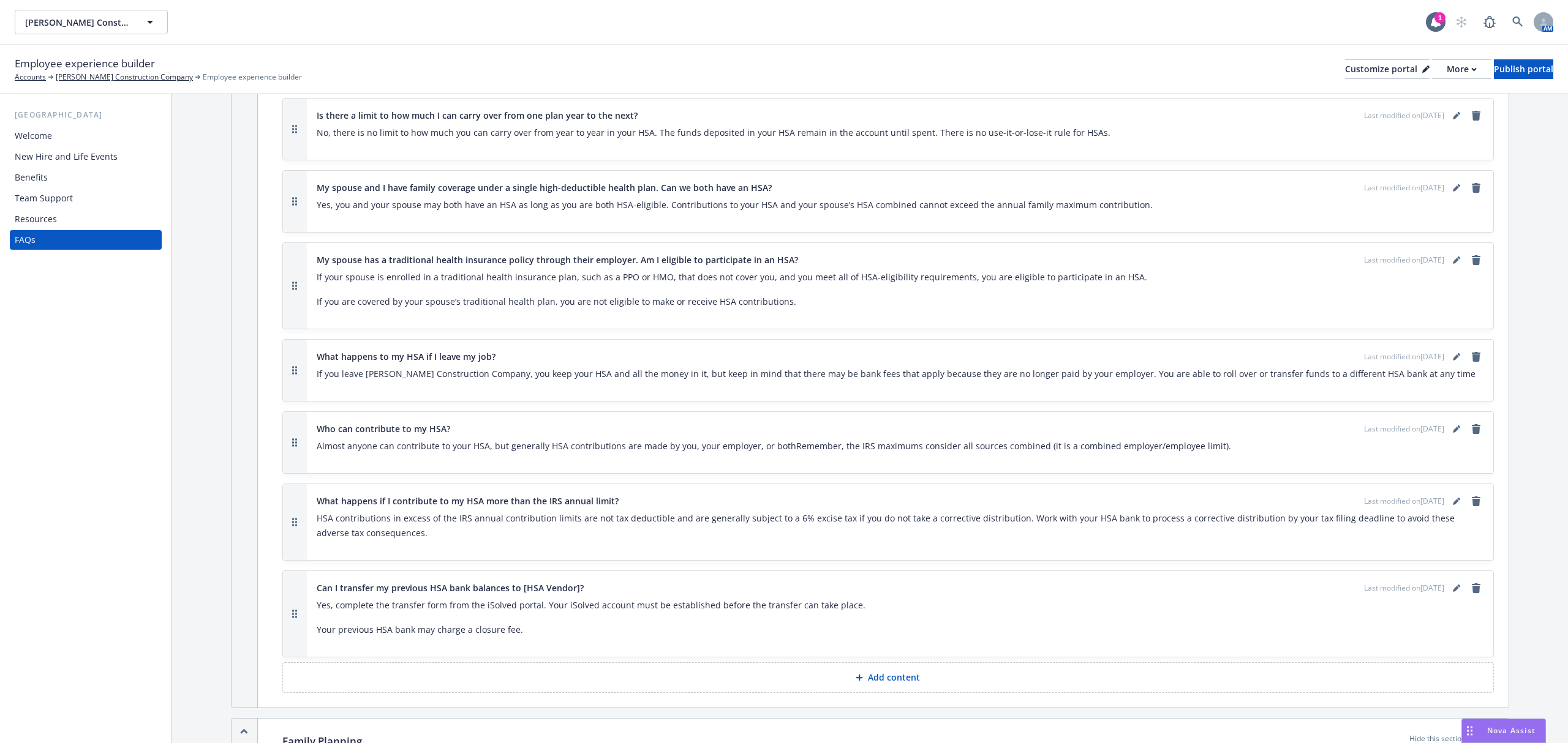
scroll to position [5209, 0]
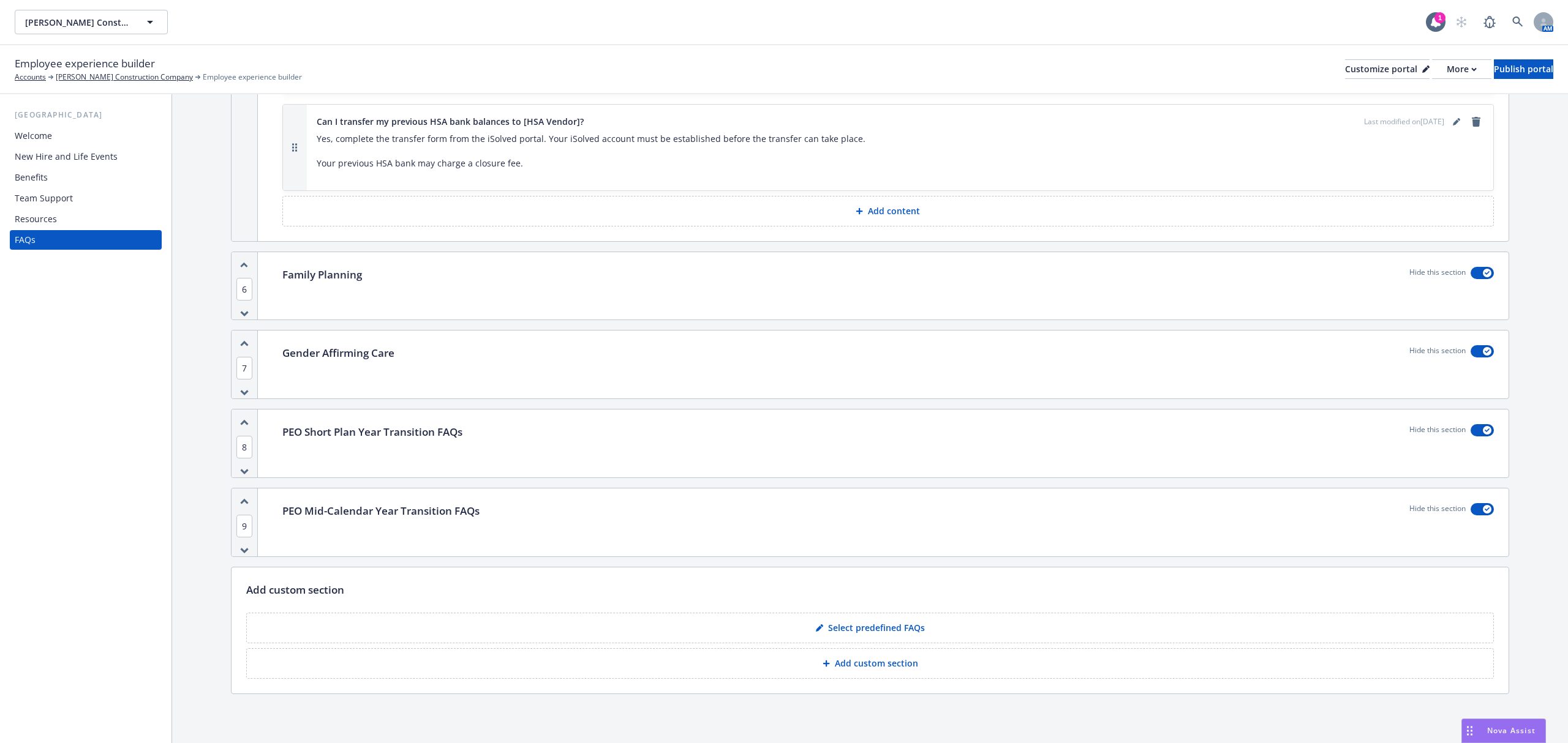
click at [47, 208] on div "Welcome New Hire and Life Events Benefits Team Support Resources FAQs" at bounding box center [86, 188] width 152 height 124
click at [43, 228] on div "Welcome New Hire and Life Events Benefits Team Support Resources FAQs" at bounding box center [86, 188] width 152 height 124
click at [43, 218] on div "Resources" at bounding box center [36, 218] width 42 height 19
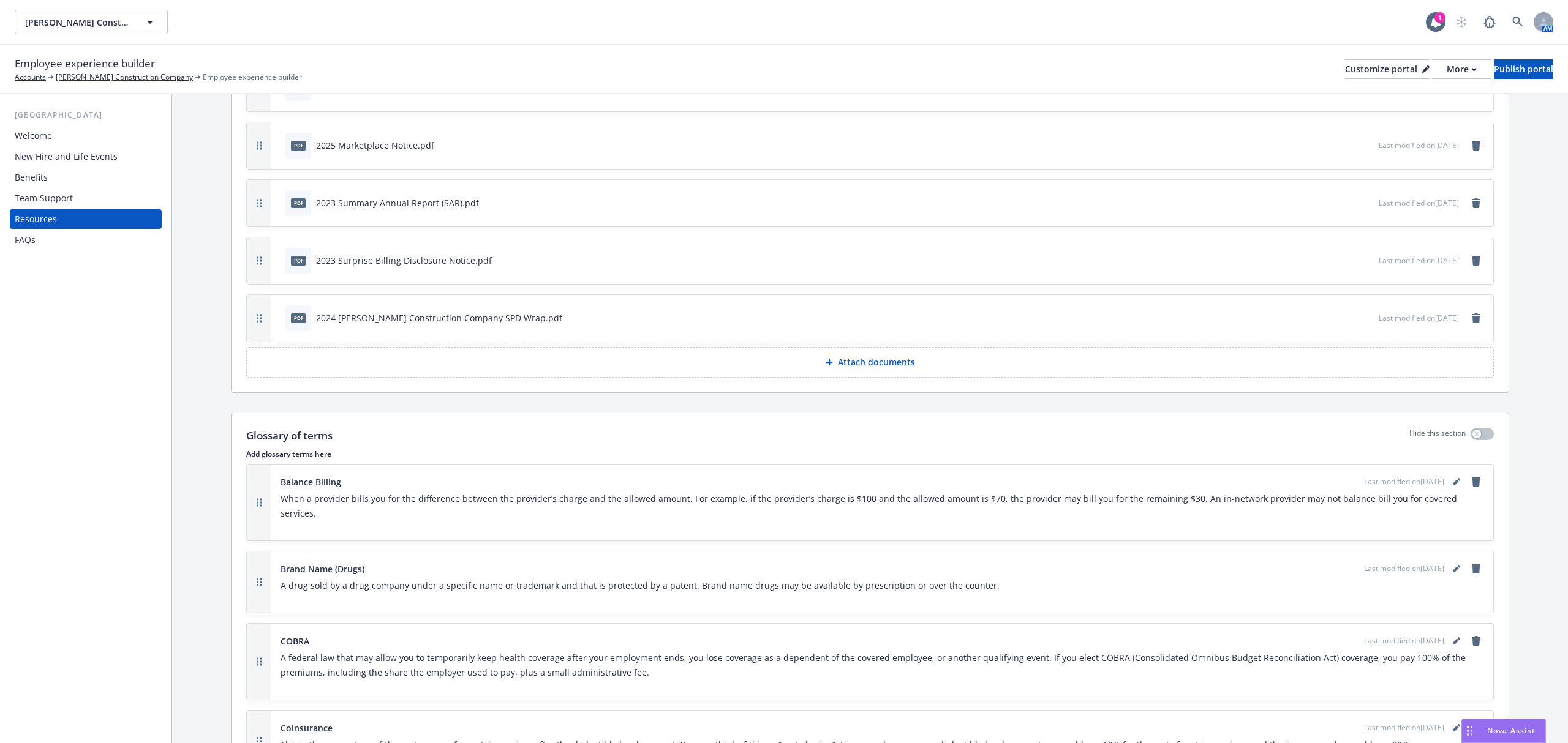
scroll to position [490, 0]
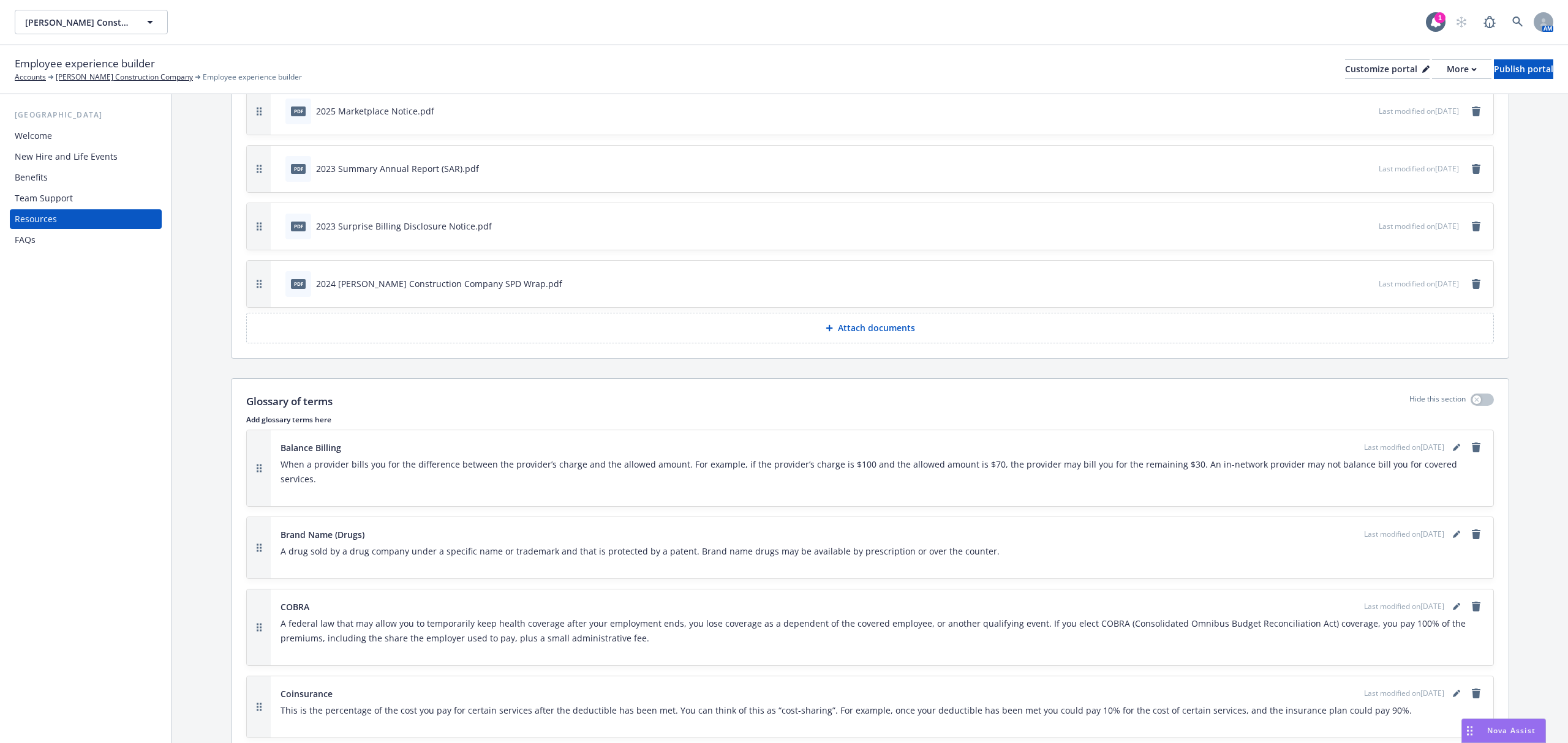
click at [89, 189] on div "Team Support" at bounding box center [86, 198] width 142 height 19
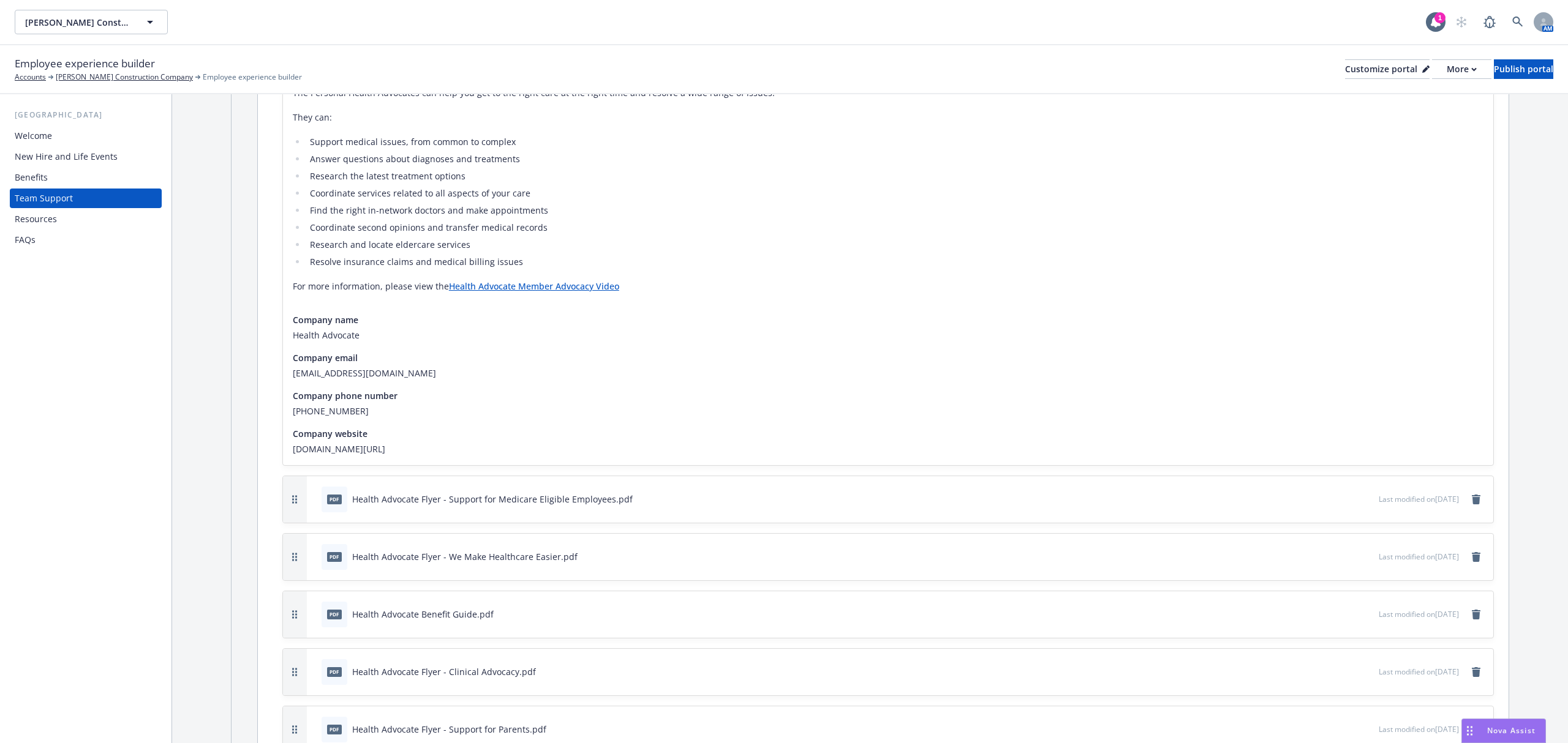
scroll to position [653, 0]
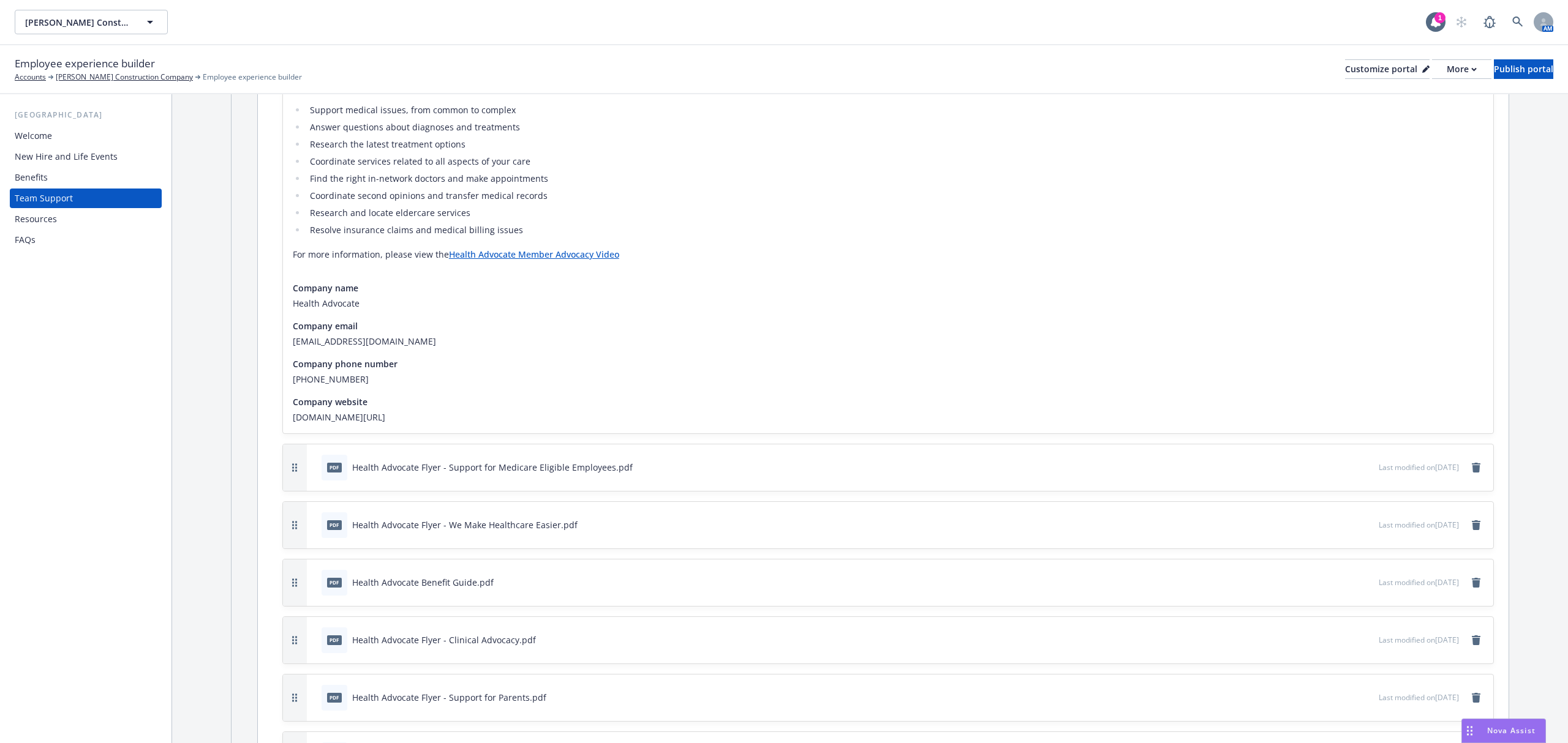
click at [104, 175] on div "Benefits" at bounding box center [86, 177] width 142 height 19
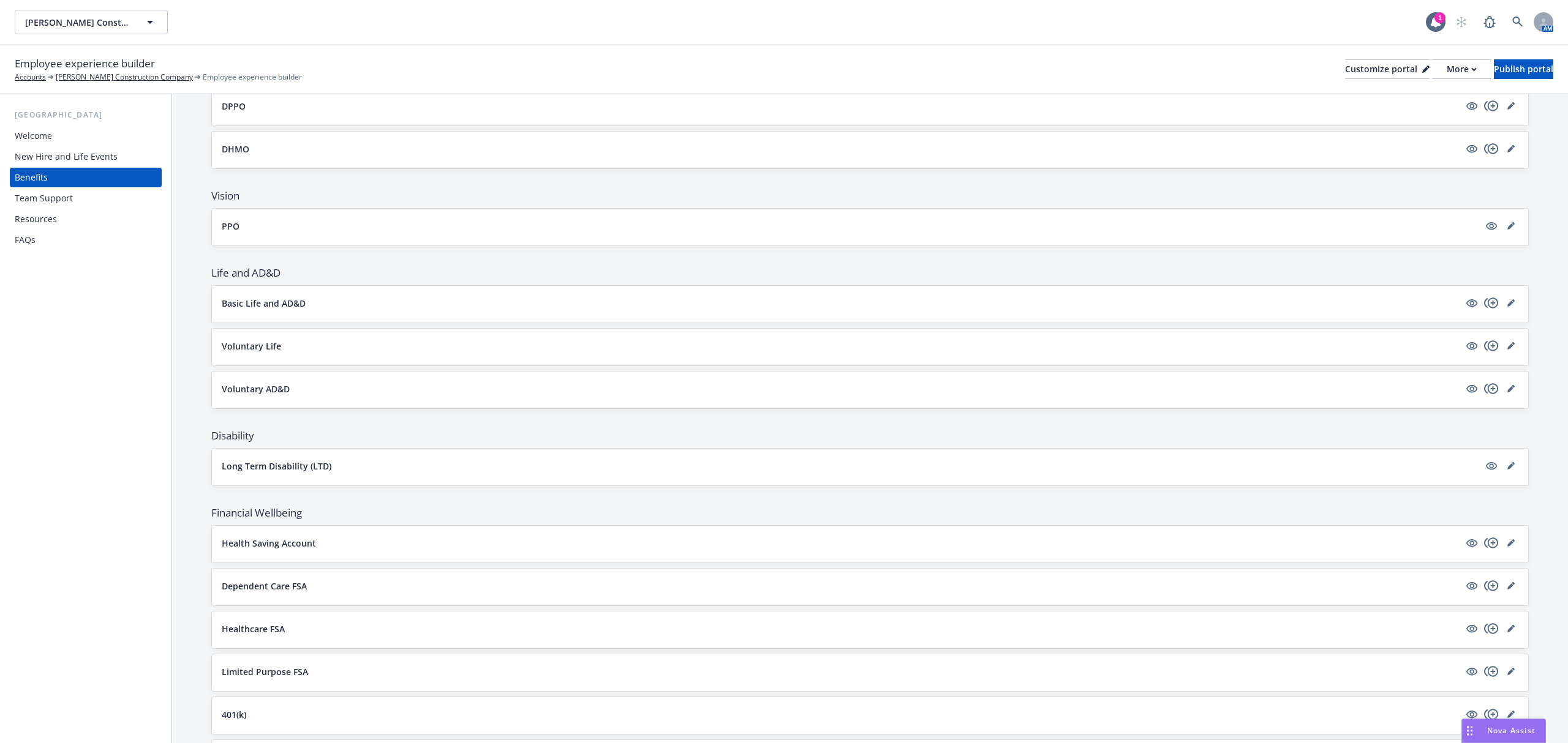
scroll to position [408, 0]
